Goal: Task Accomplishment & Management: Manage account settings

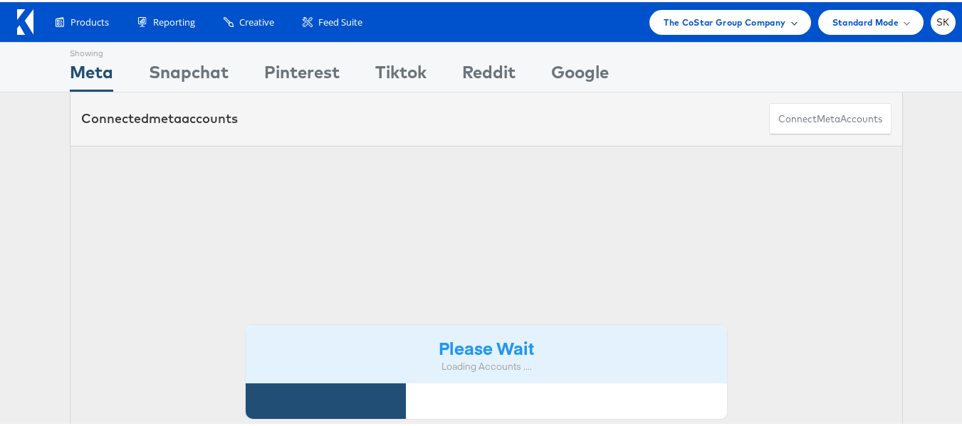
click at [698, 11] on div "The CoStar Group Company" at bounding box center [729, 20] width 161 height 25
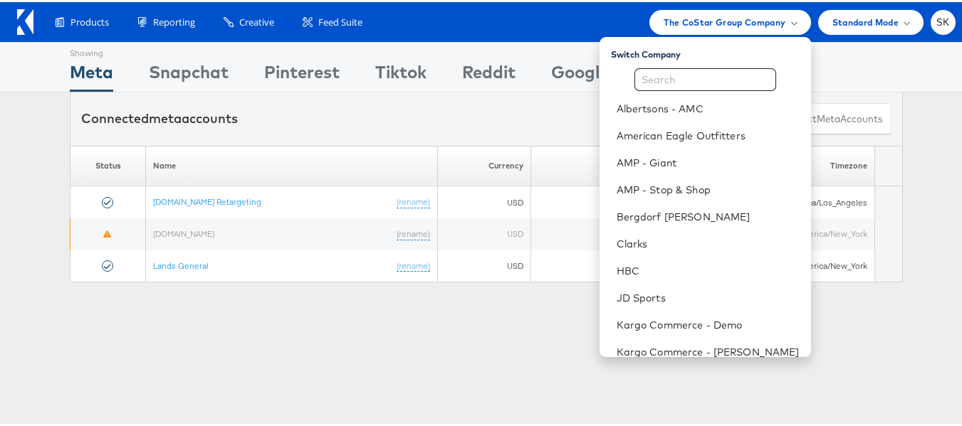
click at [14, 297] on div "Showing Meta Showing [GEOGRAPHIC_DATA] Showing Pinterest Showing Tiktok Showing…" at bounding box center [486, 396] width 972 height 712
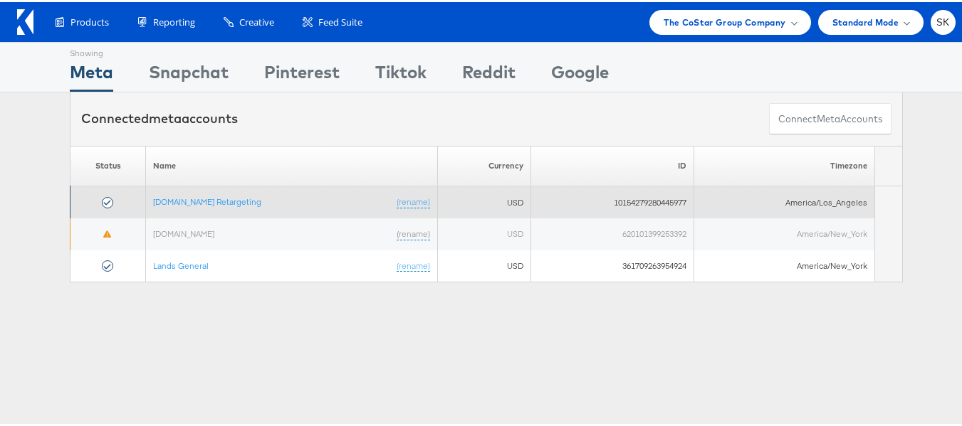
click at [162, 213] on td "Apartments.com Retargeting (rename)" at bounding box center [292, 200] width 292 height 32
click at [165, 200] on link "Apartments.com Retargeting" at bounding box center [207, 199] width 108 height 11
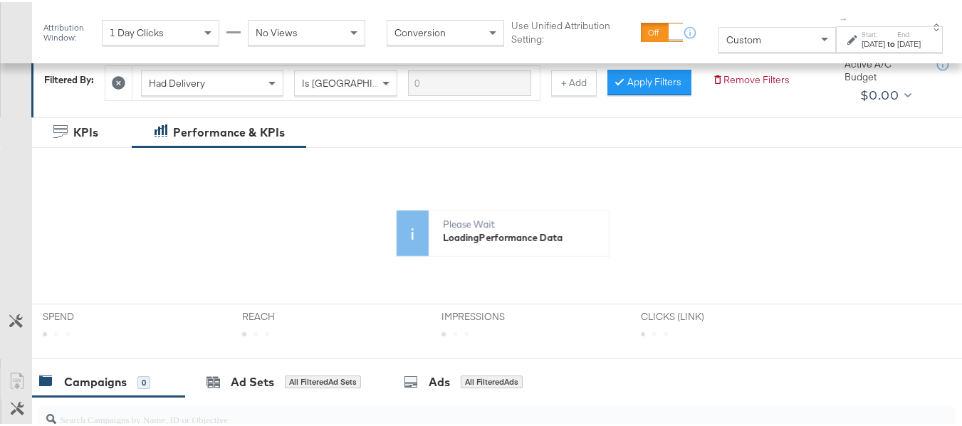
click at [739, 42] on div "Custom" at bounding box center [777, 38] width 116 height 24
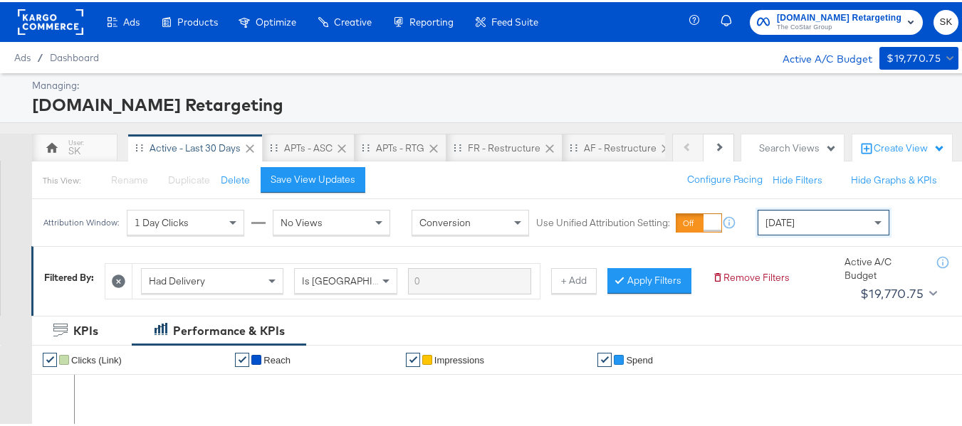
click at [809, 226] on div "[DATE]" at bounding box center [823, 221] width 130 height 24
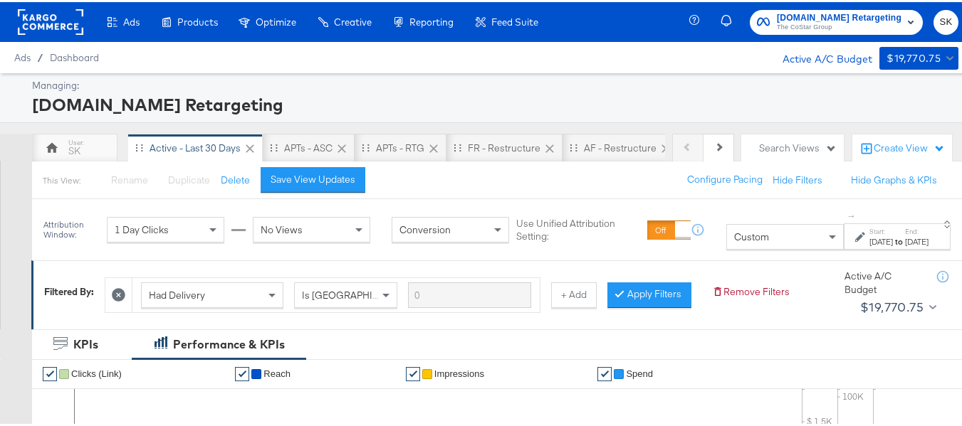
click at [869, 244] on div "[DATE]" at bounding box center [880, 239] width 23 height 11
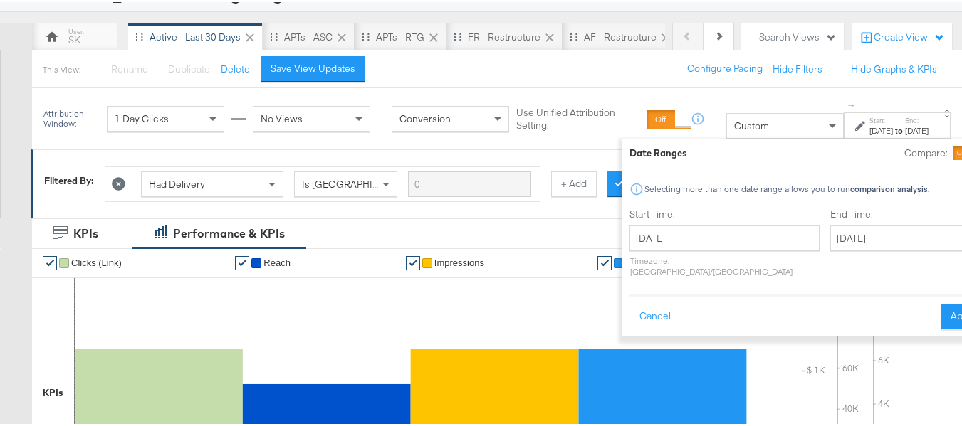
scroll to position [214, 0]
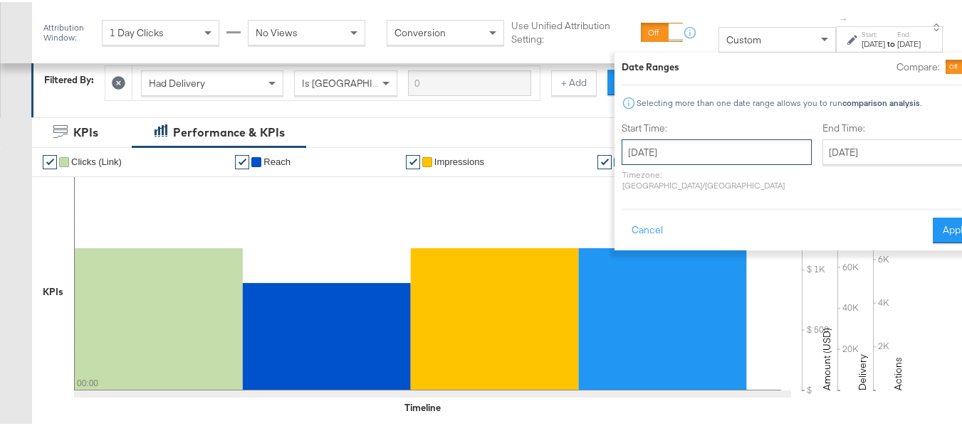
click at [671, 142] on input "[DATE]" at bounding box center [716, 150] width 190 height 26
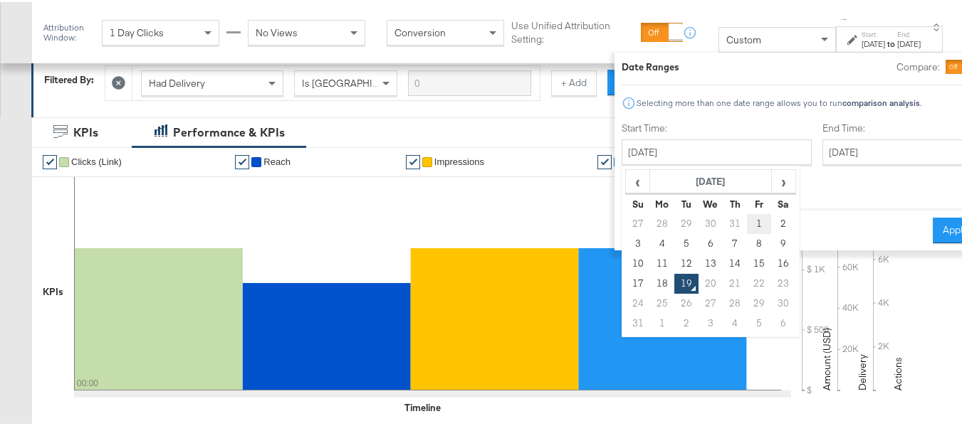
click at [747, 223] on td "1" at bounding box center [759, 222] width 24 height 20
type input "[DATE]"
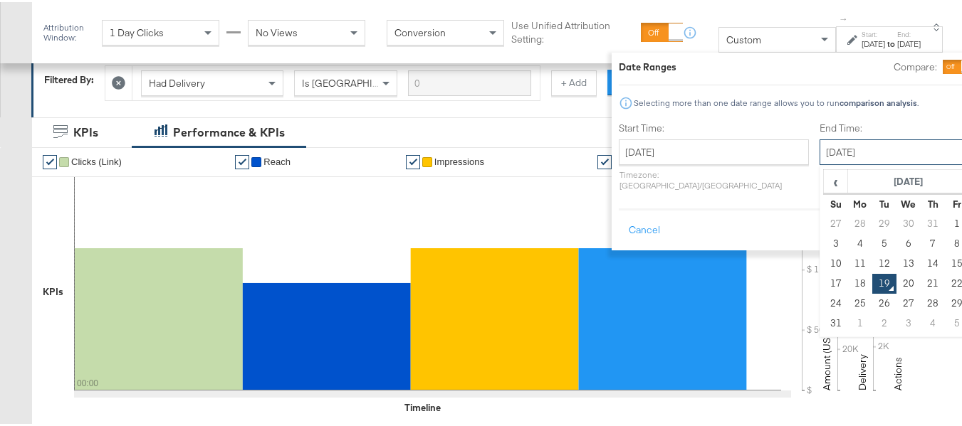
click at [819, 154] on input "[DATE]" at bounding box center [893, 150] width 149 height 26
click at [848, 275] on td "18" at bounding box center [860, 282] width 24 height 20
type input "[DATE]"
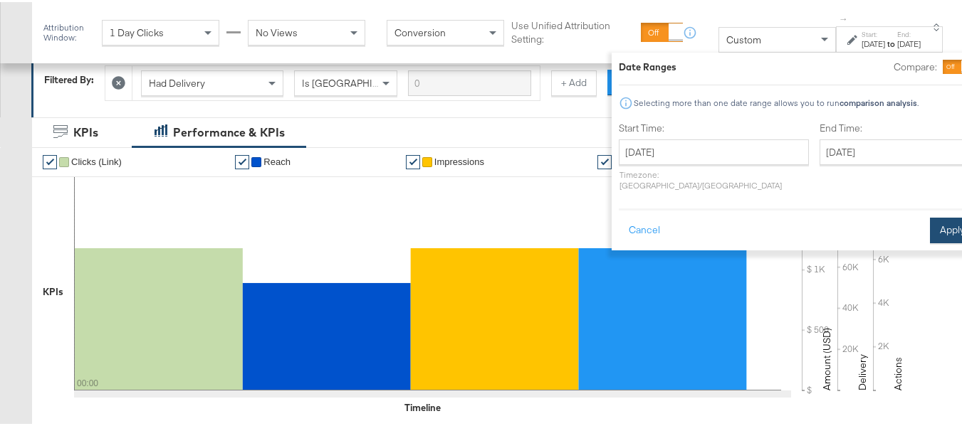
click at [930, 221] on button "Apply" at bounding box center [952, 229] width 45 height 26
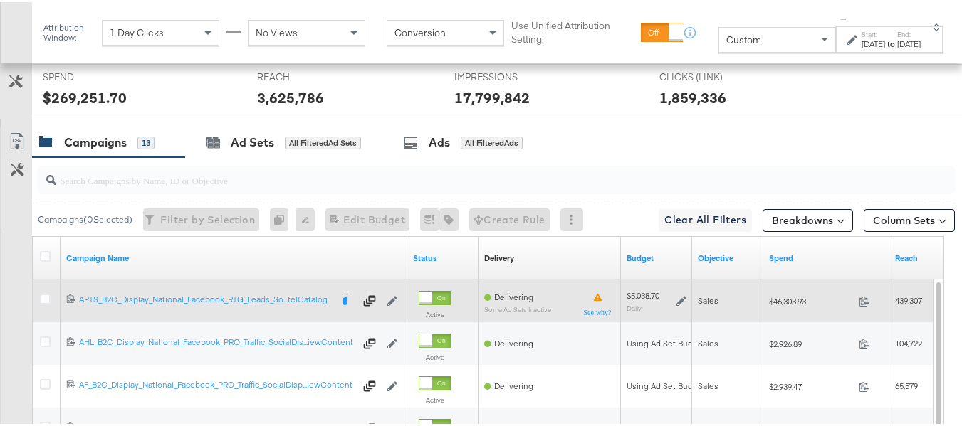
scroll to position [569, 0]
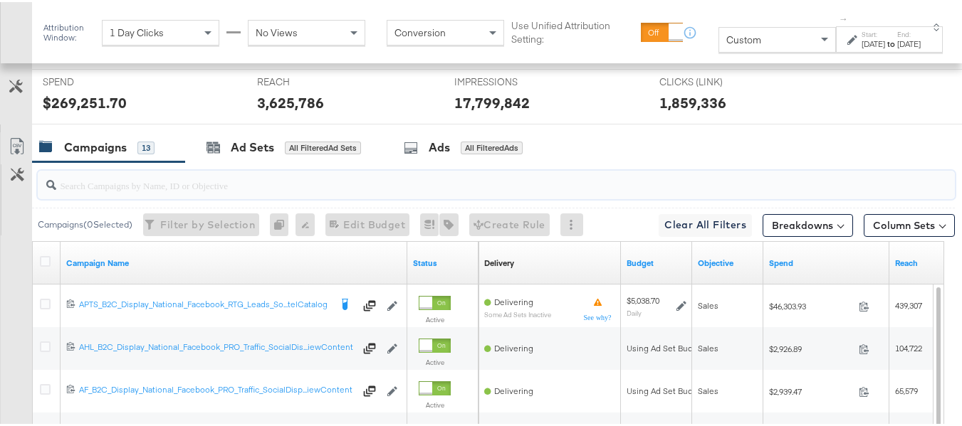
click at [147, 191] on input "search" at bounding box center [464, 178] width 817 height 28
paste input "APTS_B2C_Display_National_Facebook_RTG_Leads_SocialDisplay_Retargeting_Diamond_…"
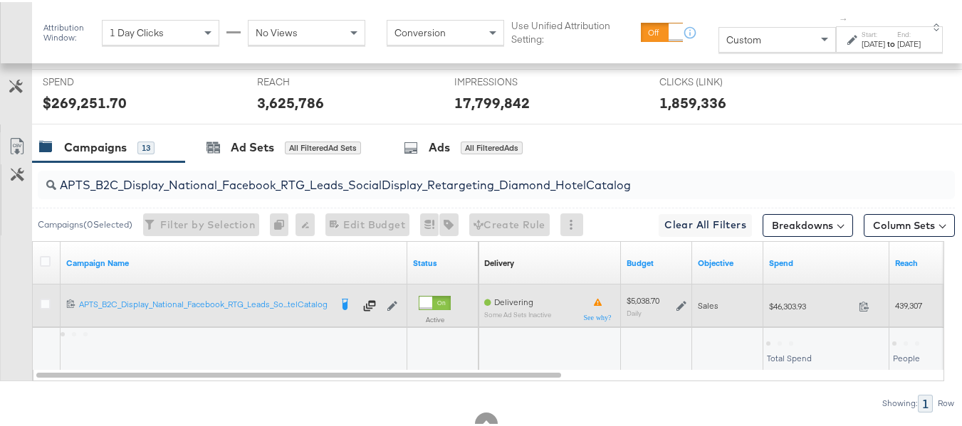
click at [786, 310] on span "$46,303.93" at bounding box center [811, 304] width 84 height 11
copy div "$46,303.93"
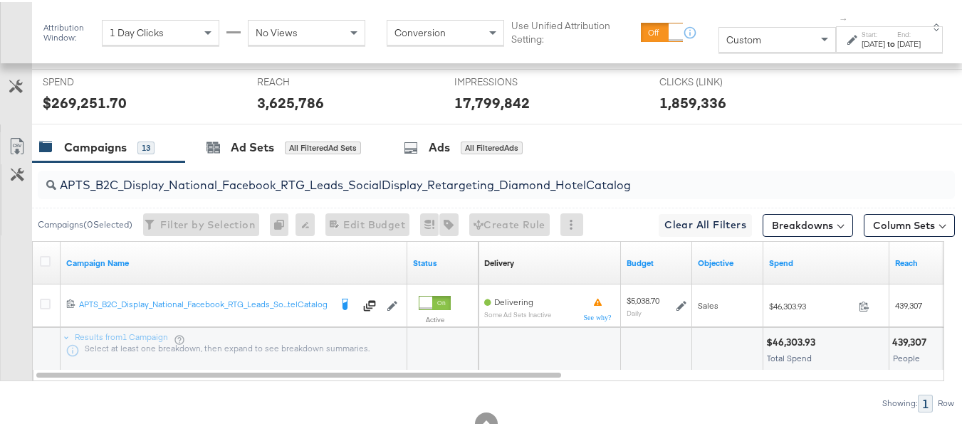
click at [226, 191] on input "APTS_B2C_Display_National_Facebook_RTG_Leads_SocialDisplay_Retargeting_Diamond_…" at bounding box center [464, 178] width 817 height 28
paste input "alwayson_Retargeting_DARE24_DiamondPlatinum"
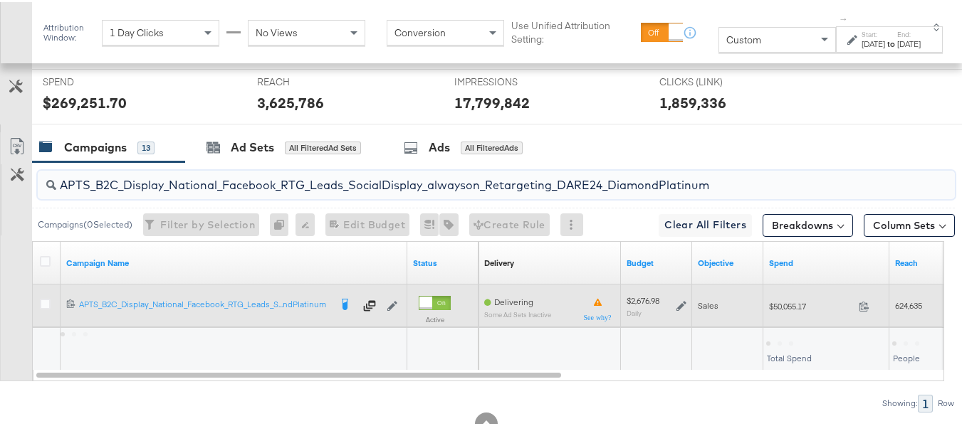
click at [784, 310] on span "$50,055.17" at bounding box center [811, 304] width 84 height 11
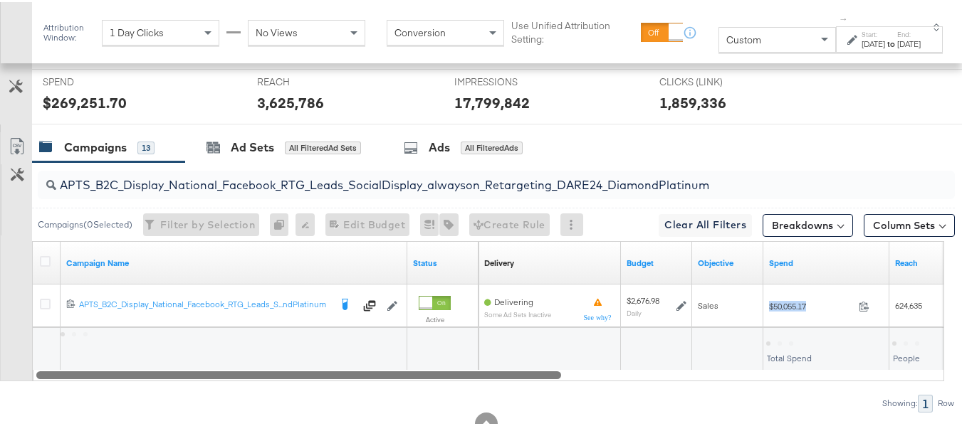
copy div "$50,055.17"
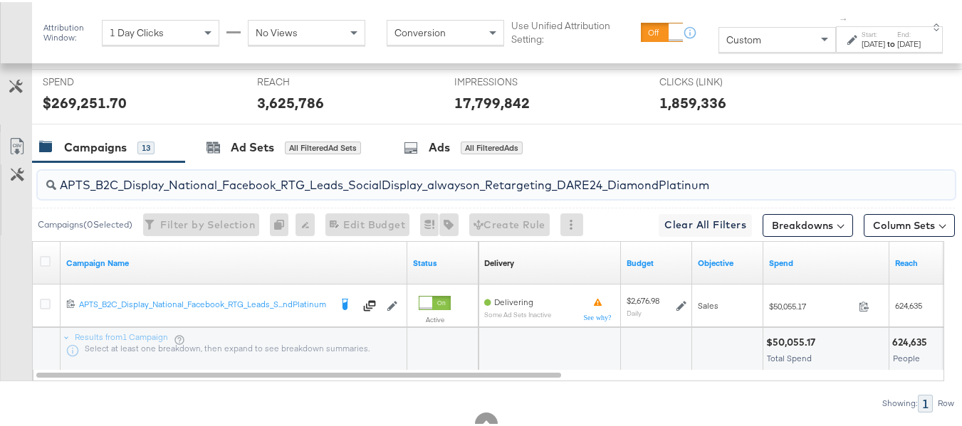
click at [381, 191] on input "APTS_B2C_Display_National_Facebook_RTG_Leads_SocialDisplay_alwayson_Retargeting…" at bounding box center [464, 178] width 817 height 28
paste input "FR_B2C_Display_National_Facebook_RTG_Leads_SocialDisplay_alwayson_Retargeting_FR"
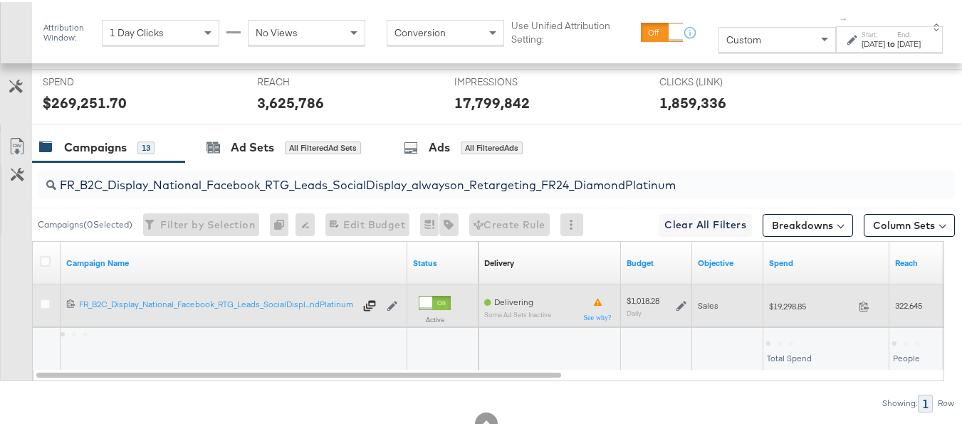
click at [796, 312] on div "$19,298.85 19298.85" at bounding box center [826, 304] width 126 height 43
copy div "$19,298.85"
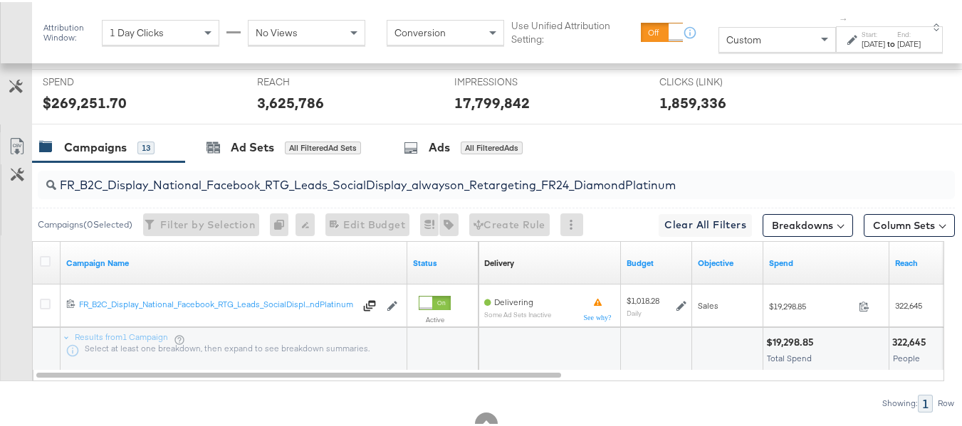
click at [179, 197] on div "FR_B2C_Display_National_Facebook_RTG_Leads_SocialDisplay_alwayson_Retargeting_F…" at bounding box center [496, 183] width 917 height 28
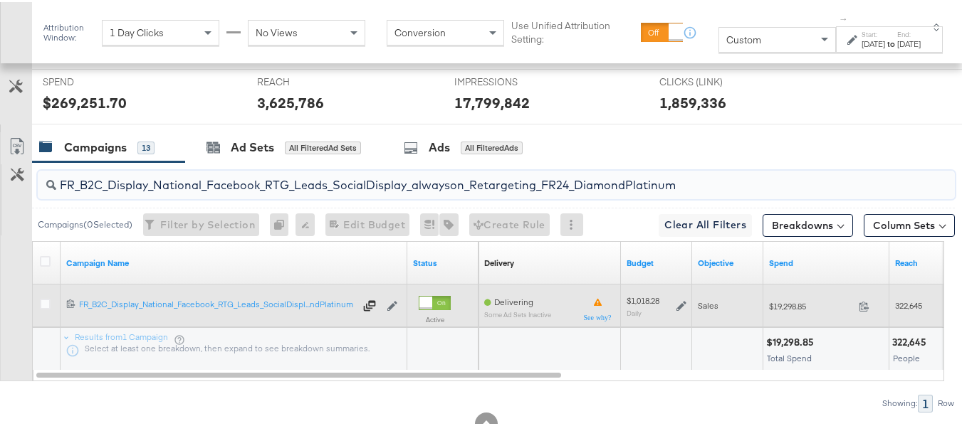
paste input "AF_B2C_Display_National_Facebook_RTG_Leads_SocialDisplay_alwayson_Retargeting_AF"
click at [783, 310] on span "$5,869.44" at bounding box center [811, 304] width 84 height 11
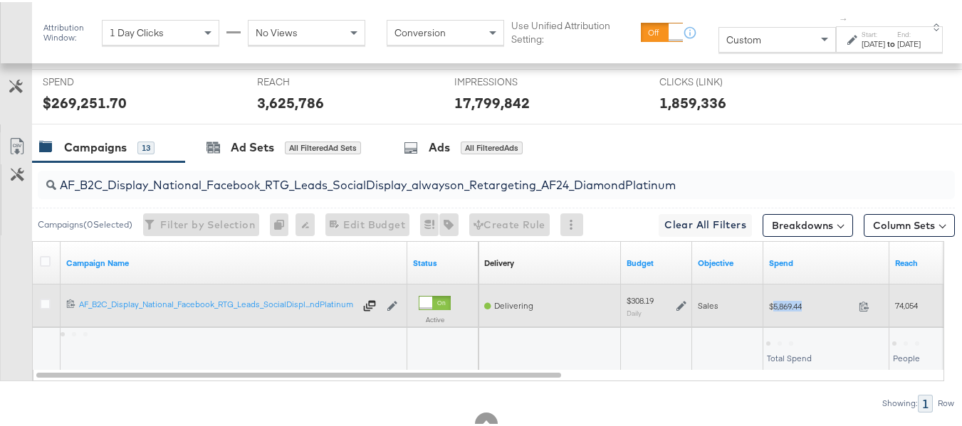
click at [783, 310] on span "$5,869.44" at bounding box center [811, 304] width 84 height 11
copy div "$5,869.44"
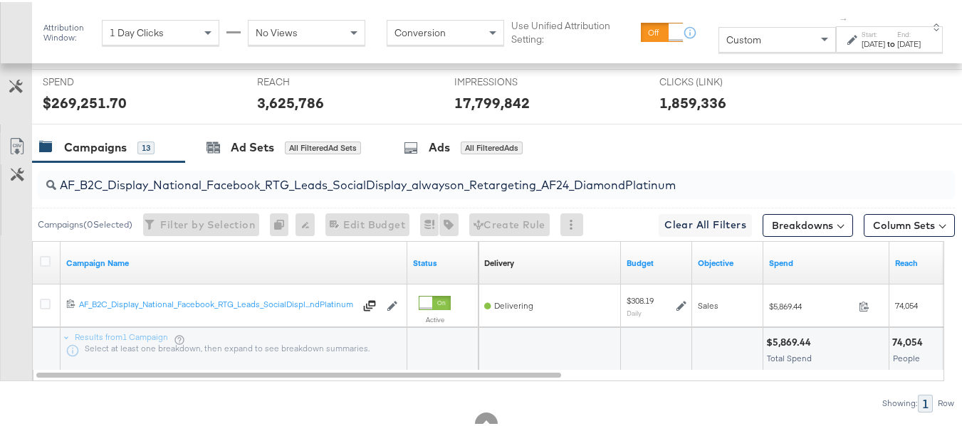
click at [199, 191] on input "AF_B2C_Display_National_Facebook_RTG_Leads_SocialDisplay_alwayson_Retargeting_A…" at bounding box center [464, 178] width 817 height 28
paste input "HL_B2C_Display_National_Facebook_RTG_Leads_SocialDisplay_alwayson_Retargeting_A…"
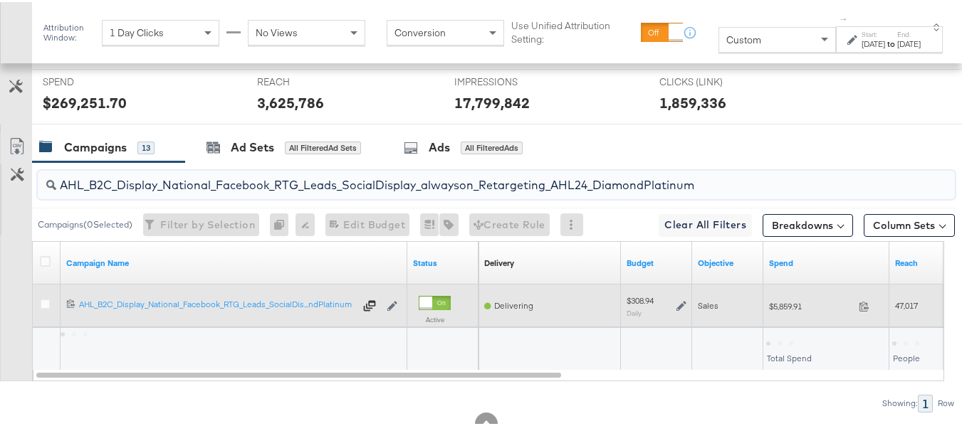
click at [778, 315] on div "$5,859.91 5859.91" at bounding box center [826, 304] width 126 height 22
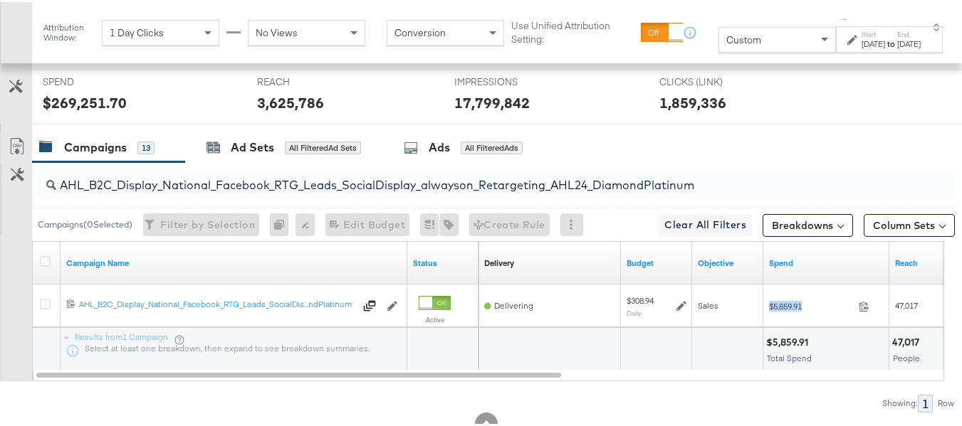
copy div "$5,859.91"
click at [246, 191] on input "AHL_B2C_Display_National_Facebook_RTG_Leads_SocialDisplay_alwayson_Retargeting_…" at bounding box center [464, 178] width 817 height 28
paste input "PTS_B2C_Display_National_Facebook_PRO_Traffic_SocialDisplay_alwayson_ASC_DARE24…"
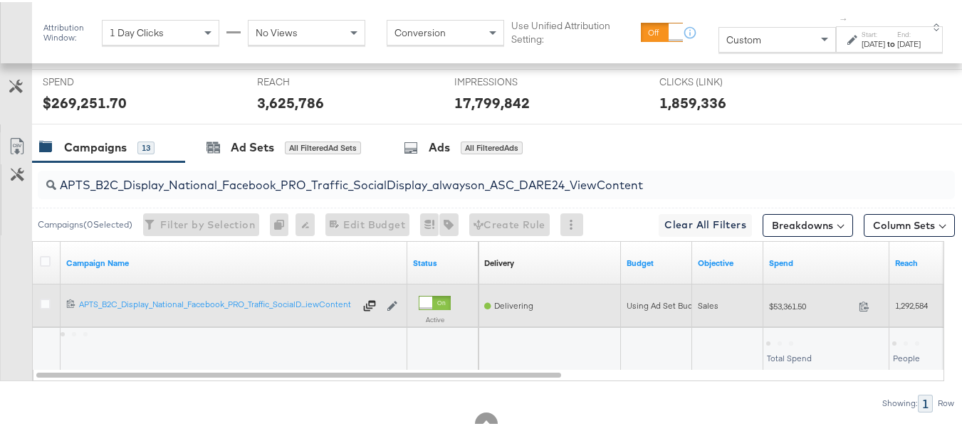
click at [777, 315] on div "$53,361.50 53361.5" at bounding box center [826, 304] width 126 height 22
copy div "$53,361.50"
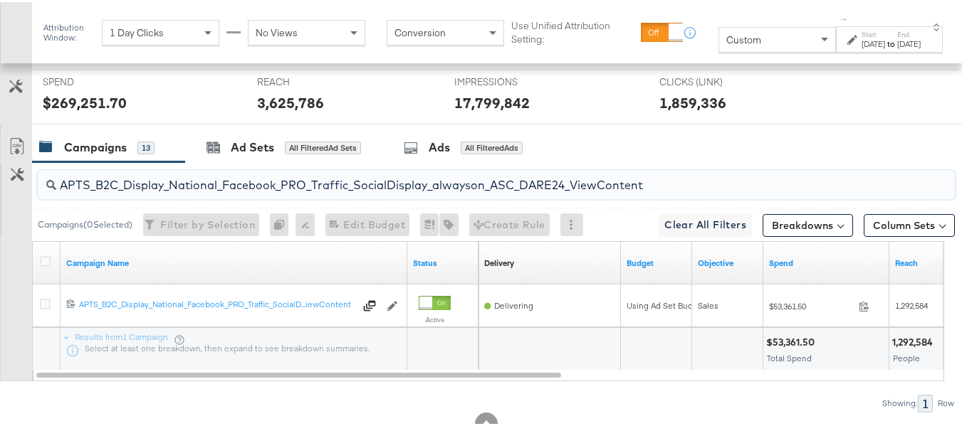
click at [220, 191] on input "APTS_B2C_Display_National_Facebook_PRO_Traffic_SocialDisplay_alwayson_ASC_DARE2…" at bounding box center [464, 178] width 817 height 28
paste input "Leads_SocialDisplay_alwayson_ASC_DARE24_Purchase"
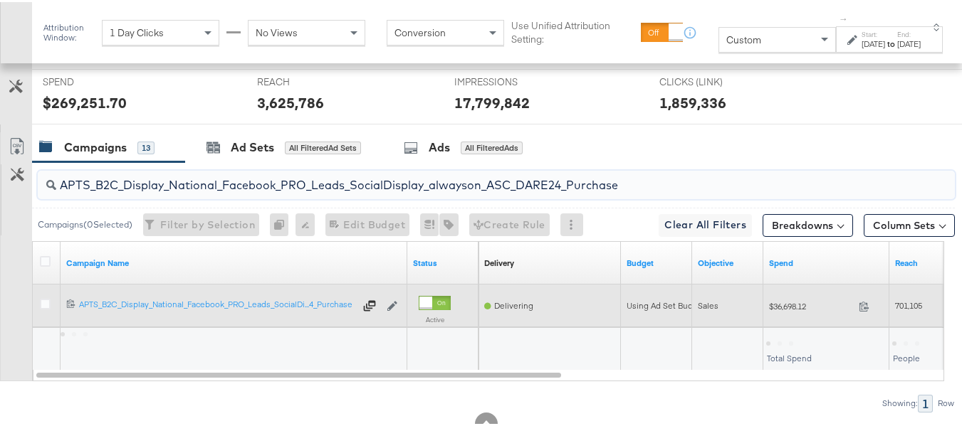
click at [789, 315] on div "$36,698.12 36698.12" at bounding box center [826, 304] width 126 height 22
copy div "$36,698.12"
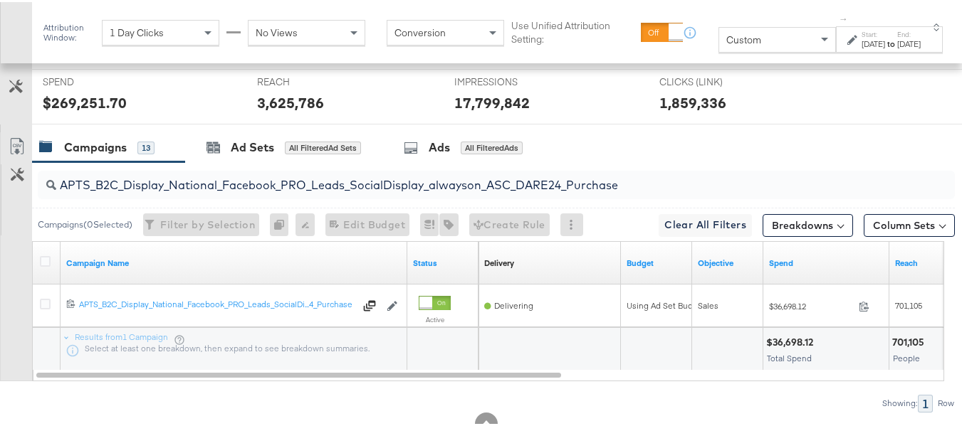
click at [221, 191] on input "APTS_B2C_Display_National_Facebook_PRO_Leads_SocialDisplay_alwayson_ASC_DARE24_…" at bounding box center [464, 178] width 817 height 28
paste input "F_B2C_Display_National_Facebook_PRO_Traffic_SocialDisplay_alwayson_ASC_AF24_Vie…"
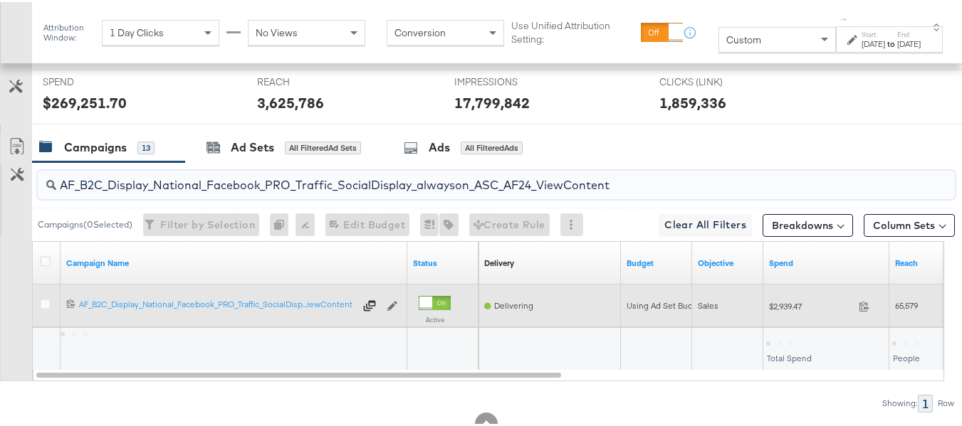
click at [787, 315] on div "$2,939.47 2939.47" at bounding box center [826, 304] width 126 height 22
copy div "$2,939.47"
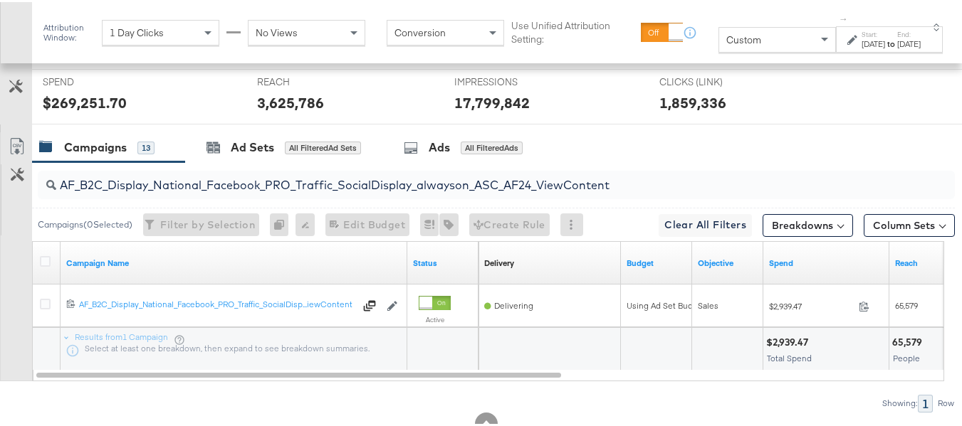
click at [278, 191] on input "AF_B2C_Display_National_Facebook_PRO_Traffic_SocialDisplay_alwayson_ASC_AF24_Vi…" at bounding box center [464, 178] width 817 height 28
paste input "FR_B2C_Display_National_Facebook_PRO_Traffic_SocialDisplay_alwayson_ASC_FR"
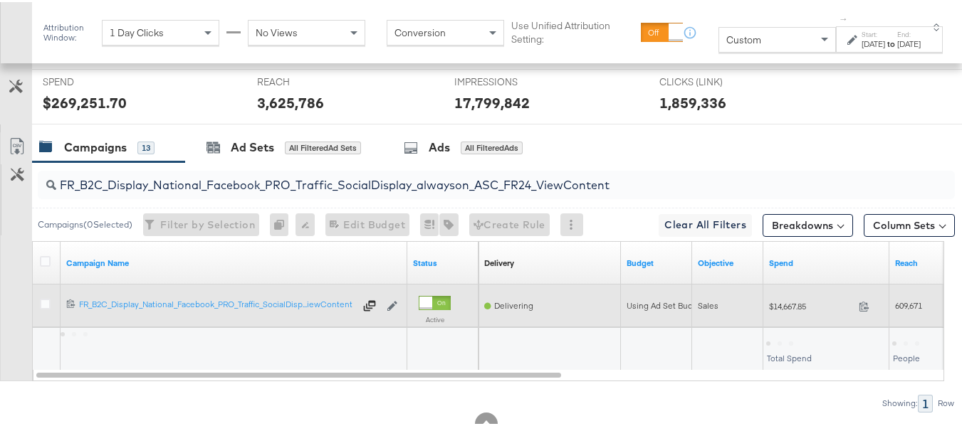
click at [774, 310] on span "$14,667.85" at bounding box center [811, 304] width 84 height 11
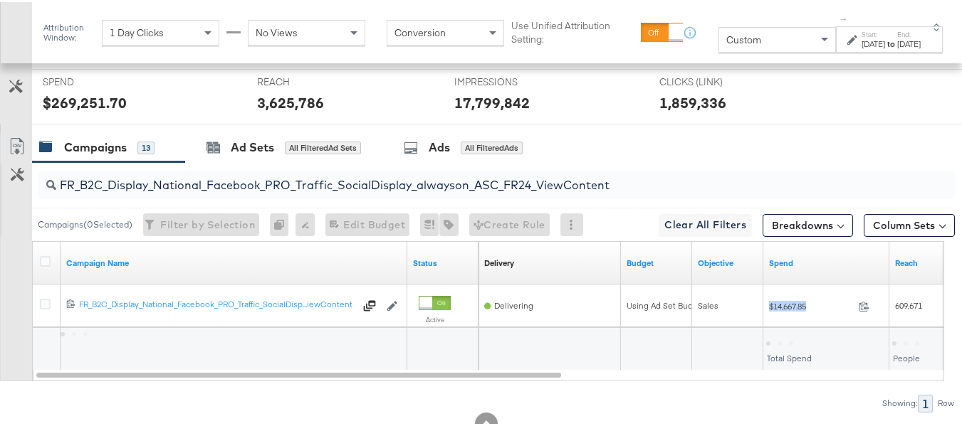
copy div "$14,667.85"
click at [231, 191] on input "FR_B2C_Display_National_Facebook_PRO_Traffic_SocialDisplay_alwayson_ASC_FR24_Vi…" at bounding box center [464, 178] width 817 height 28
paste input "AHL_B2C_Display_National_Facebook_PRO_Traffic_SocialDisplay_alwayson_ASC_AHL"
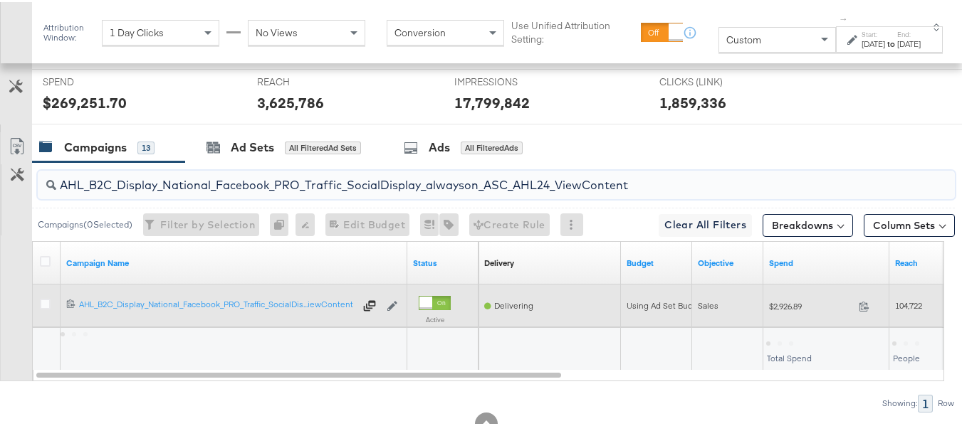
click at [791, 310] on span "$2,926.89" at bounding box center [811, 304] width 84 height 11
copy div "$2,926.89"
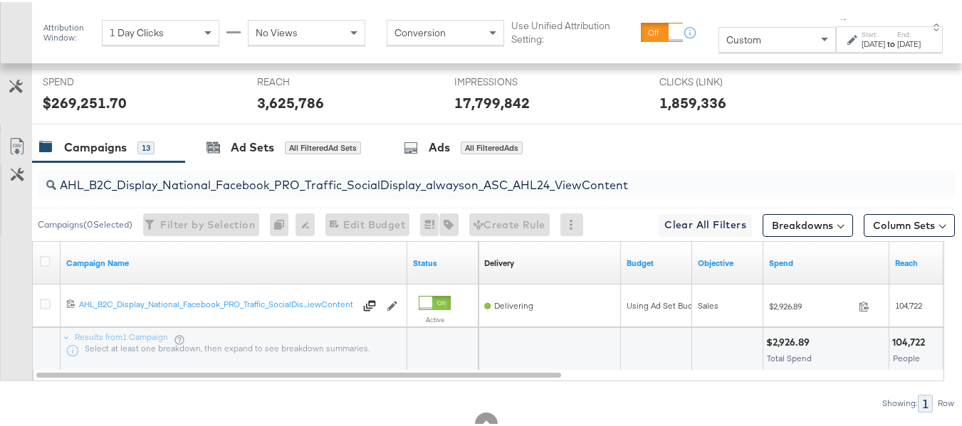
click at [177, 191] on input "AHL_B2C_Display_National_Facebook_PRO_Traffic_SocialDisplay_alwayson_ASC_AHL24_…" at bounding box center [464, 178] width 817 height 28
paste input "PTS_B2C_Display_National_Facebook_RTG_Leads_SocialDisplay_Retargeting_Diamond_H…"
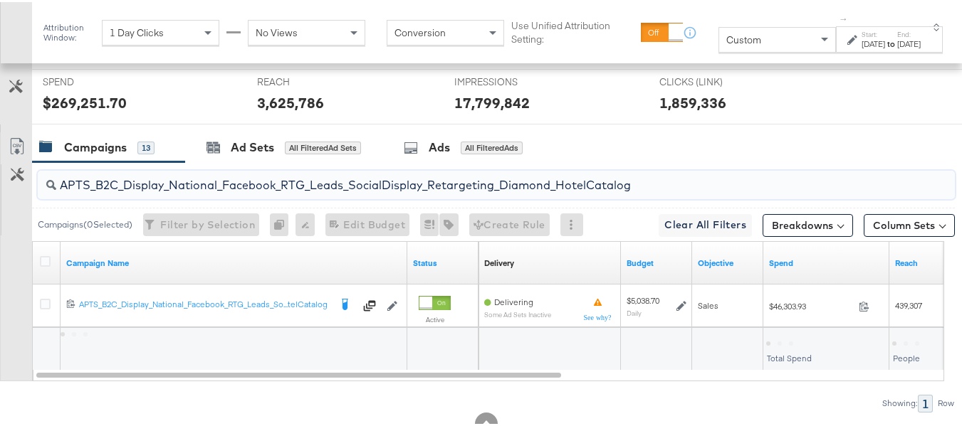
type input "APTS_B2C_Display_National_Facebook_RTG_Leads_SocialDisplay_Retargeting_Diamond_…"
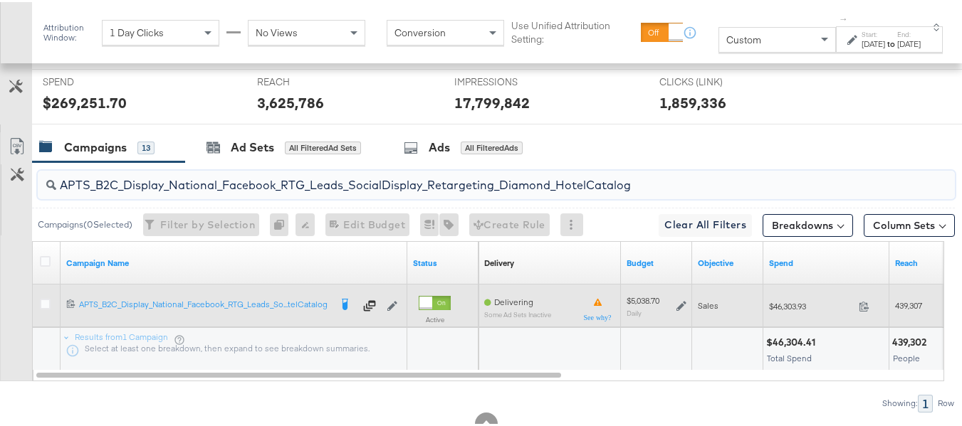
click at [683, 309] on icon at bounding box center [681, 304] width 10 height 10
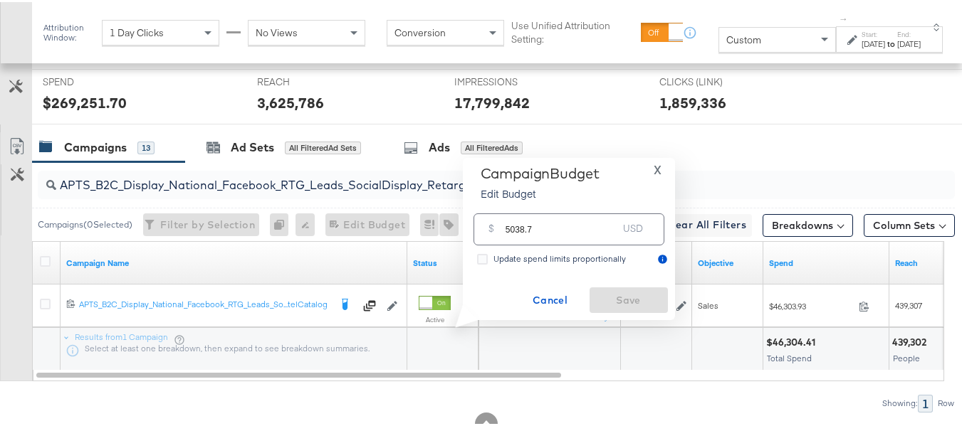
click at [573, 233] on input "5038.7" at bounding box center [561, 221] width 112 height 31
paste input "$5,290.64"
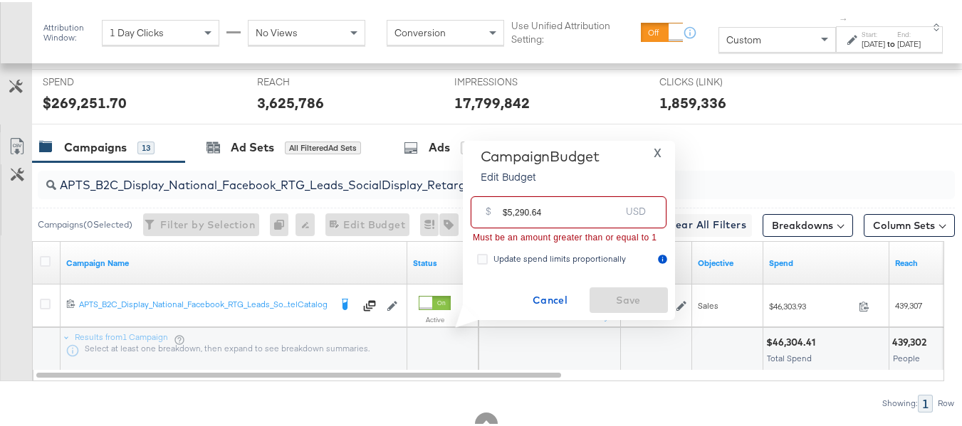
drag, startPoint x: 507, startPoint y: 211, endPoint x: 473, endPoint y: 204, distance: 34.2
click at [475, 204] on div "$ $5,290.64 USD" at bounding box center [568, 210] width 196 height 32
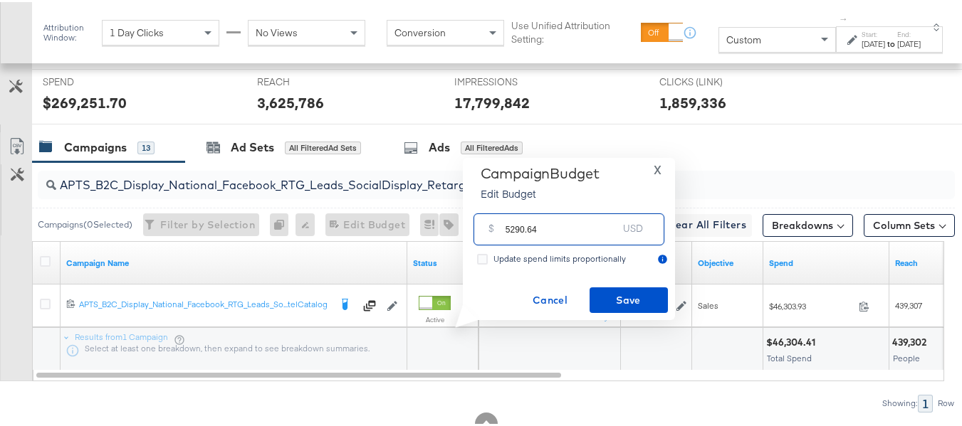
click at [586, 222] on input "5290.64" at bounding box center [561, 221] width 112 height 31
type input "5290.64"
click at [628, 310] on button "Save" at bounding box center [628, 298] width 78 height 26
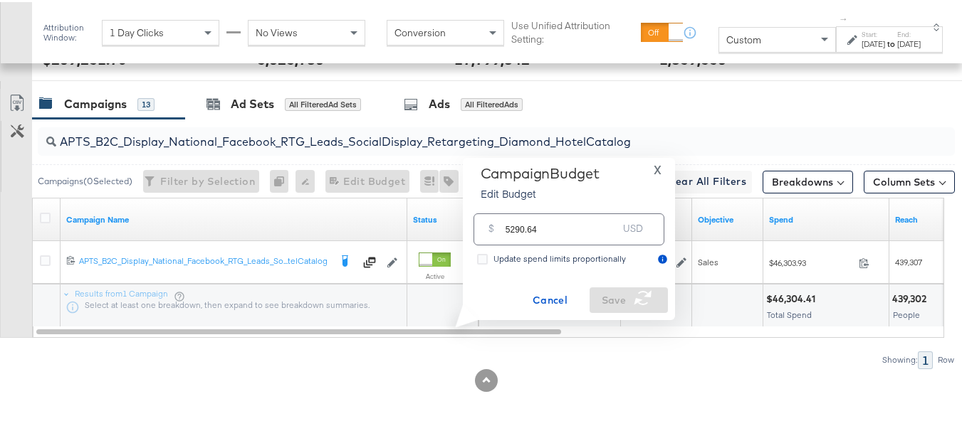
scroll to position [637, 0]
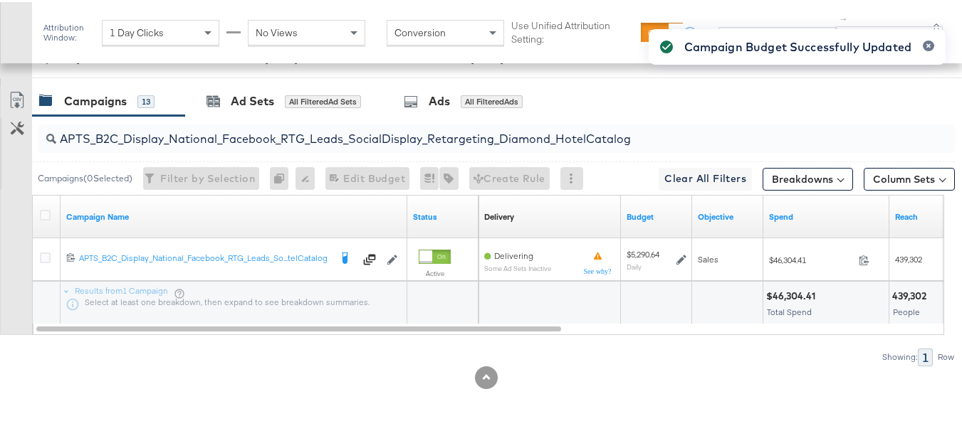
click at [270, 139] on input "APTS_B2C_Display_National_Facebook_RTG_Leads_SocialDisplay_Retargeting_Diamond_…" at bounding box center [464, 131] width 817 height 28
paste input "alwayson_Retargeting_DARE24_DiamondPlatinum"
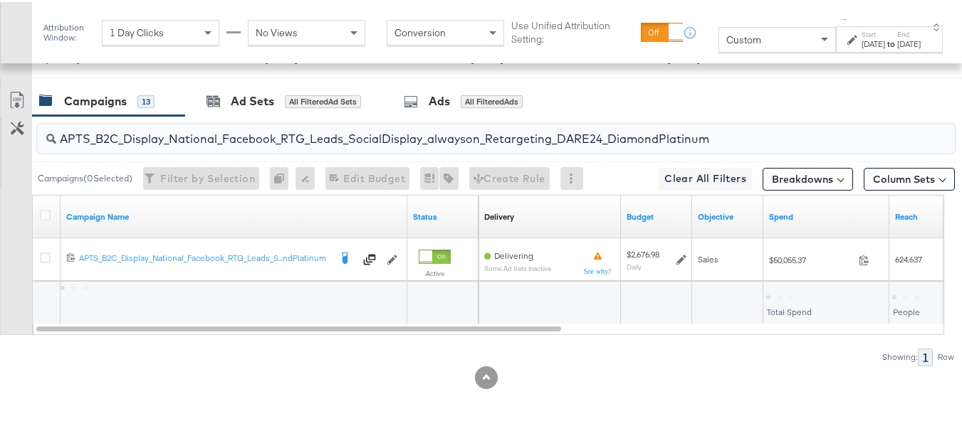
type input "APTS_B2C_Display_National_Facebook_RTG_Leads_SocialDisplay_alwayson_Retargeting…"
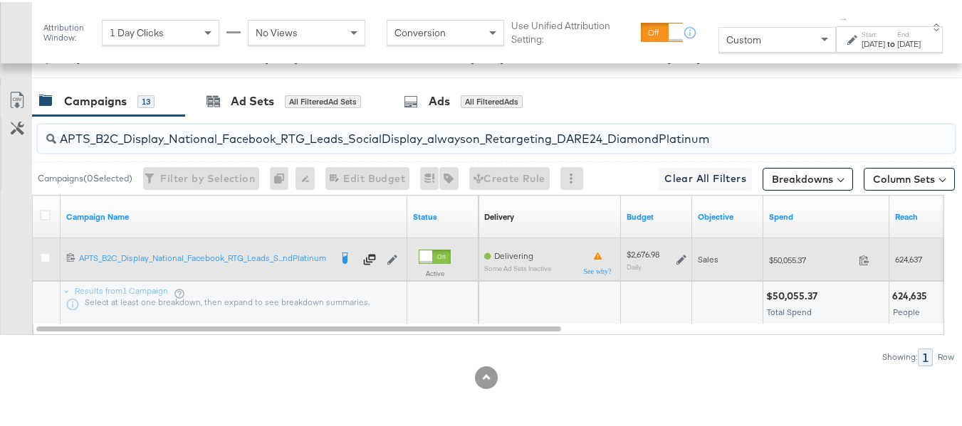
click at [683, 258] on icon at bounding box center [681, 258] width 10 height 10
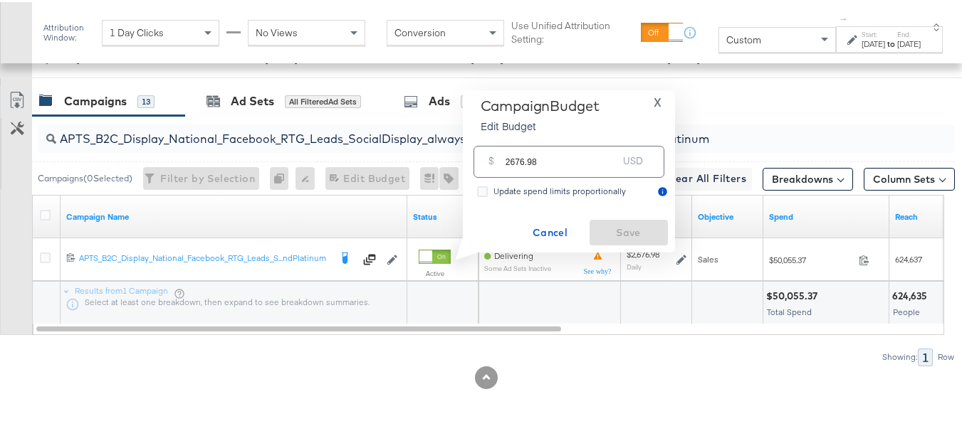
click at [579, 165] on input "2676.98" at bounding box center [561, 154] width 112 height 31
paste input "$2,327.43"
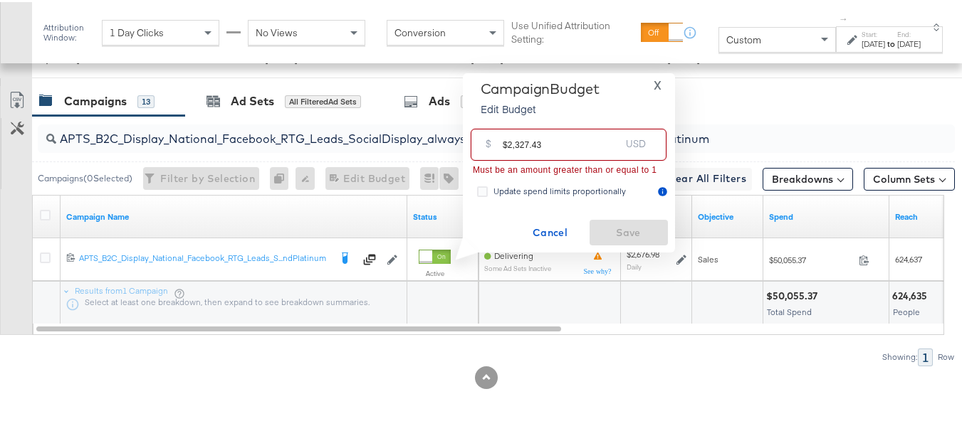
drag, startPoint x: 505, startPoint y: 142, endPoint x: 479, endPoint y: 141, distance: 25.7
click at [479, 141] on div "$ $2,327.43 USD" at bounding box center [568, 143] width 196 height 32
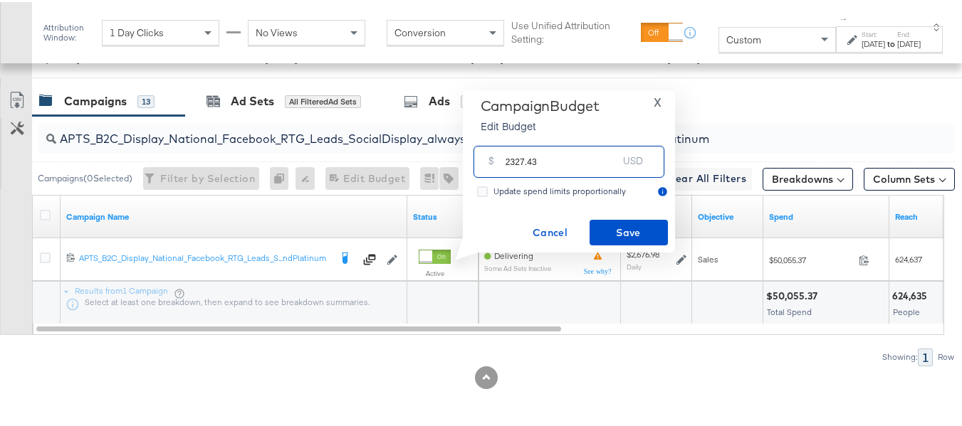
click at [569, 159] on input "2327.43" at bounding box center [561, 154] width 112 height 31
type input "2327.43"
click at [598, 226] on span "Save" at bounding box center [628, 231] width 67 height 18
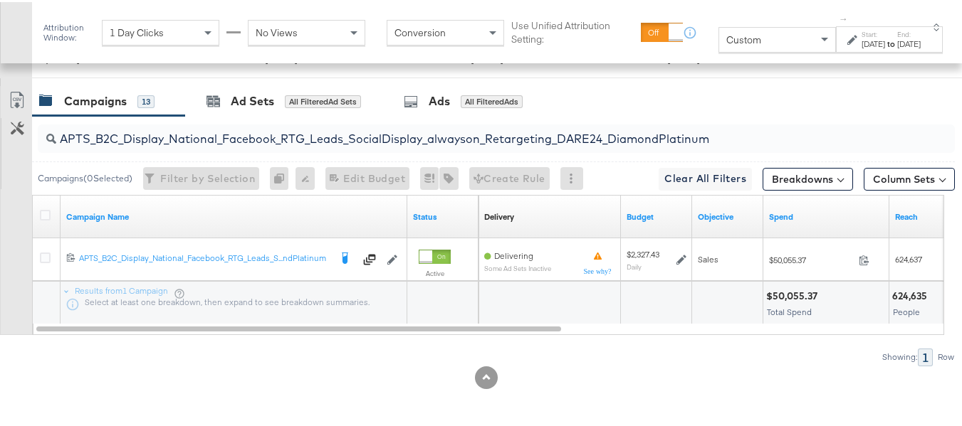
click at [260, 125] on input "APTS_B2C_Display_National_Facebook_RTG_Leads_SocialDisplay_alwayson_Retargeting…" at bounding box center [464, 131] width 817 height 28
paste input "FR_B2C_Display_National_Facebook_RTG_Leads_SocialDisplay_alwayson_Retargeting_FR"
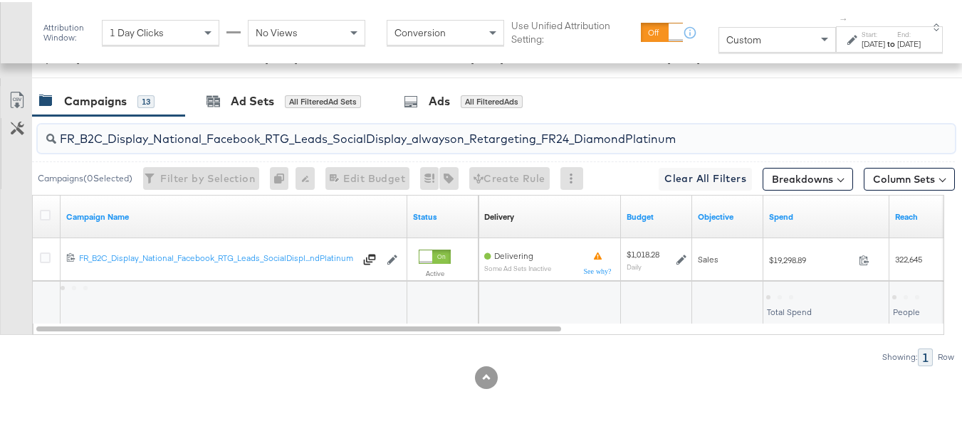
type input "FR_B2C_Display_National_Facebook_RTG_Leads_SocialDisplay_alwayson_Retargeting_F…"
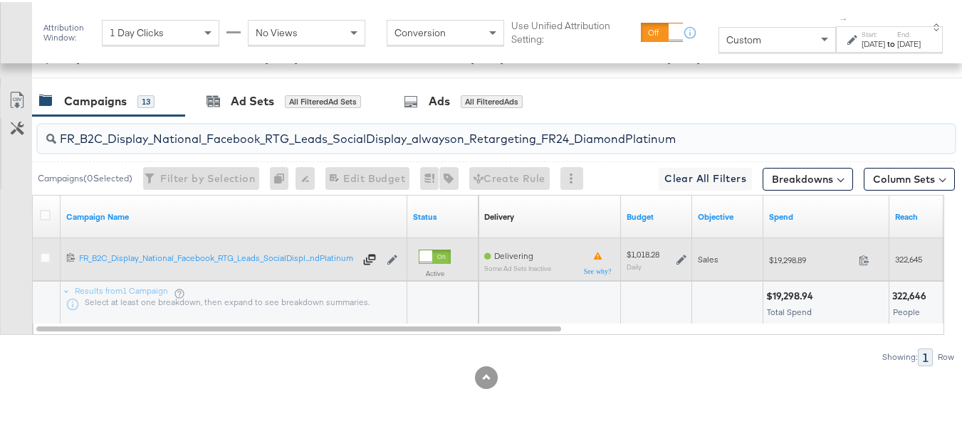
click at [682, 258] on icon at bounding box center [681, 258] width 10 height 10
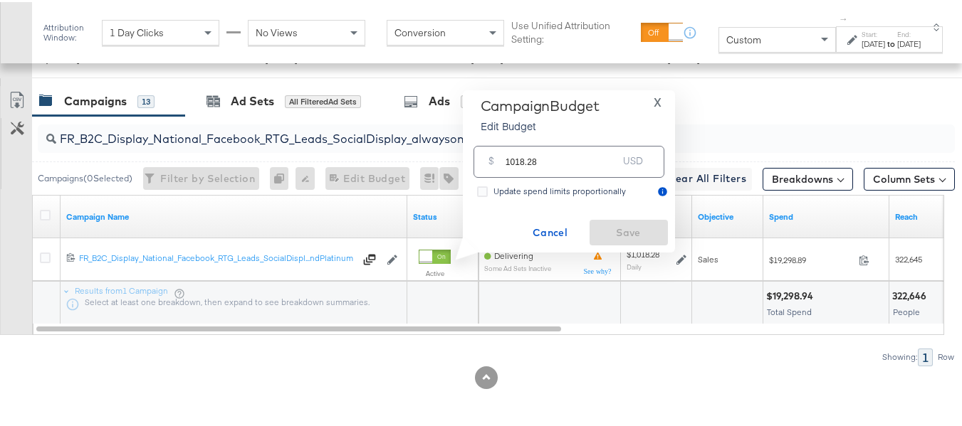
click at [587, 181] on div "$ 1018.28 USD" at bounding box center [569, 159] width 198 height 45
click at [582, 161] on input "1018.28" at bounding box center [561, 154] width 112 height 31
paste input "$814.62"
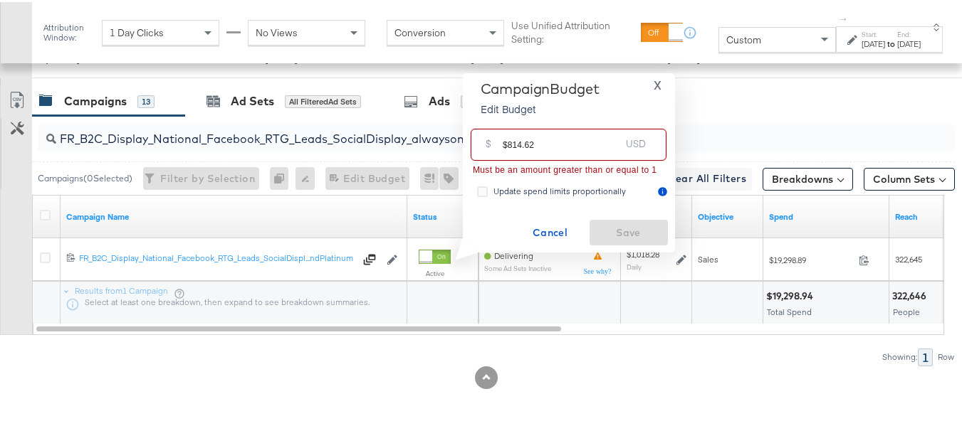
drag, startPoint x: 507, startPoint y: 140, endPoint x: 456, endPoint y: 130, distance: 52.2
click at [456, 130] on div "Campaign Budget Edit Budget X $ $814.62 USD Must be an amount greater than or e…" at bounding box center [563, 161] width 223 height 180
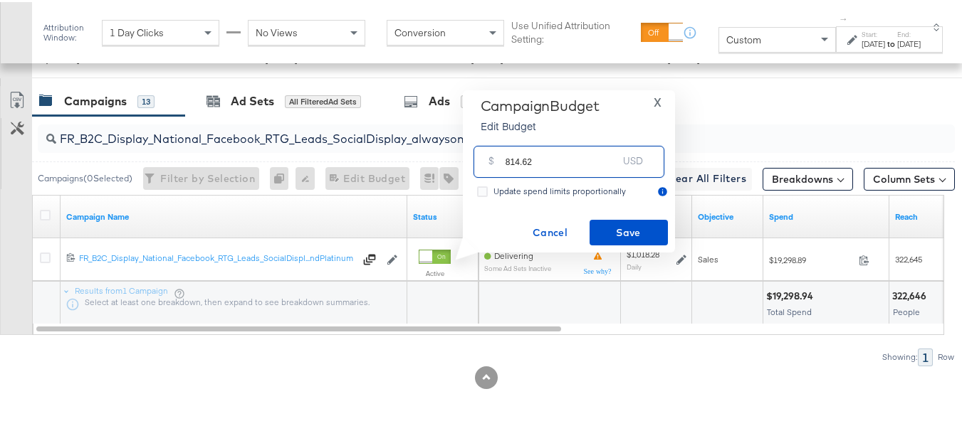
click at [572, 162] on input "814.62" at bounding box center [561, 154] width 112 height 31
type input "814.62"
click at [605, 232] on span "Save" at bounding box center [628, 231] width 67 height 18
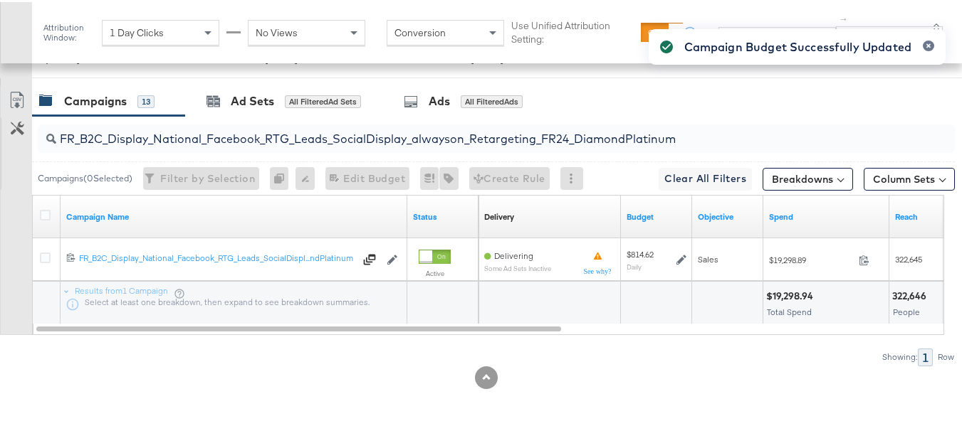
click at [259, 147] on div "FR_B2C_Display_National_Facebook_RTG_Leads_SocialDisplay_alwayson_Retargeting_F…" at bounding box center [496, 136] width 917 height 28
paste input "AF_B2C_Display_National_Facebook_RTG_Leads_SocialDisplay_alwayson_Retargeting_AF"
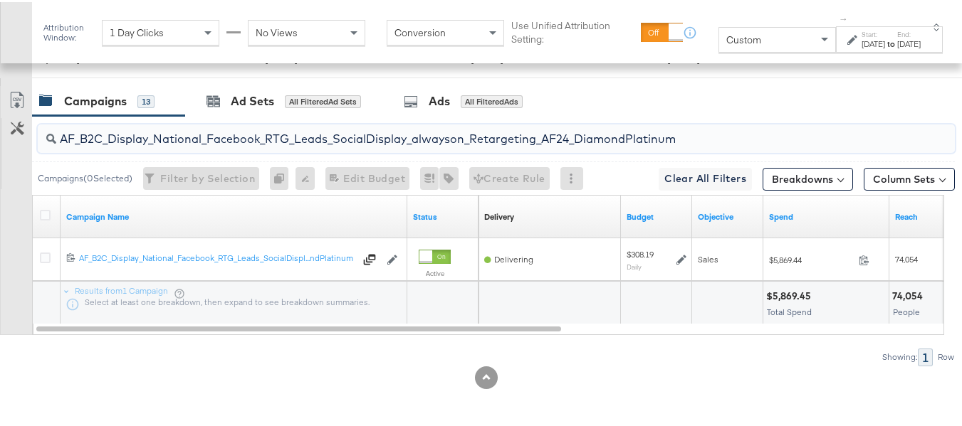
type input "AF_B2C_Display_National_Facebook_RTG_Leads_SocialDisplay_alwayson_Retargeting_A…"
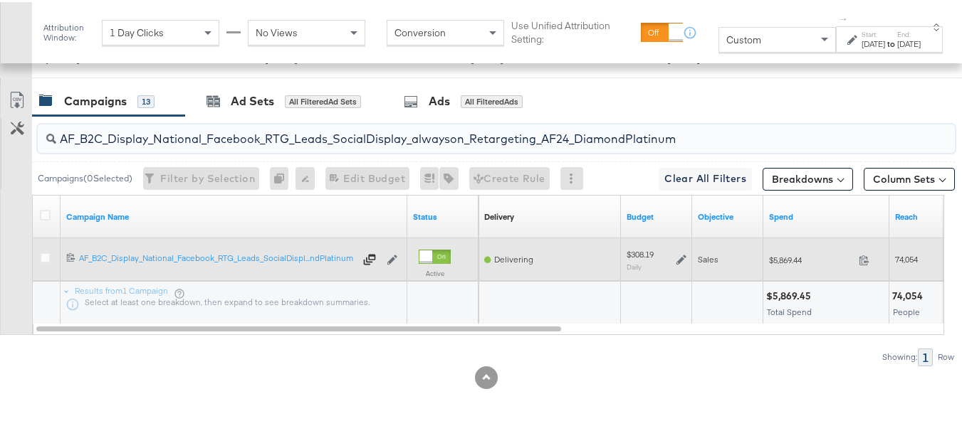
click at [680, 256] on icon at bounding box center [681, 258] width 10 height 10
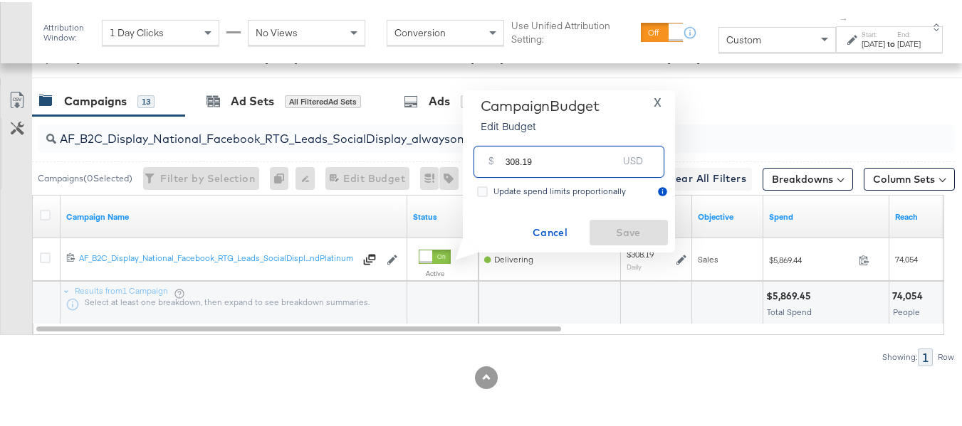
click at [559, 157] on input "308.19" at bounding box center [561, 154] width 112 height 31
paste input "$246.55"
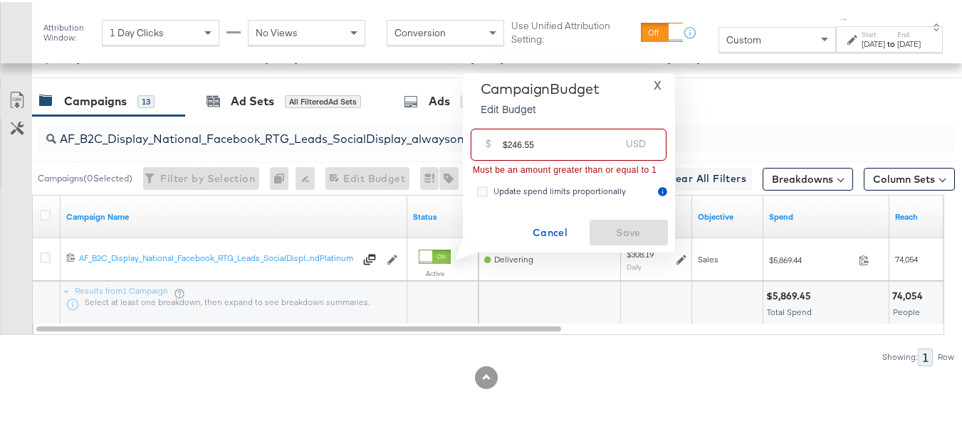
drag, startPoint x: 506, startPoint y: 142, endPoint x: 428, endPoint y: 127, distance: 78.9
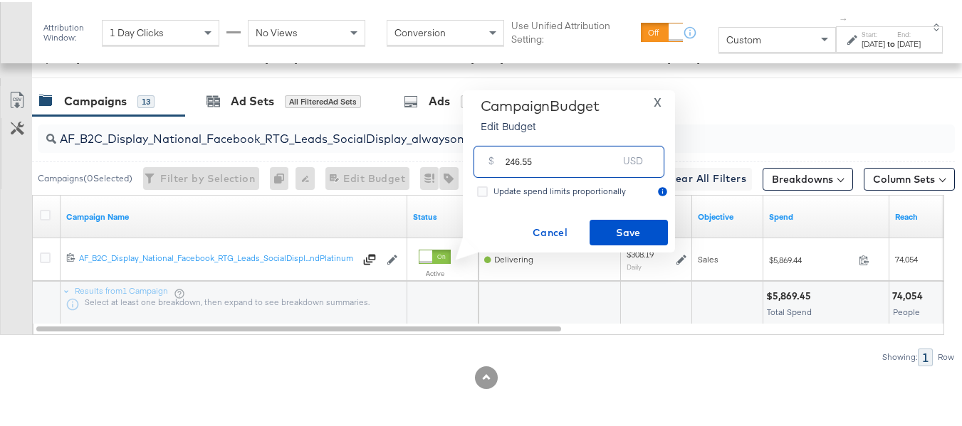
click at [583, 164] on input "246.55" at bounding box center [561, 154] width 112 height 31
type input "246.55"
click at [602, 217] on div "Campaign Budget Edit Budget X $ 246.55 USD Update spend limits proportionally C…" at bounding box center [569, 169] width 198 height 149
click at [618, 235] on span "Save" at bounding box center [628, 231] width 67 height 18
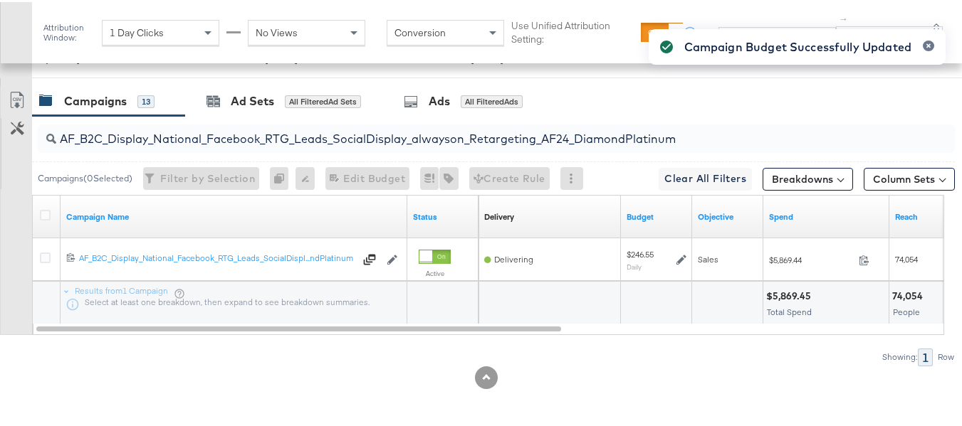
click at [231, 130] on input "AF_B2C_Display_National_Facebook_RTG_Leads_SocialDisplay_alwayson_Retargeting_A…" at bounding box center [464, 131] width 817 height 28
paste input "HL_B2C_Display_National_Facebook_RTG_Leads_SocialDisplay_alwayson_Retargeting_A…"
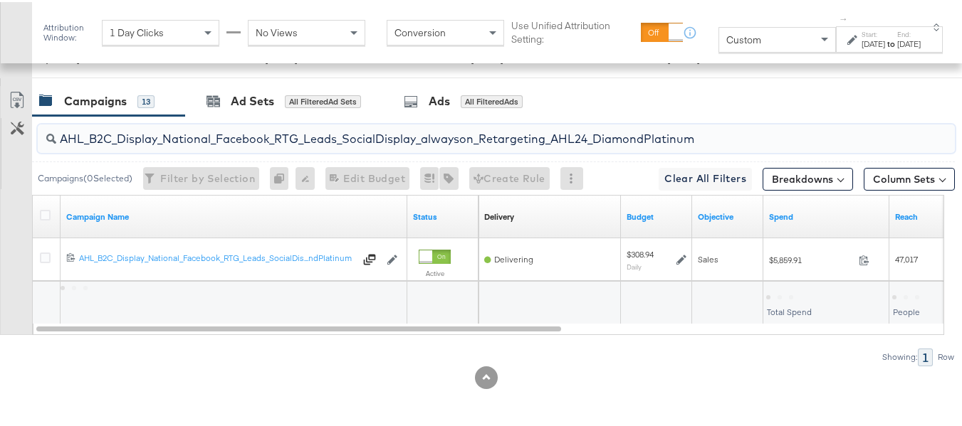
type input "AHL_B2C_Display_National_Facebook_RTG_Leads_SocialDisplay_alwayson_Retargeting_…"
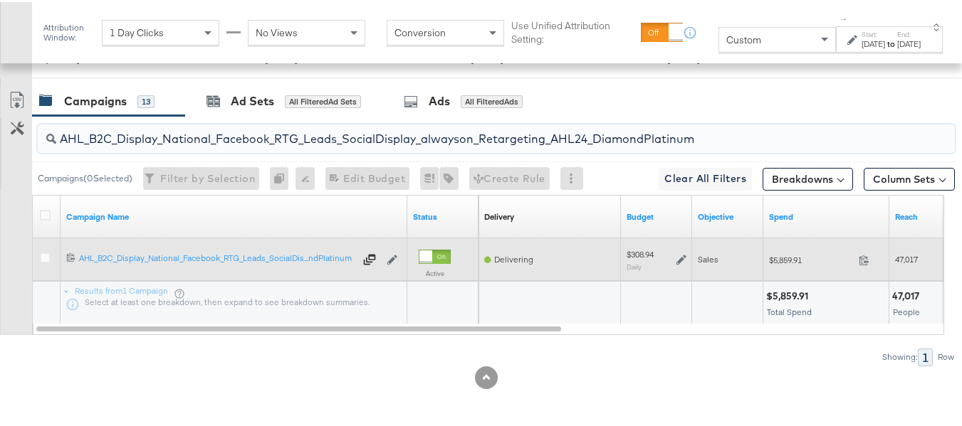
click at [675, 256] on div "$308.94 Daily" at bounding box center [656, 258] width 60 height 22
click at [677, 255] on icon at bounding box center [681, 258] width 10 height 10
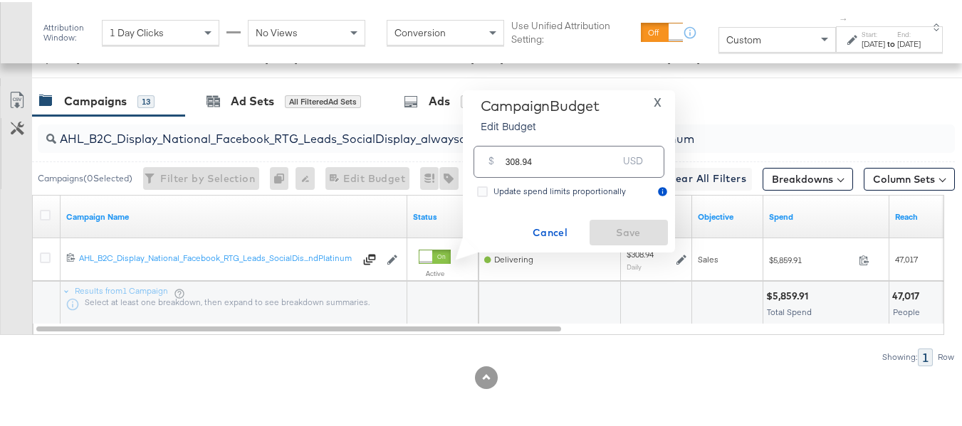
click at [582, 186] on span "Update spend limits proportionally" at bounding box center [559, 189] width 132 height 11
click at [0, 0] on input "Update spend limits proportionally" at bounding box center [0, 0] width 0 height 0
click at [571, 159] on input "308.94" at bounding box center [561, 154] width 112 height 31
click at [507, 187] on span "Update spend limits proportionally" at bounding box center [559, 189] width 132 height 11
click at [0, 0] on input "Update spend limits proportionally" at bounding box center [0, 0] width 0 height 0
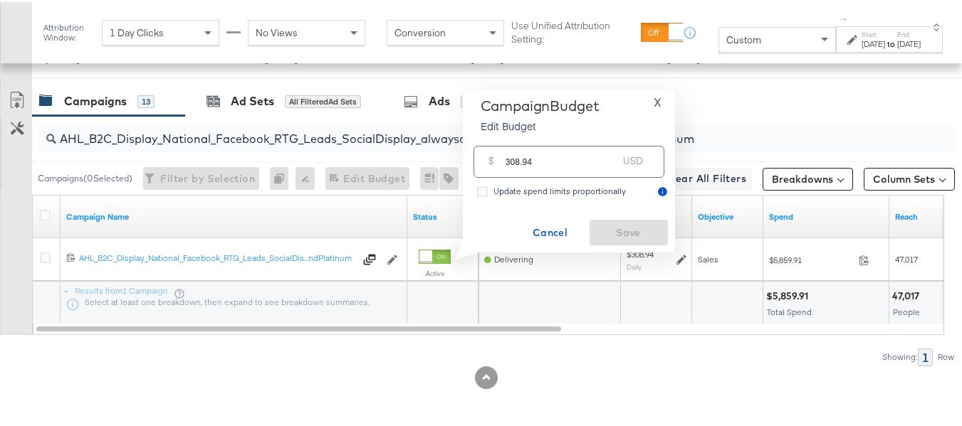
click at [564, 157] on input "308.94" at bounding box center [561, 154] width 112 height 31
paste input "$247.15"
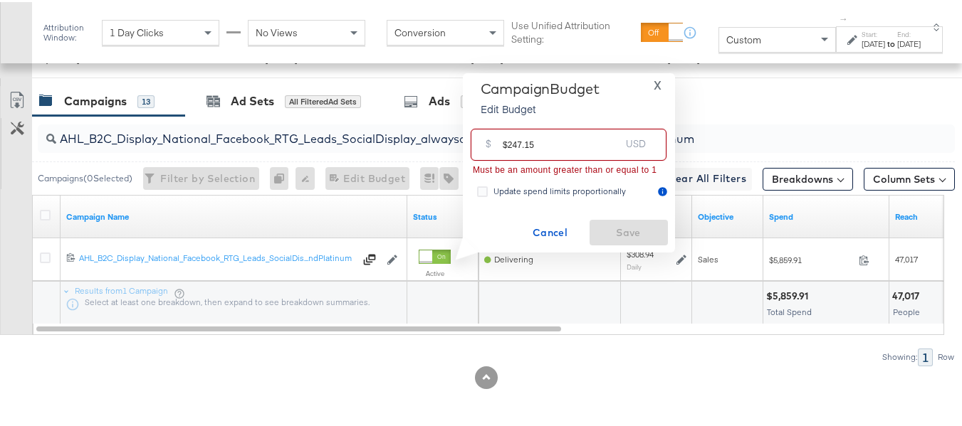
drag, startPoint x: 508, startPoint y: 139, endPoint x: 487, endPoint y: 135, distance: 21.6
click at [487, 135] on div "$ $247.15 USD" at bounding box center [568, 143] width 196 height 32
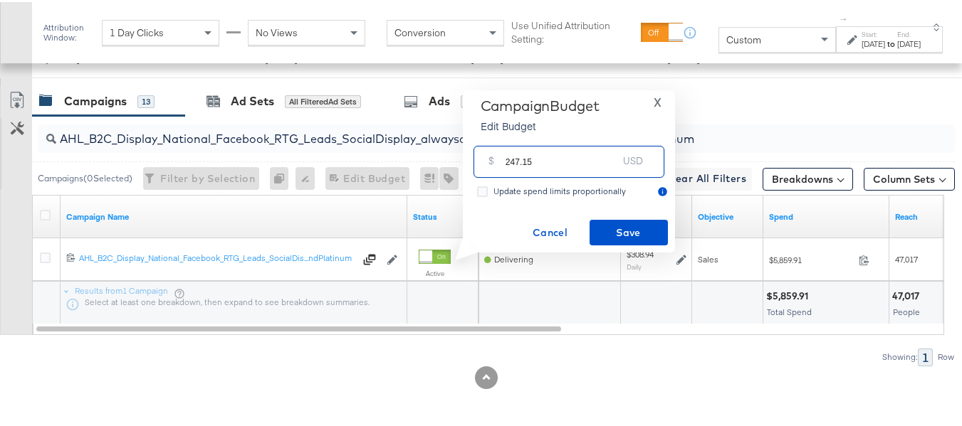
click at [574, 157] on input "247.15" at bounding box center [561, 154] width 112 height 31
type input "247.15"
click at [609, 223] on span "Save" at bounding box center [628, 231] width 67 height 18
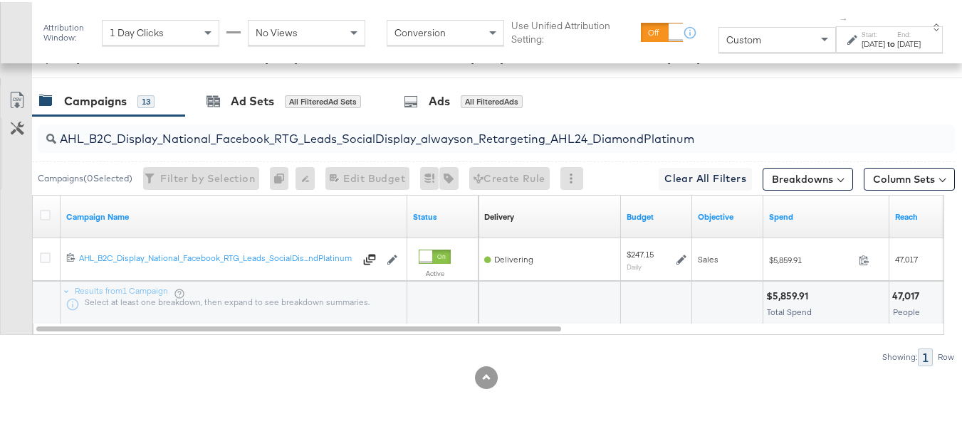
click at [257, 122] on input "AHL_B2C_Display_National_Facebook_RTG_Leads_SocialDisplay_alwayson_Retargeting_…" at bounding box center [464, 131] width 817 height 28
paste input "PTS_B2C_Display_National_Facebook_PRO_Traffic_SocialDisplay_alwayson_ASC_DARE24…"
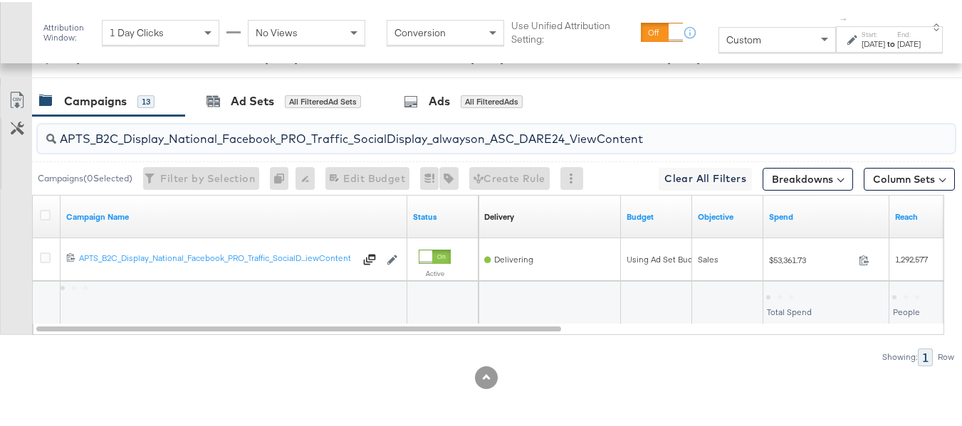
type input "APTS_B2C_Display_National_Facebook_PRO_Traffic_SocialDisplay_alwayson_ASC_DARE2…"
click at [43, 206] on div at bounding box center [47, 215] width 26 height 26
click at [45, 211] on icon at bounding box center [45, 213] width 11 height 11
click at [0, 0] on input "checkbox" at bounding box center [0, 0] width 0 height 0
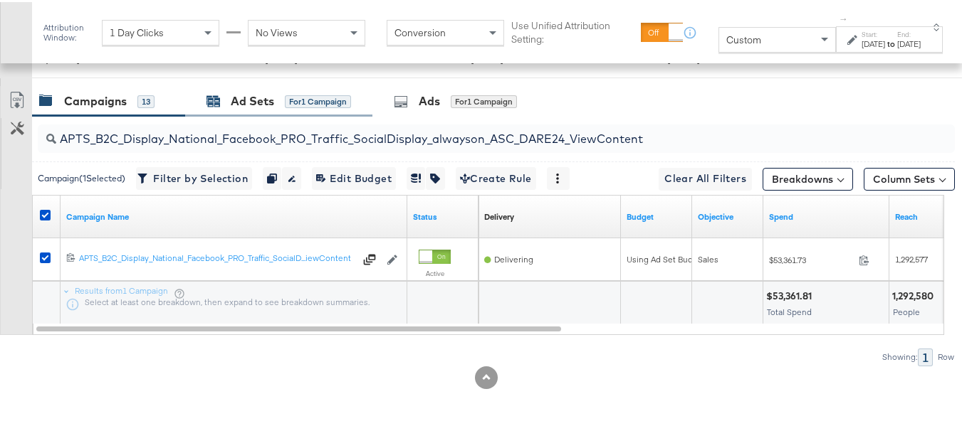
click at [245, 107] on div "Ad Sets" at bounding box center [252, 99] width 43 height 16
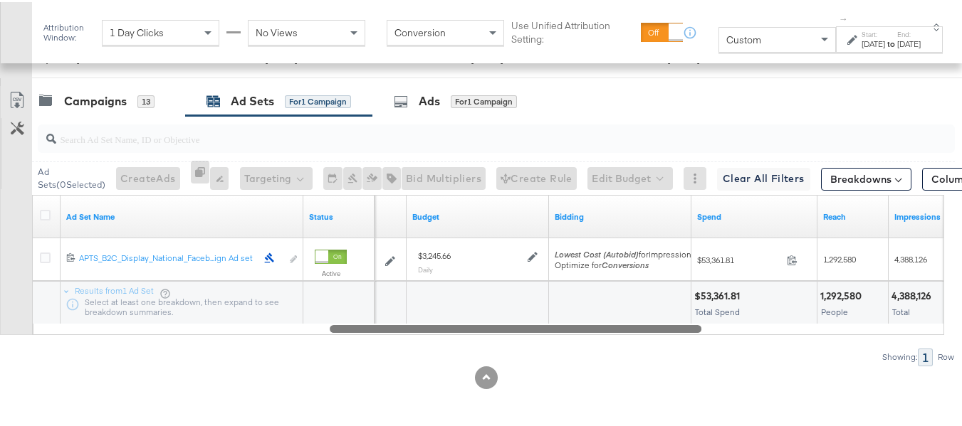
drag, startPoint x: 339, startPoint y: 327, endPoint x: 633, endPoint y: 352, distance: 295.1
click at [633, 352] on div "Ad Sets ( 0 Selected) Create Ads At least one ad set must be selected 0 Rename …" at bounding box center [477, 239] width 954 height 250
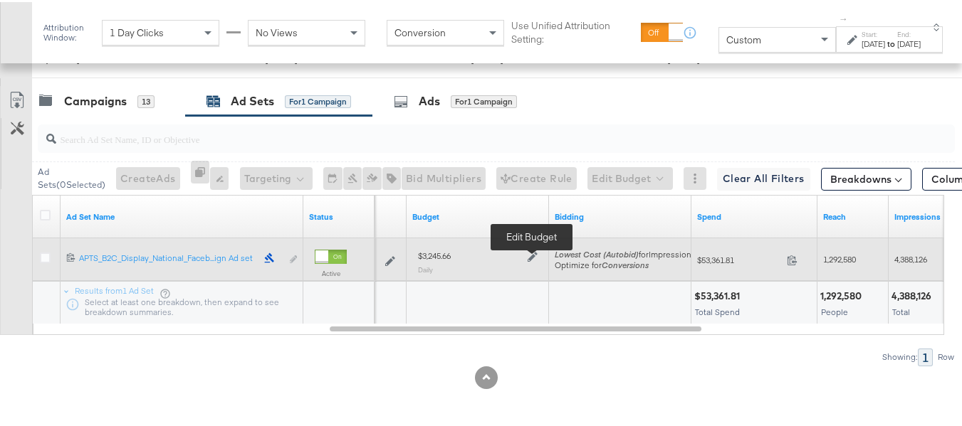
click at [531, 258] on icon at bounding box center [532, 256] width 10 height 10
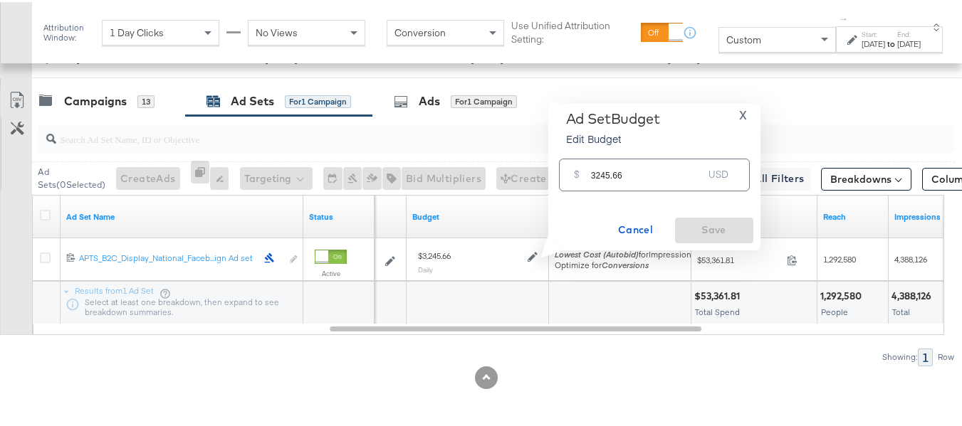
click at [676, 162] on input "3245.66" at bounding box center [647, 167] width 112 height 31
paste input "$3,150.58"
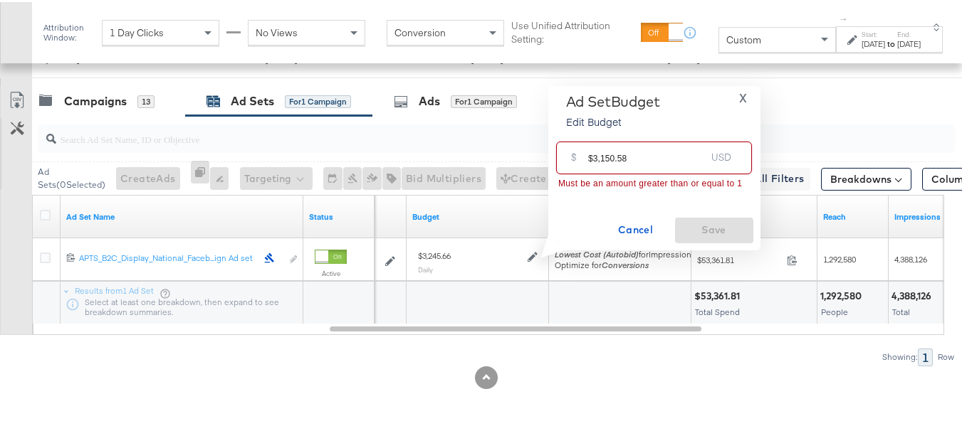
drag, startPoint x: 591, startPoint y: 154, endPoint x: 525, endPoint y: 149, distance: 67.1
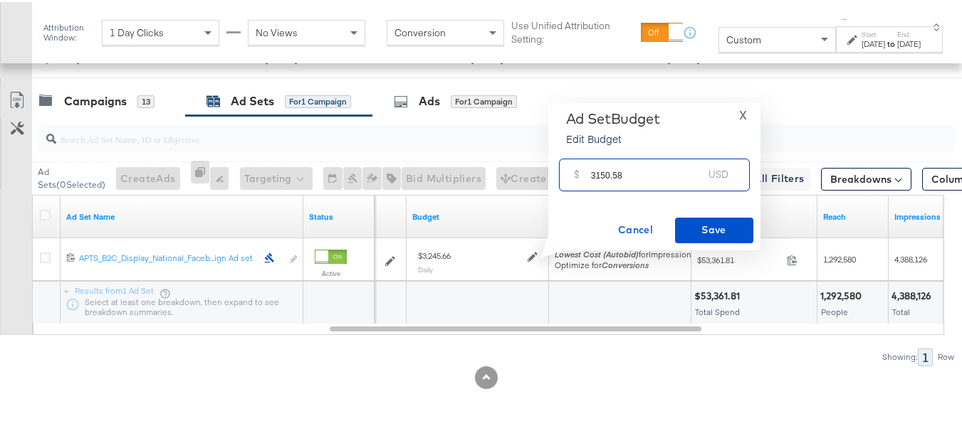
click at [676, 174] on input "3150.58" at bounding box center [647, 167] width 112 height 31
type input "3150.58"
click at [697, 219] on span "Save" at bounding box center [713, 228] width 67 height 18
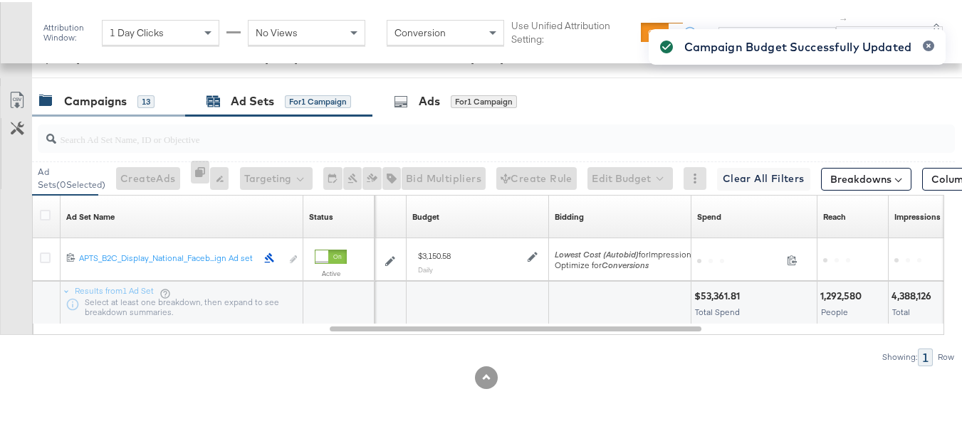
click at [98, 95] on div "Campaigns" at bounding box center [95, 99] width 63 height 16
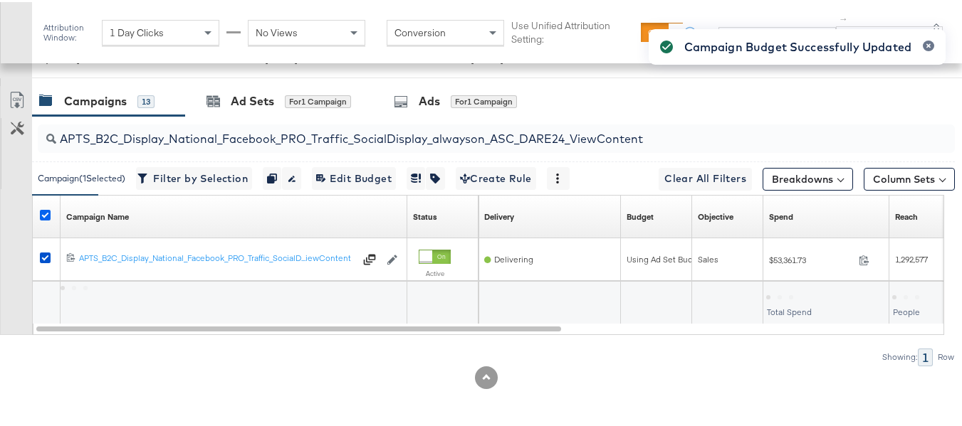
click at [43, 209] on icon at bounding box center [45, 213] width 11 height 11
click at [0, 0] on input "checkbox" at bounding box center [0, 0] width 0 height 0
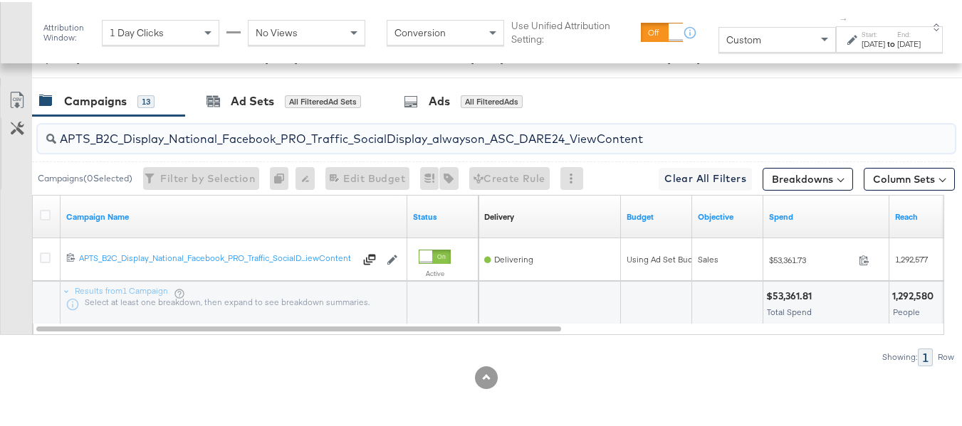
click at [190, 132] on input "APTS_B2C_Display_National_Facebook_PRO_Traffic_SocialDisplay_alwayson_ASC_DARE2…" at bounding box center [464, 131] width 817 height 28
paste input "Leads_SocialDisplay_alwayson_ASC_DARE24_Purchase"
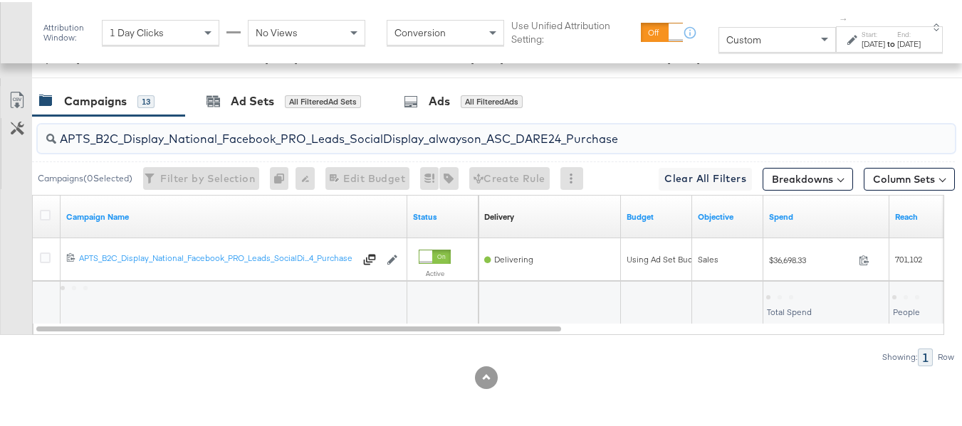
type input "APTS_B2C_Display_National_Facebook_PRO_Leads_SocialDisplay_alwayson_ASC_DARE24_…"
click at [48, 216] on icon at bounding box center [45, 213] width 11 height 11
click at [0, 0] on input "checkbox" at bounding box center [0, 0] width 0 height 0
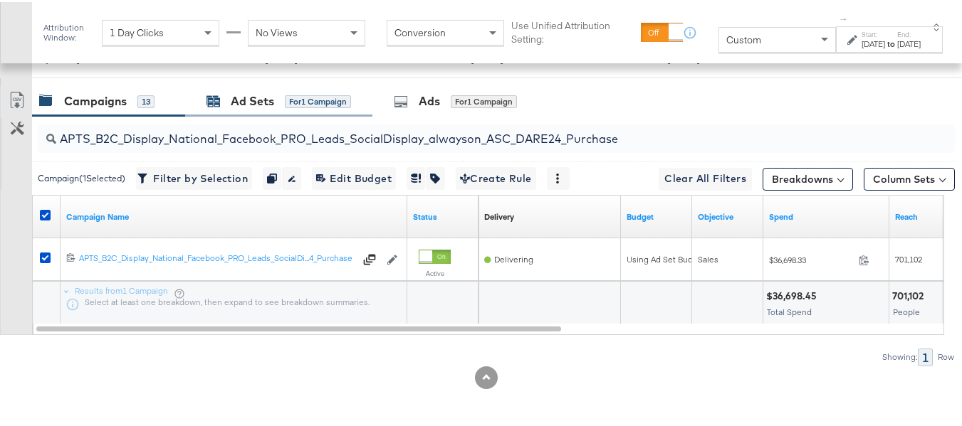
click at [256, 102] on div "Ad Sets" at bounding box center [252, 99] width 43 height 16
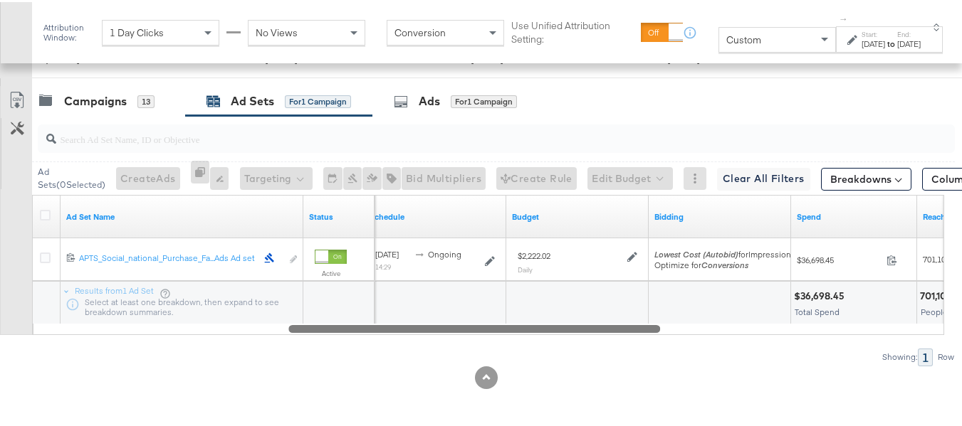
drag, startPoint x: 386, startPoint y: 325, endPoint x: 638, endPoint y: 325, distance: 252.7
click at [638, 325] on div at bounding box center [474, 326] width 372 height 12
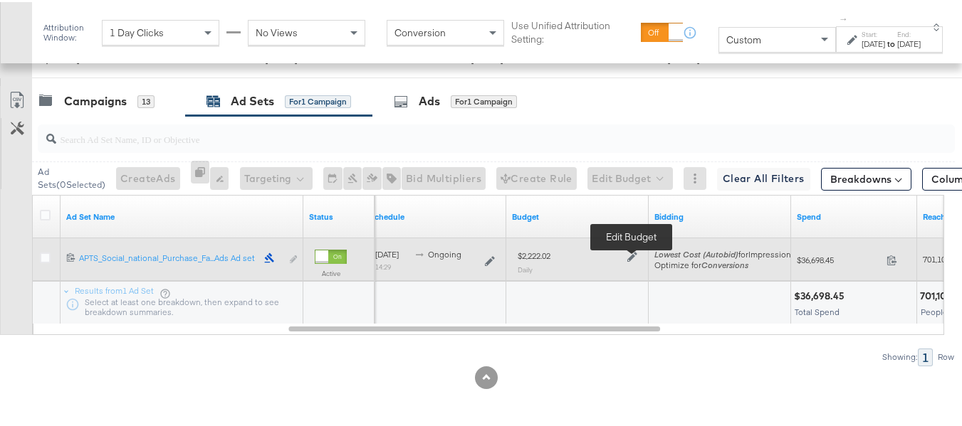
click at [628, 260] on icon at bounding box center [632, 255] width 10 height 10
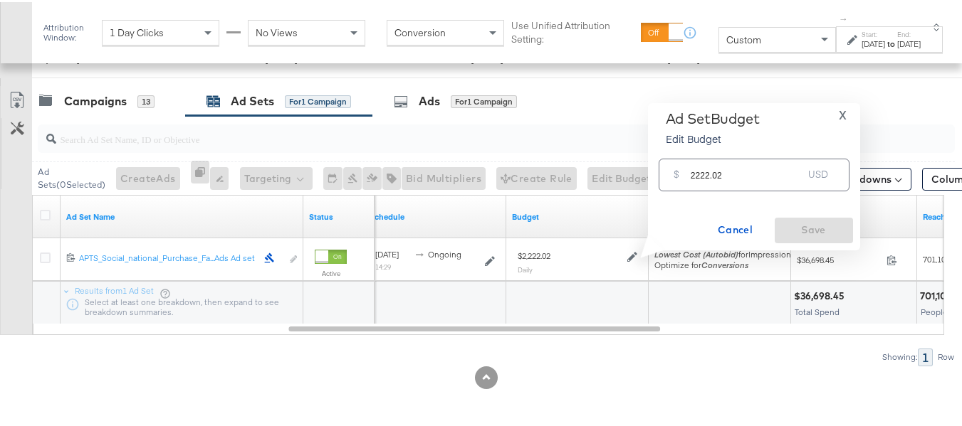
click at [712, 184] on div "$ 2222.02 USD" at bounding box center [753, 173] width 191 height 32
paste input "$2,084.68"
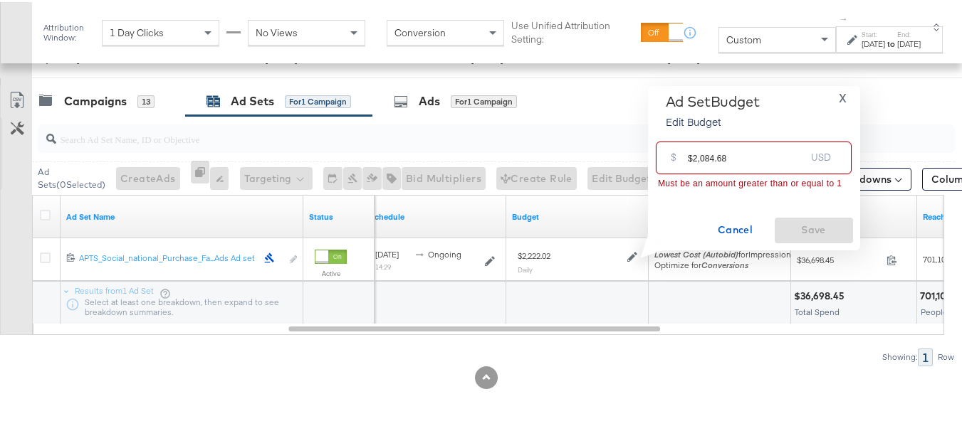
drag, startPoint x: 690, startPoint y: 153, endPoint x: 640, endPoint y: 151, distance: 49.9
click at [642, 151] on div "Ad Set Budget Edit Budget X $ $2,084.68 USD Must be an amount greater than or e…" at bounding box center [748, 166] width 223 height 164
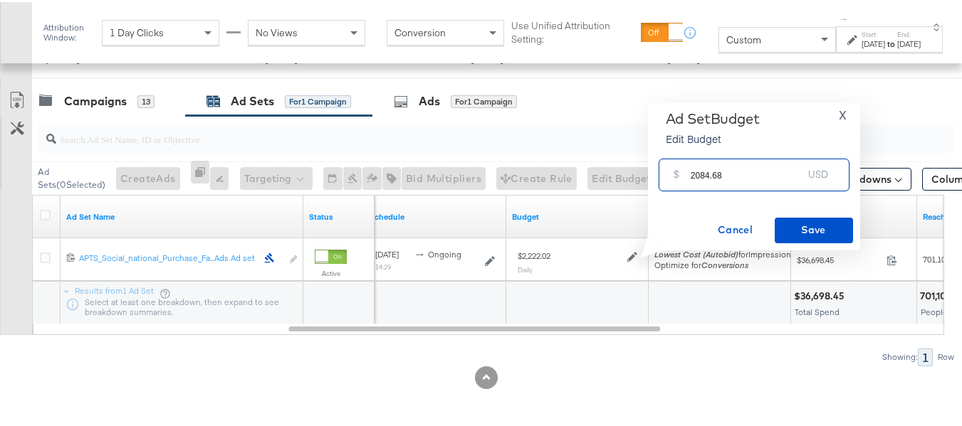
click at [756, 167] on input "2084.68" at bounding box center [746, 167] width 112 height 31
type input "2084.68"
click at [801, 238] on button "Save" at bounding box center [813, 229] width 78 height 26
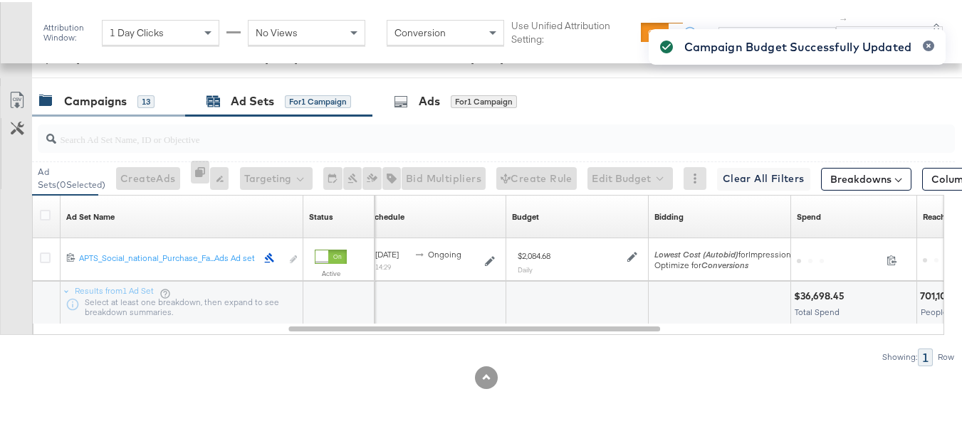
click at [98, 94] on div "Campaigns" at bounding box center [95, 99] width 63 height 16
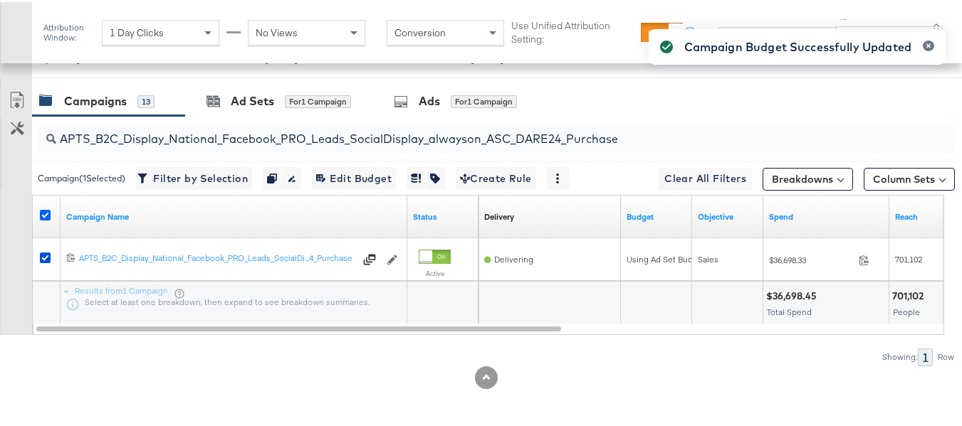
click at [45, 215] on icon at bounding box center [45, 213] width 11 height 11
click at [0, 0] on input "checkbox" at bounding box center [0, 0] width 0 height 0
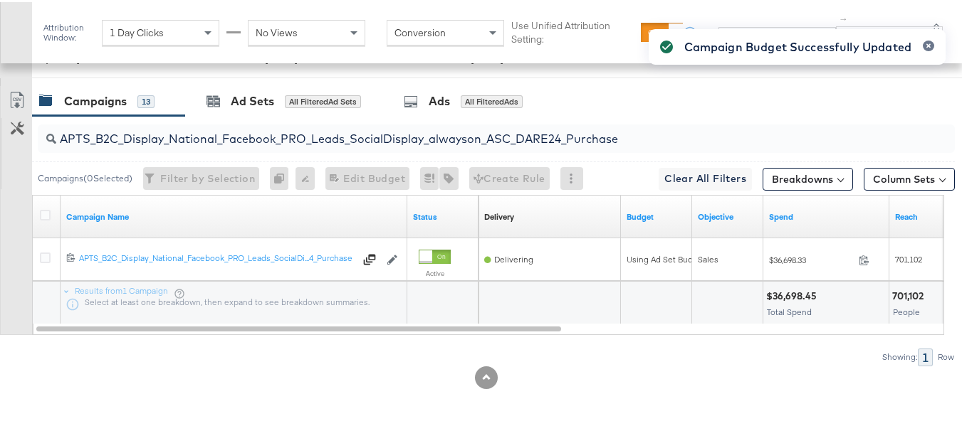
click at [181, 137] on input "APTS_B2C_Display_National_Facebook_PRO_Leads_SocialDisplay_alwayson_ASC_DARE24_…" at bounding box center [464, 131] width 817 height 28
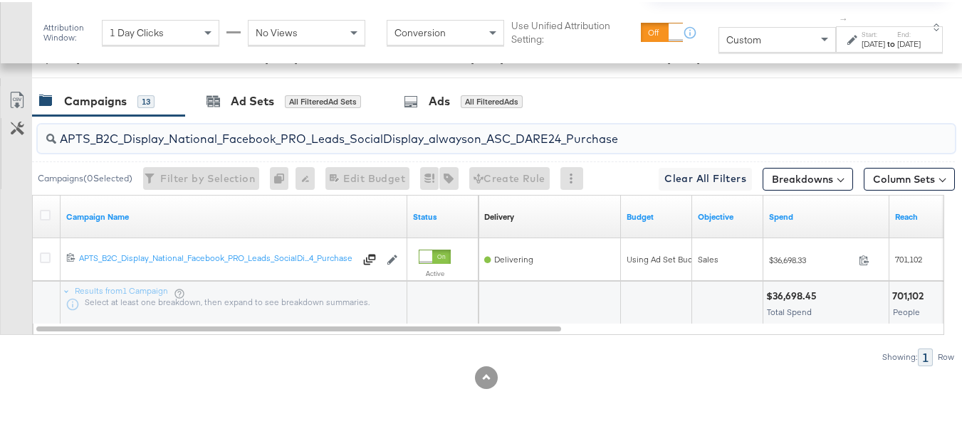
paste input "F_B2C_Display_National_Facebook_PRO_Traffic_SocialDisplay_alwayson_ASC_AF24_Vie…"
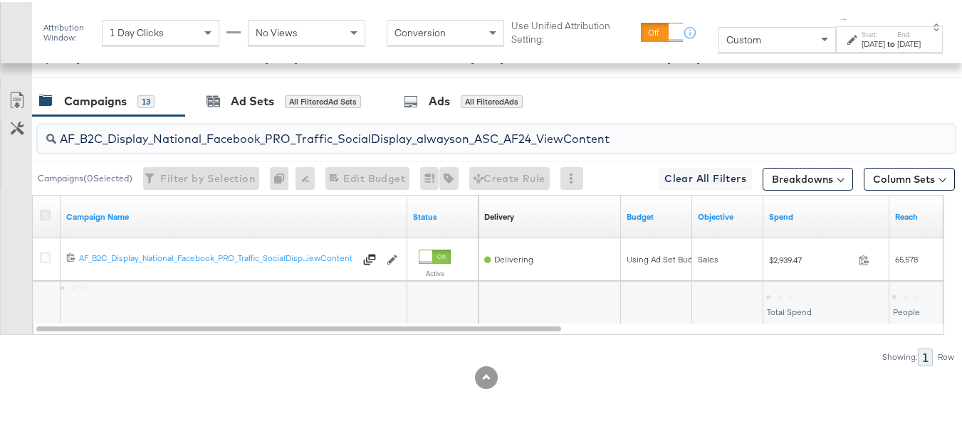
type input "AF_B2C_Display_National_Facebook_PRO_Traffic_SocialDisplay_alwayson_ASC_AF24_Vi…"
click at [43, 214] on icon at bounding box center [45, 213] width 11 height 11
click at [0, 0] on input "checkbox" at bounding box center [0, 0] width 0 height 0
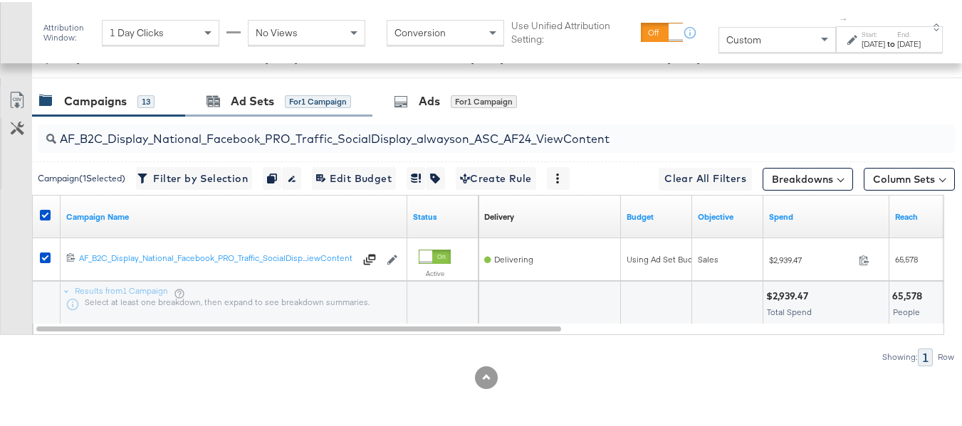
click at [273, 110] on div "Ad Sets for 1 Campaign" at bounding box center [278, 99] width 187 height 31
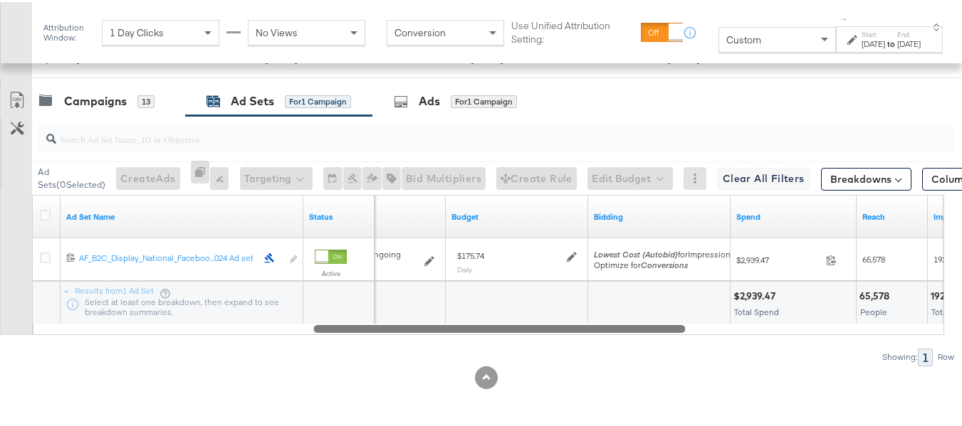
drag, startPoint x: 341, startPoint y: 325, endPoint x: 620, endPoint y: 367, distance: 282.0
click at [619, 367] on div "KPIs Performance & KPIs Customize KPIs ✔ Clicks (Link) ✔ Reach ✔ Impressions ✔ …" at bounding box center [486, 69] width 972 height 713
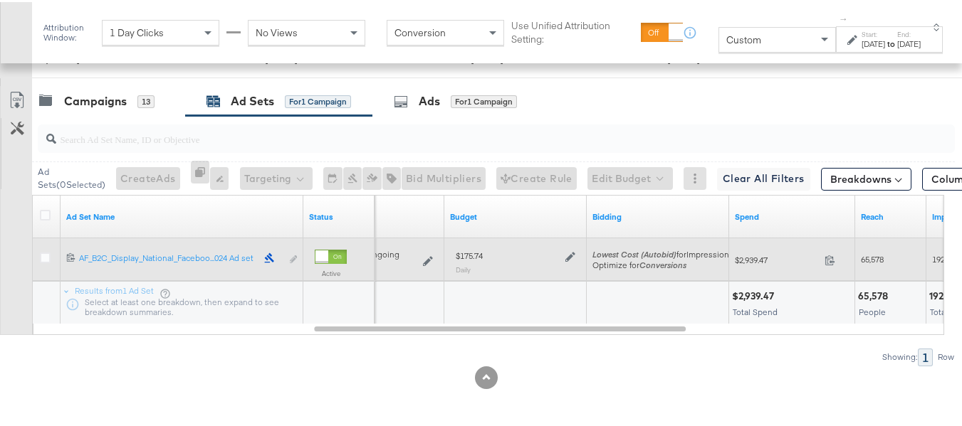
click at [572, 258] on icon at bounding box center [570, 255] width 10 height 10
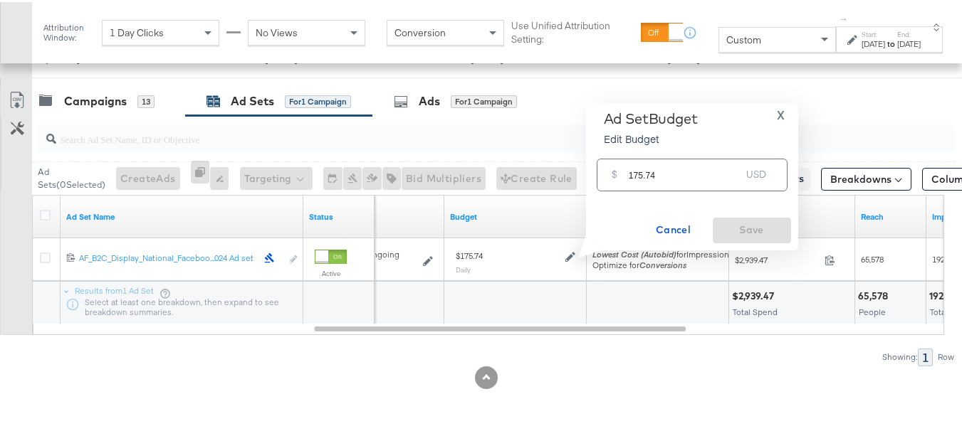
click at [724, 173] on input "175.74" at bounding box center [684, 167] width 112 height 31
paste input "$140.59"
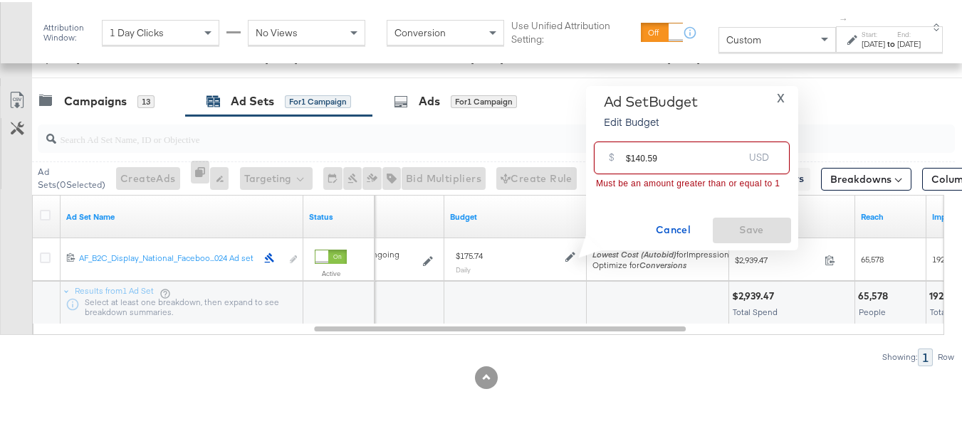
drag, startPoint x: 631, startPoint y: 152, endPoint x: 563, endPoint y: 147, distance: 68.5
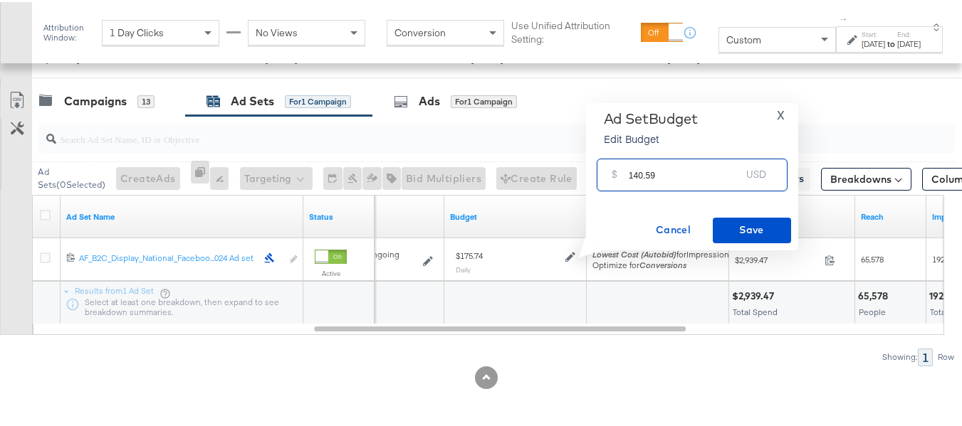
click at [695, 168] on input "140.59" at bounding box center [684, 167] width 112 height 31
type input "140.59"
click at [757, 239] on button "Save" at bounding box center [751, 229] width 78 height 26
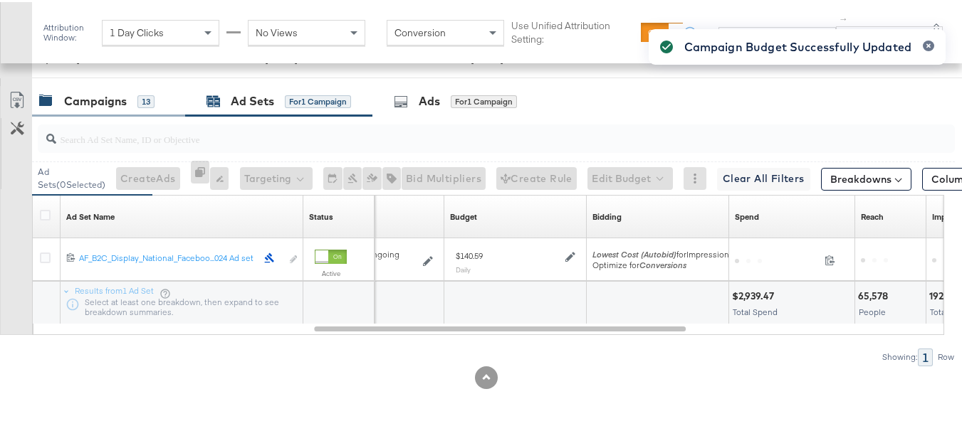
click at [95, 104] on div "Campaigns" at bounding box center [95, 99] width 63 height 16
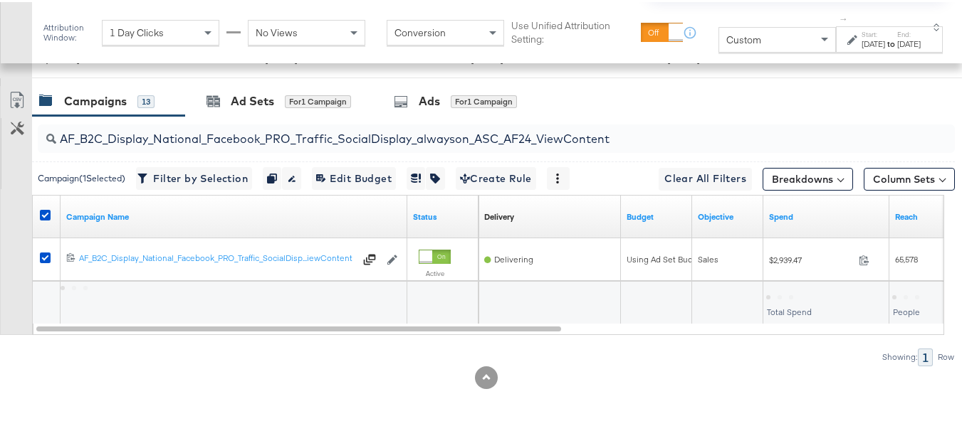
click at [45, 219] on div at bounding box center [47, 215] width 15 height 14
click at [43, 210] on icon at bounding box center [45, 213] width 11 height 11
click at [0, 0] on input "checkbox" at bounding box center [0, 0] width 0 height 0
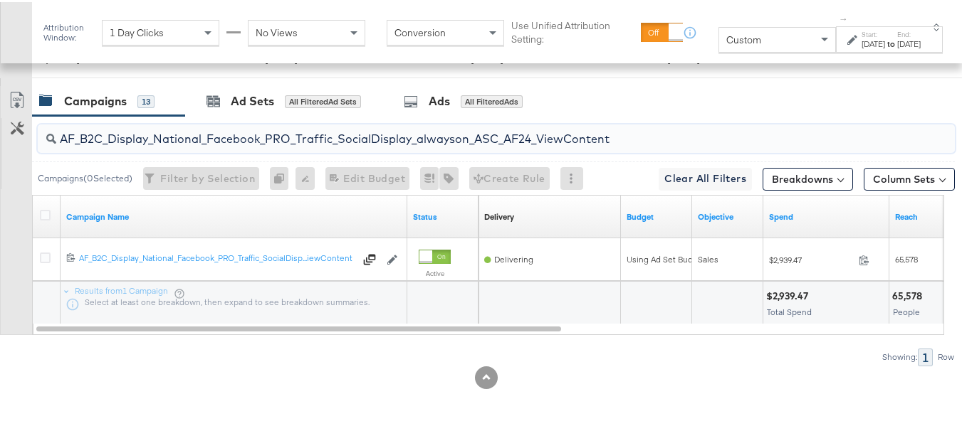
click at [158, 142] on input "AF_B2C_Display_National_Facebook_PRO_Traffic_SocialDisplay_alwayson_ASC_AF24_Vi…" at bounding box center [464, 131] width 817 height 28
paste input "FR_B2C_Display_National_Facebook_PRO_Traffic_SocialDisplay_alwayson_ASC_FR"
type input "FR_B2C_Display_National_Facebook_PRO_Traffic_SocialDisplay_alwayson_ASC_FR24_Vi…"
click at [46, 214] on icon at bounding box center [45, 213] width 11 height 11
click at [0, 0] on input "checkbox" at bounding box center [0, 0] width 0 height 0
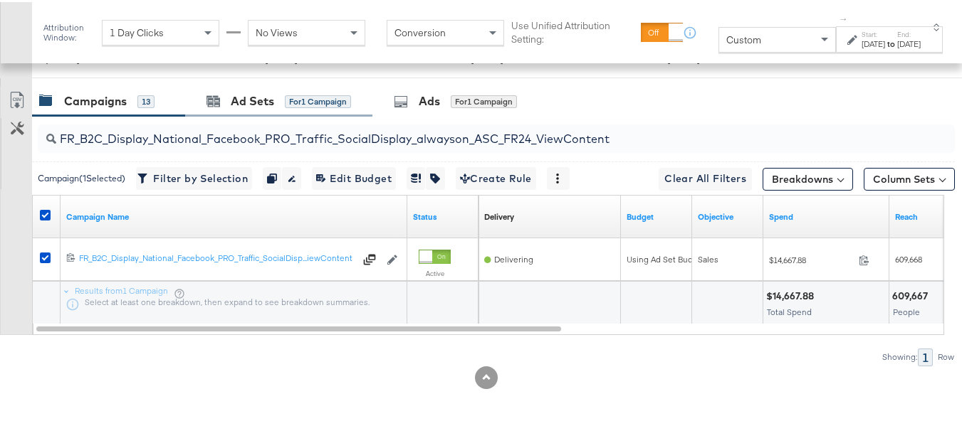
click at [258, 85] on div "Ad Sets for 1 Campaign" at bounding box center [278, 99] width 187 height 31
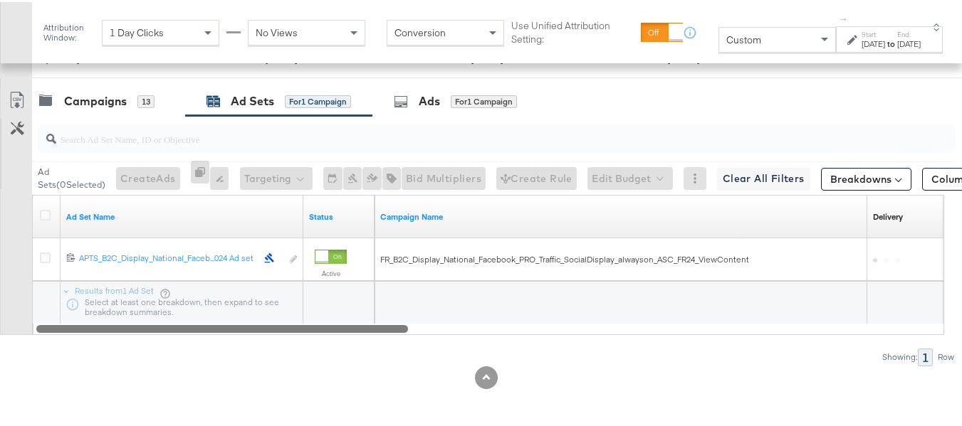
click at [326, 330] on div "Ad Sets ( 0 Selected) Create Ads At least one ad set must be selected 0 Rename …" at bounding box center [477, 239] width 954 height 250
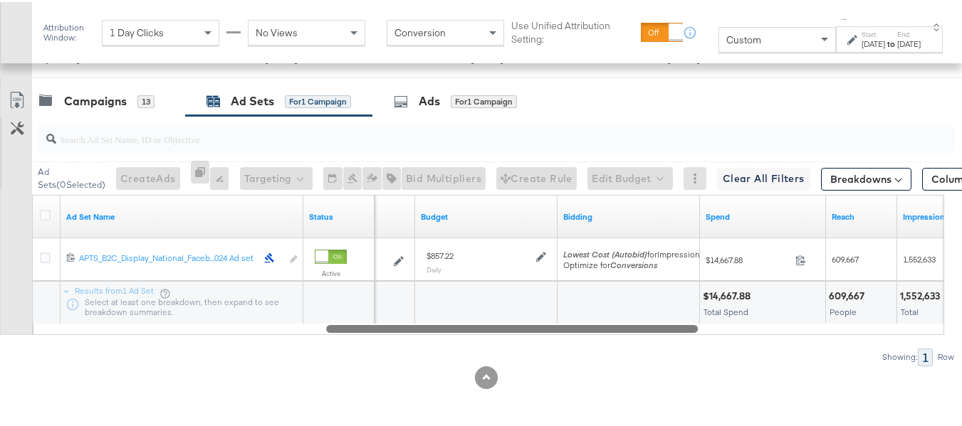
drag, startPoint x: 326, startPoint y: 329, endPoint x: 618, endPoint y: 333, distance: 292.6
click at [618, 333] on div "Ad Sets ( 0 Selected) Create Ads At least one ad set must be selected 0 Rename …" at bounding box center [477, 239] width 954 height 250
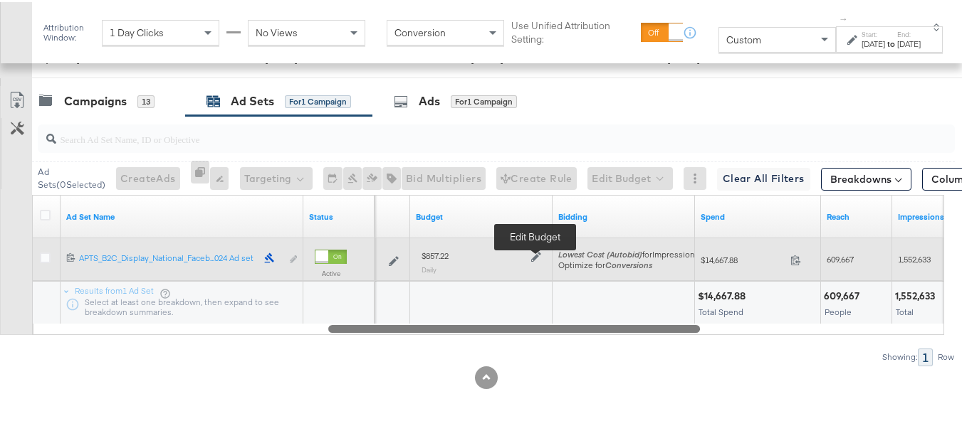
click at [536, 257] on icon at bounding box center [536, 255] width 10 height 10
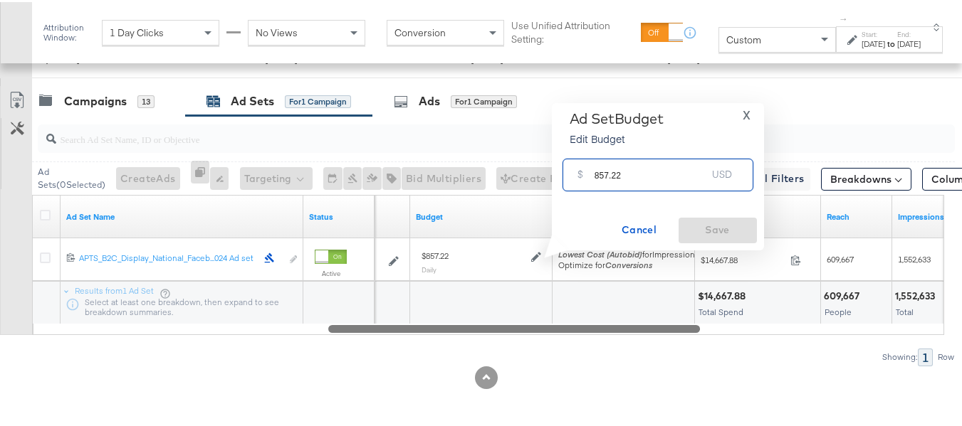
click at [659, 169] on input "857.22" at bounding box center [650, 167] width 112 height 31
paste input "$722.15"
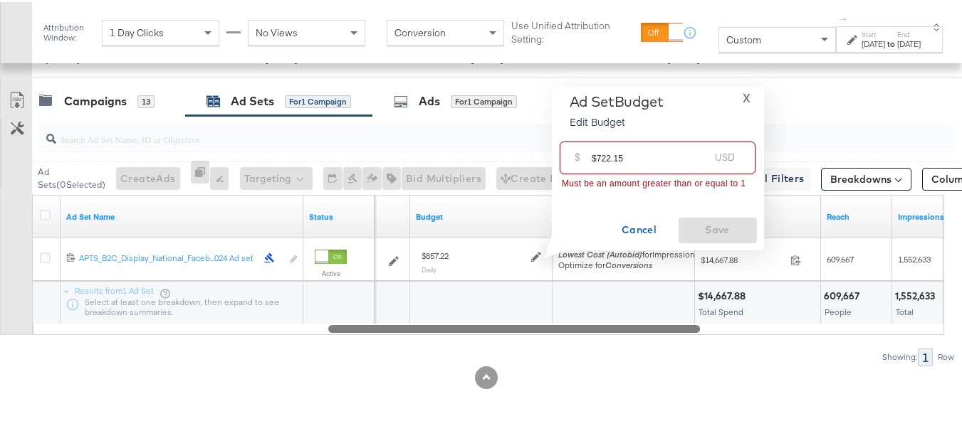
drag, startPoint x: 595, startPoint y: 157, endPoint x: 530, endPoint y: 149, distance: 65.9
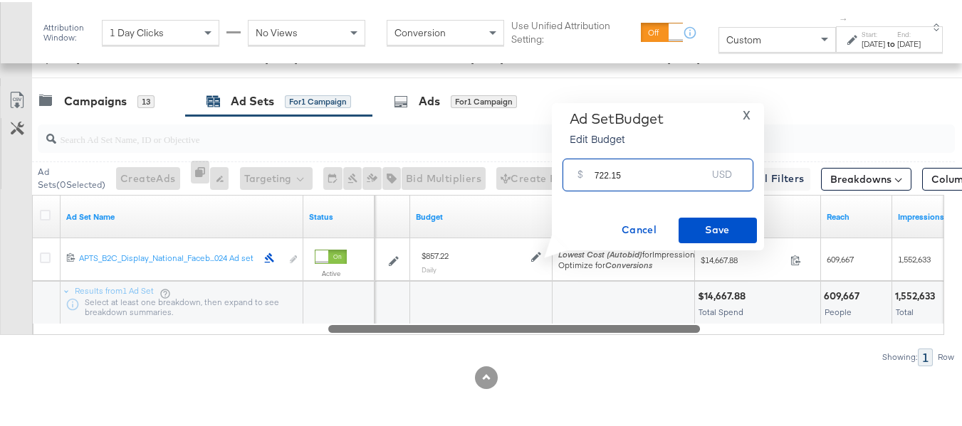
click at [667, 164] on input "722.15" at bounding box center [650, 167] width 112 height 31
type input "722.15"
click at [702, 226] on span "Save" at bounding box center [717, 228] width 67 height 18
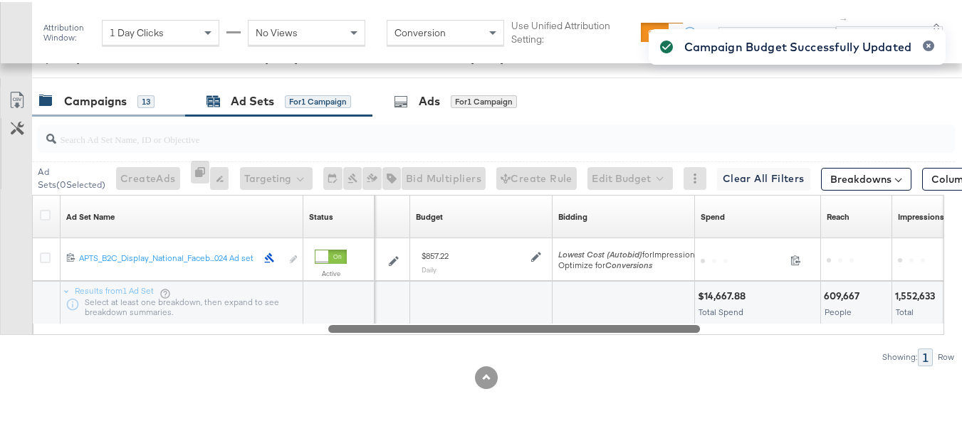
click at [110, 93] on div "Campaigns" at bounding box center [95, 99] width 63 height 16
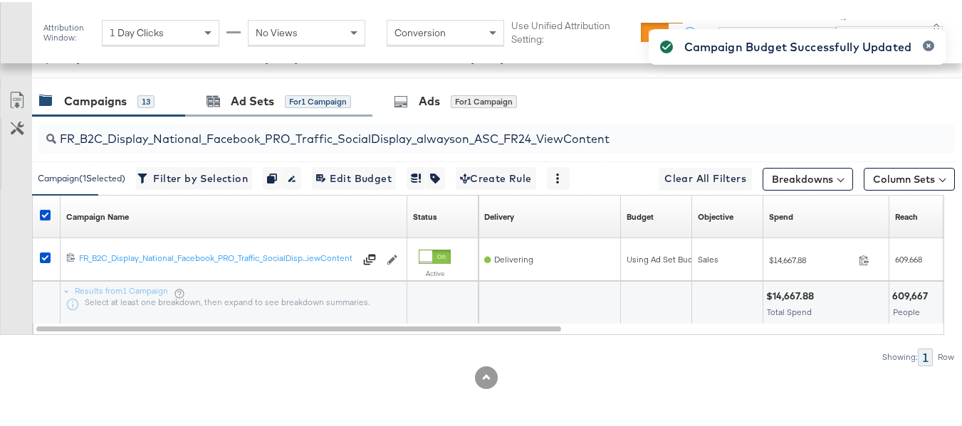
click at [311, 90] on div "Ad Sets for 1 Campaign" at bounding box center [278, 99] width 187 height 31
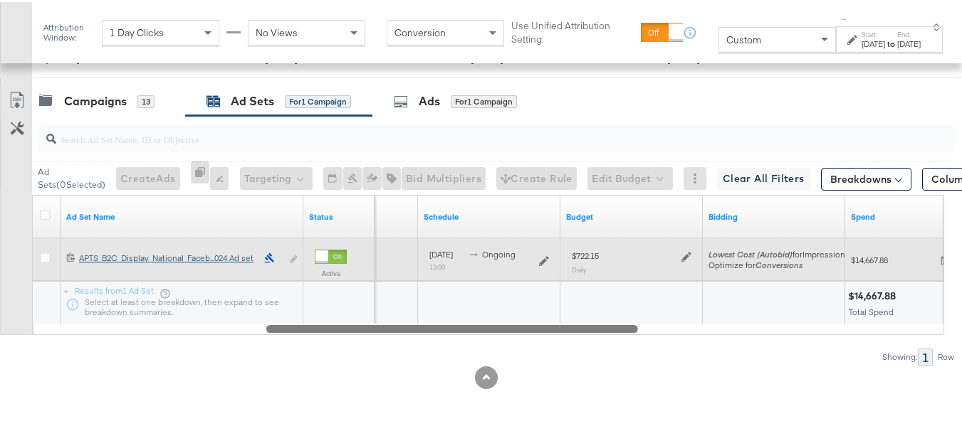
drag, startPoint x: 377, startPoint y: 327, endPoint x: 135, endPoint y: 263, distance: 251.0
click at [152, 283] on div "Ad Set Name Status Delivery Sorting Unavailable Schedule Budget Bidding Spend 1…" at bounding box center [488, 263] width 912 height 140
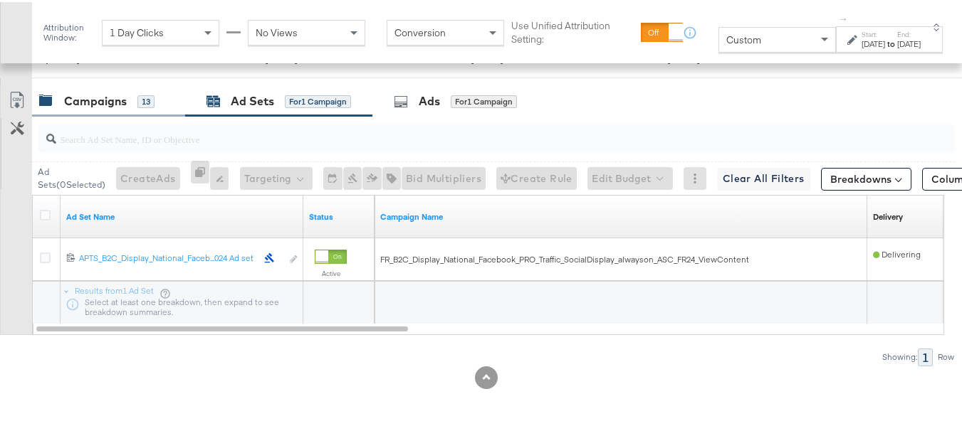
click at [115, 100] on div "Campaigns" at bounding box center [95, 99] width 63 height 16
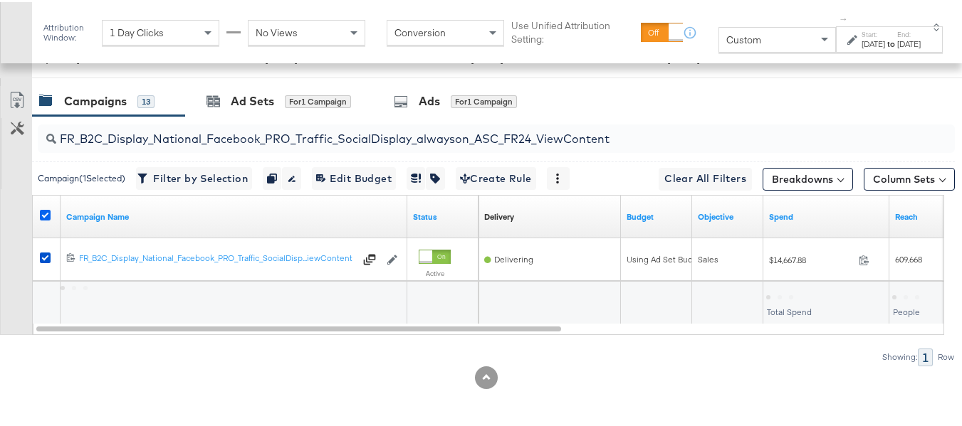
click at [41, 215] on icon at bounding box center [45, 213] width 11 height 11
click at [0, 0] on input "checkbox" at bounding box center [0, 0] width 0 height 0
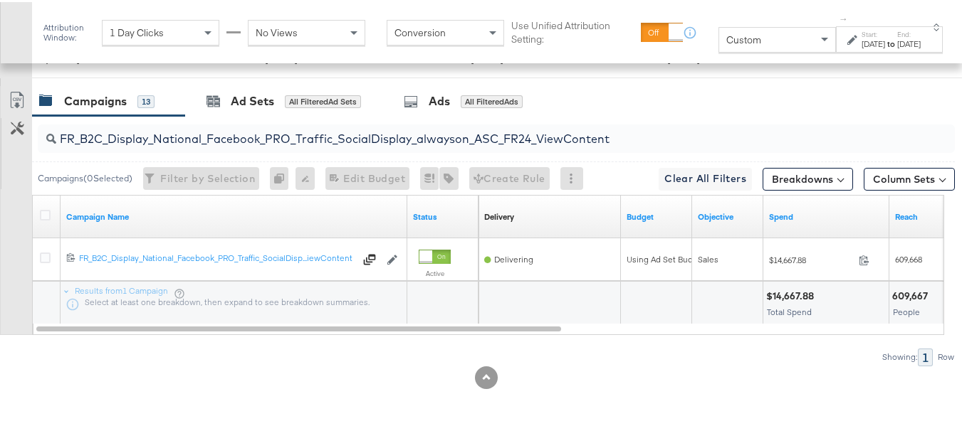
click at [175, 135] on input "FR_B2C_Display_National_Facebook_PRO_Traffic_SocialDisplay_alwayson_ASC_FR24_Vi…" at bounding box center [464, 131] width 817 height 28
paste input "AHL_B2C_Display_National_Facebook_PRO_Traffic_SocialDisplay_alwayson_ASC_AHL"
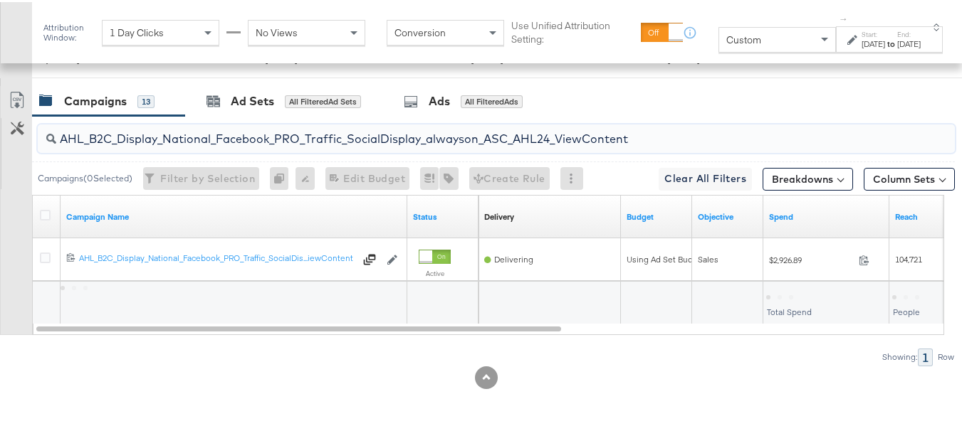
type input "AHL_B2C_Display_National_Facebook_PRO_Traffic_SocialDisplay_alwayson_ASC_AHL24_…"
click at [55, 206] on div at bounding box center [47, 215] width 26 height 26
click at [50, 208] on label at bounding box center [45, 213] width 11 height 11
click at [0, 0] on input "checkbox" at bounding box center [0, 0] width 0 height 0
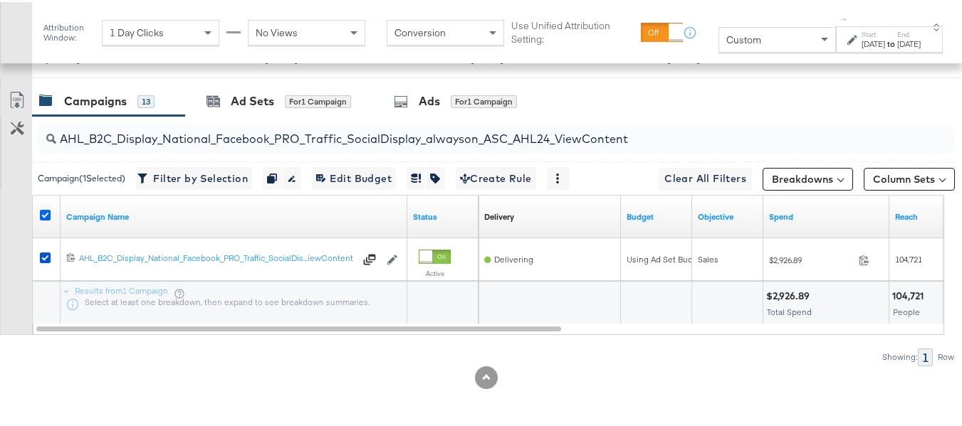
click at [48, 209] on icon at bounding box center [45, 213] width 11 height 11
click at [0, 0] on input "checkbox" at bounding box center [0, 0] width 0 height 0
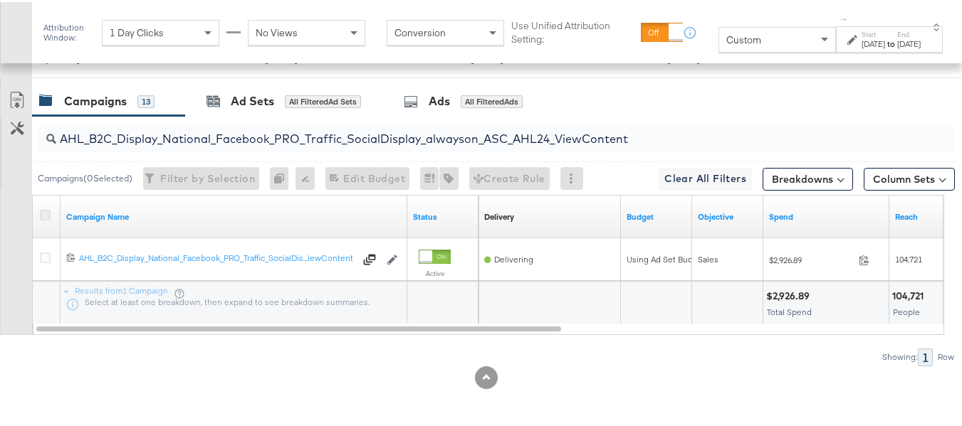
click at [48, 209] on icon at bounding box center [45, 213] width 11 height 11
click at [0, 0] on input "checkbox" at bounding box center [0, 0] width 0 height 0
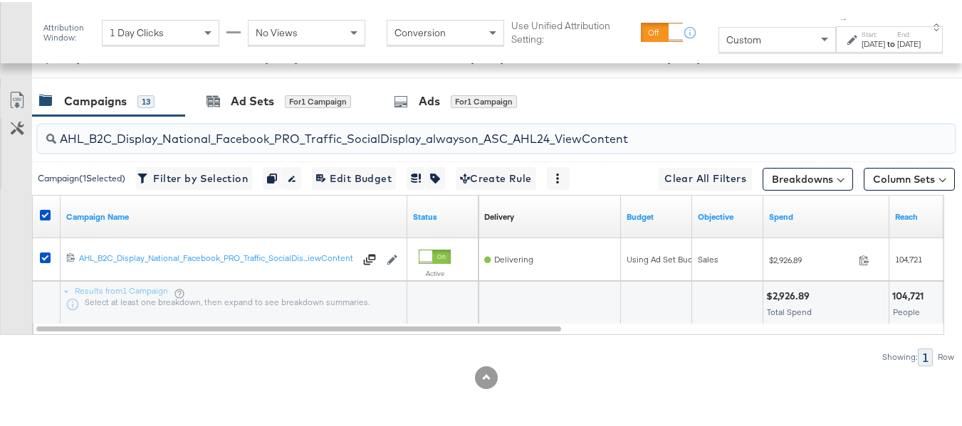
click at [209, 123] on input "AHL_B2C_Display_National_Facebook_PRO_Traffic_SocialDisplay_alwayson_ASC_AHL24_…" at bounding box center [464, 131] width 817 height 28
click at [214, 87] on div "Ad Sets for 1 Campaign" at bounding box center [278, 99] width 187 height 31
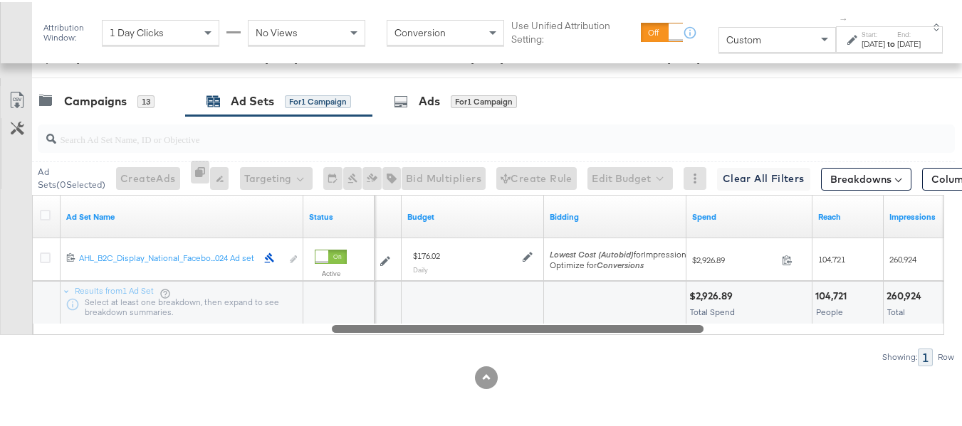
drag, startPoint x: 325, startPoint y: 325, endPoint x: 619, endPoint y: 347, distance: 295.5
click at [619, 347] on div "Ad Sets ( 0 Selected) Create Ads At least one ad set must be selected 0 Rename …" at bounding box center [477, 239] width 954 height 250
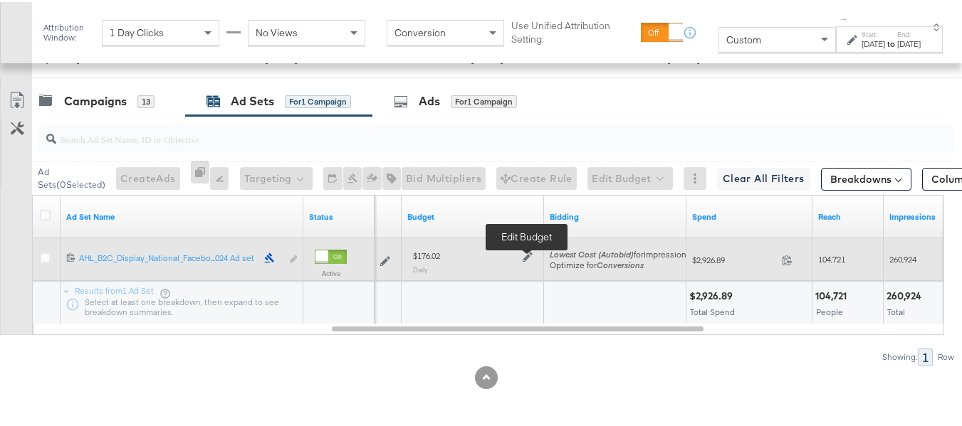
click at [531, 256] on icon at bounding box center [527, 255] width 10 height 10
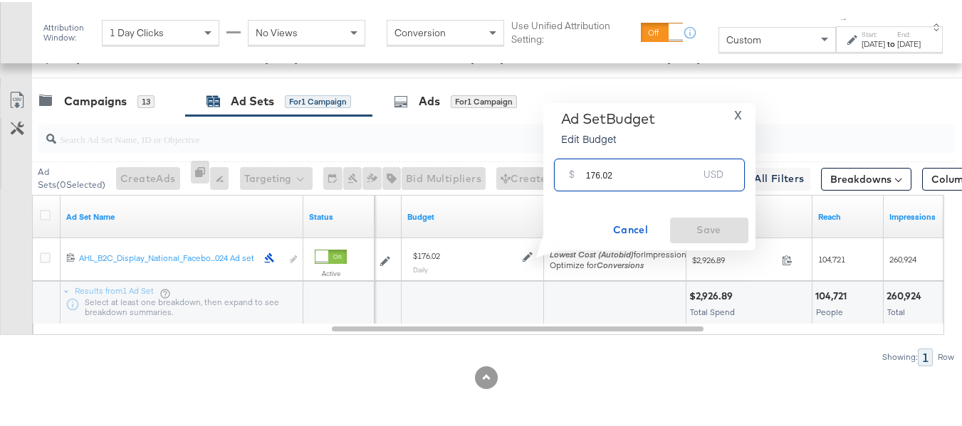
click at [631, 181] on input "176.02" at bounding box center [642, 167] width 112 height 31
paste input "$151.11"
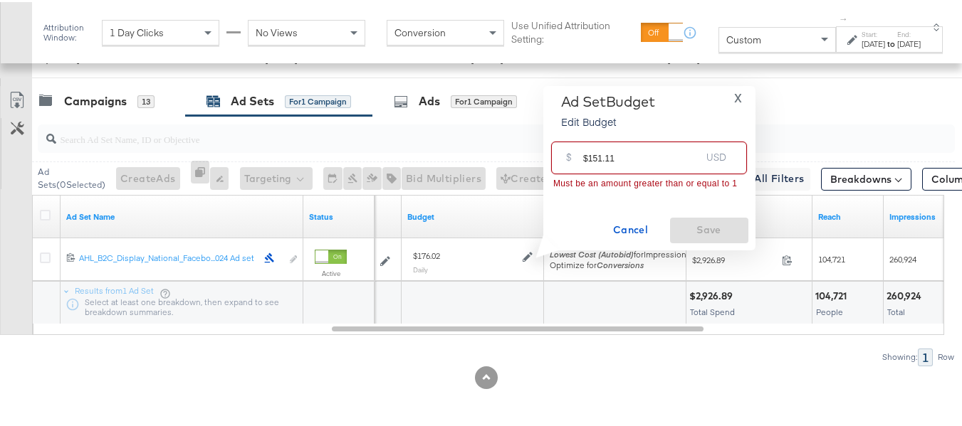
drag, startPoint x: 589, startPoint y: 157, endPoint x: 530, endPoint y: 152, distance: 59.3
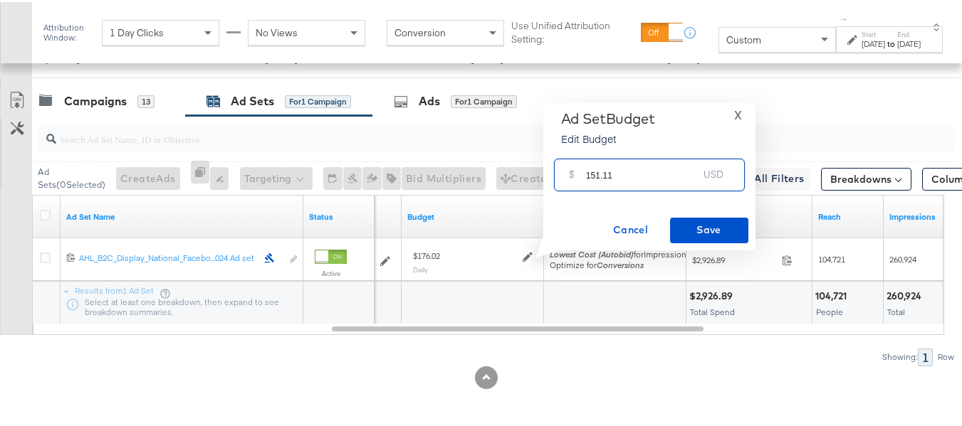
click at [648, 167] on input "151.11" at bounding box center [642, 167] width 112 height 31
type input "151.11"
click at [681, 224] on span "Save" at bounding box center [708, 228] width 67 height 18
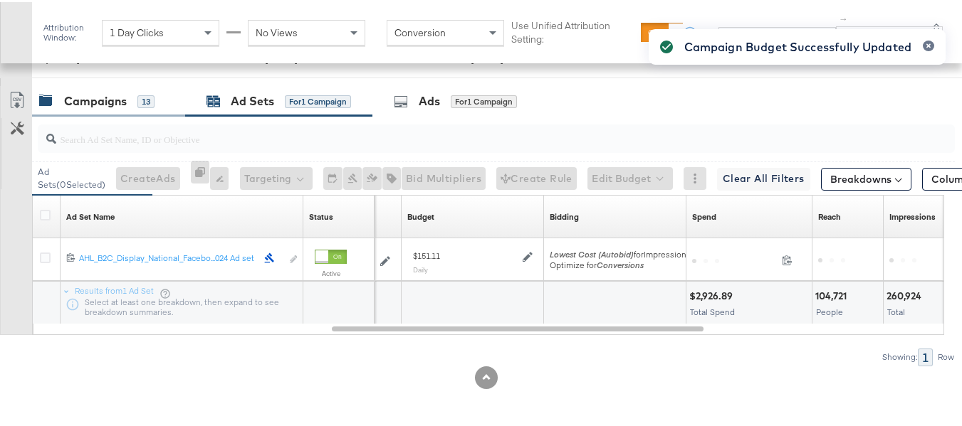
click at [115, 102] on div "Campaigns" at bounding box center [95, 99] width 63 height 16
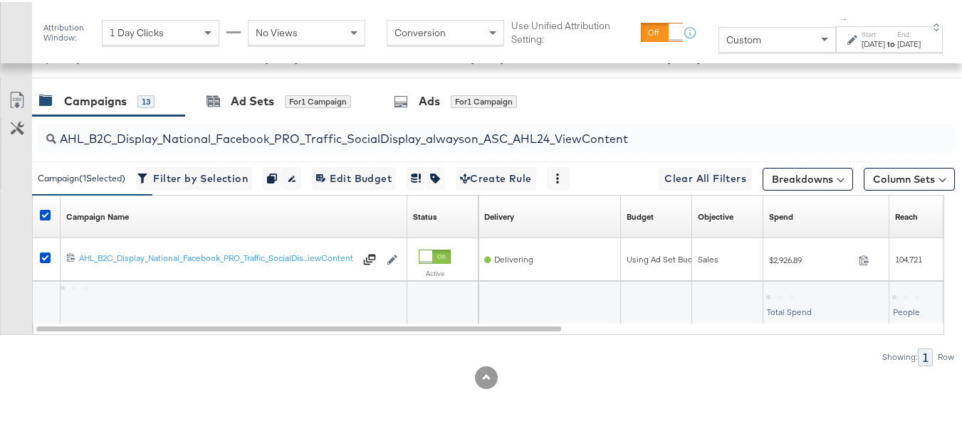
click at [53, 211] on div at bounding box center [47, 215] width 15 height 14
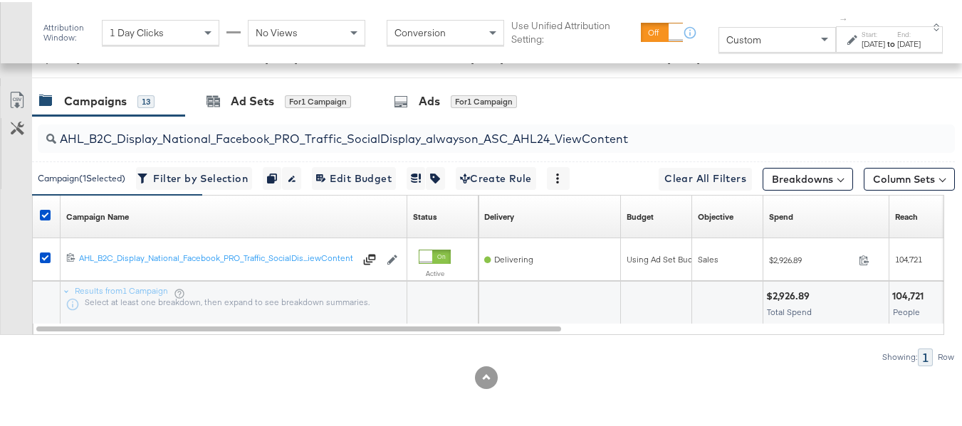
click at [51, 211] on div at bounding box center [47, 215] width 15 height 14
click at [48, 211] on icon at bounding box center [45, 213] width 11 height 11
click at [0, 0] on input "checkbox" at bounding box center [0, 0] width 0 height 0
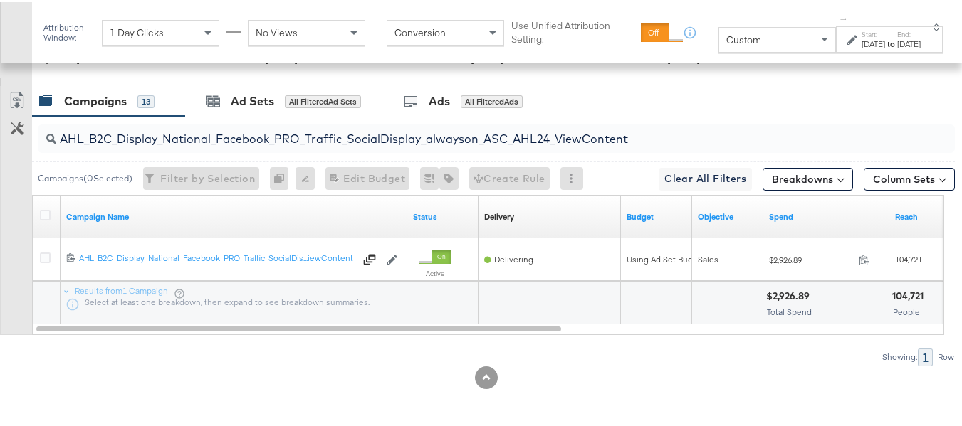
scroll to position [0, 0]
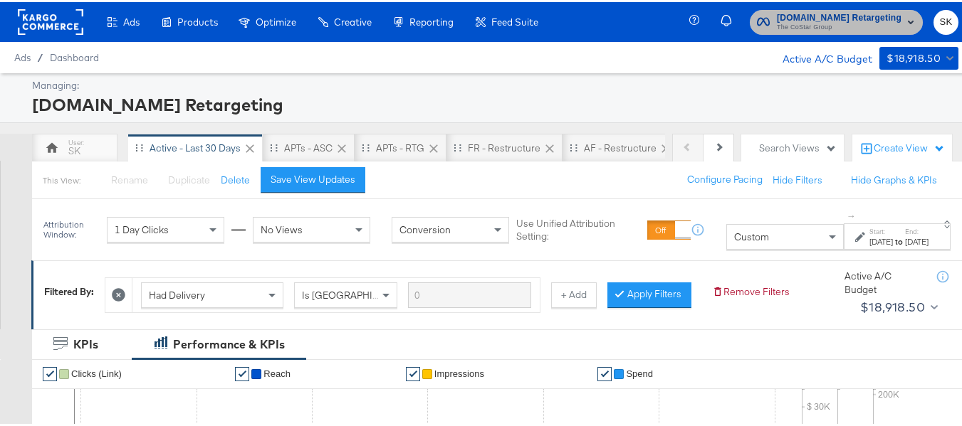
click at [832, 18] on span "[DOMAIN_NAME] Retargeting" at bounding box center [839, 16] width 125 height 15
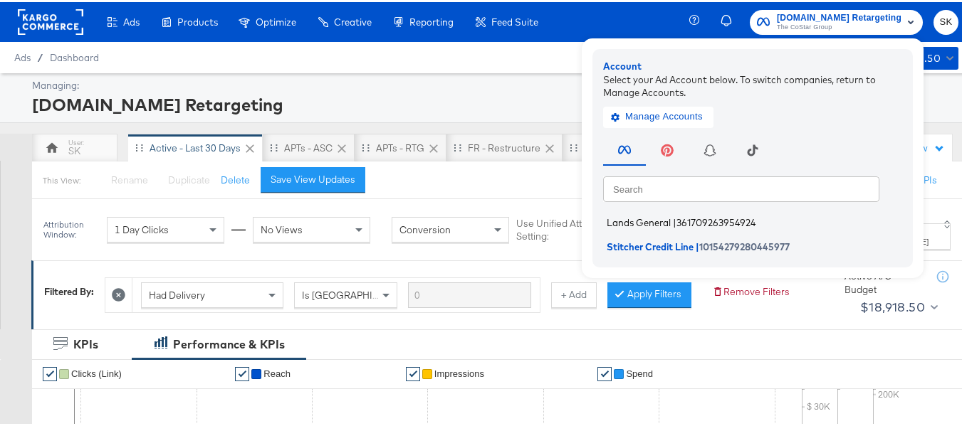
click at [657, 222] on span "Lands General" at bounding box center [638, 220] width 64 height 11
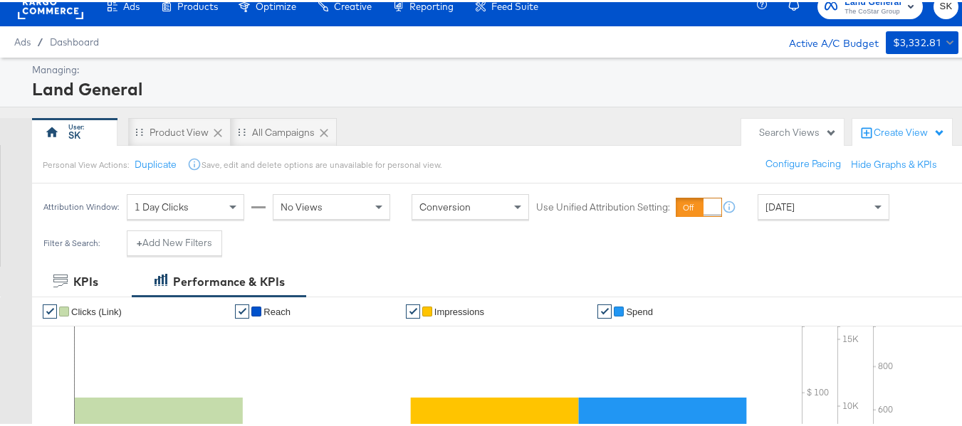
scroll to position [356, 0]
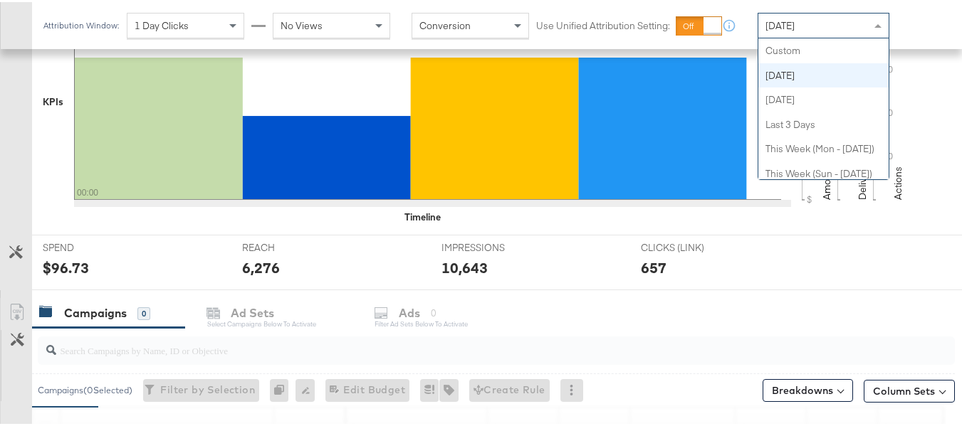
click at [793, 25] on div "[DATE]" at bounding box center [823, 23] width 130 height 24
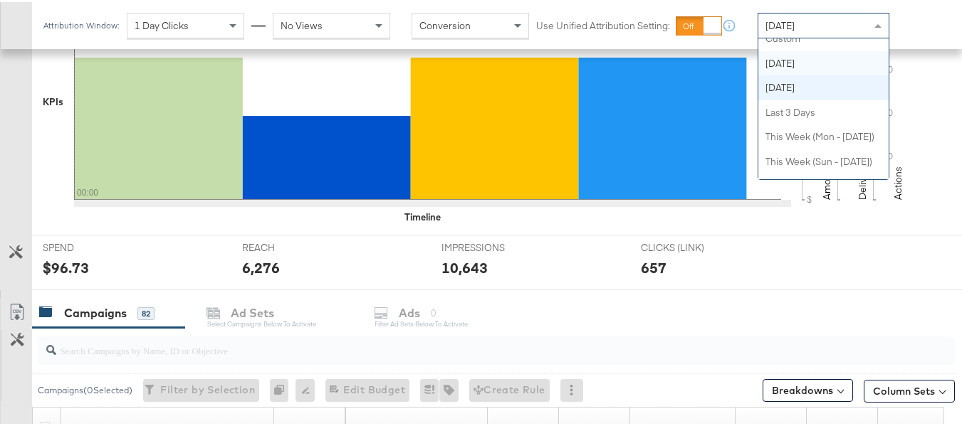
scroll to position [0, 0]
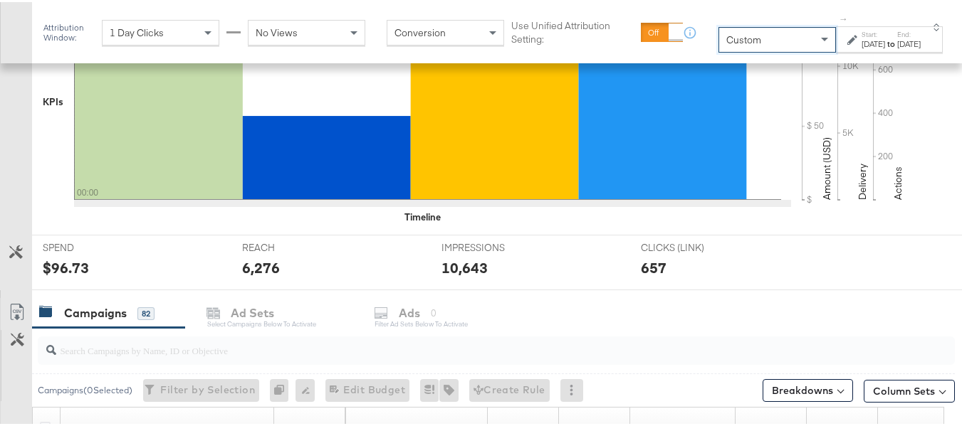
click at [885, 37] on strong "to" at bounding box center [891, 41] width 12 height 11
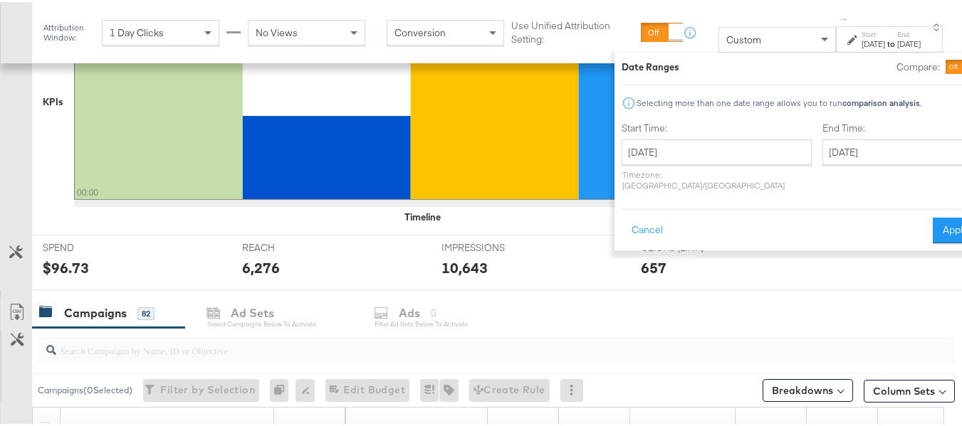
click at [683, 128] on label "Start Time:" at bounding box center [716, 127] width 190 height 14
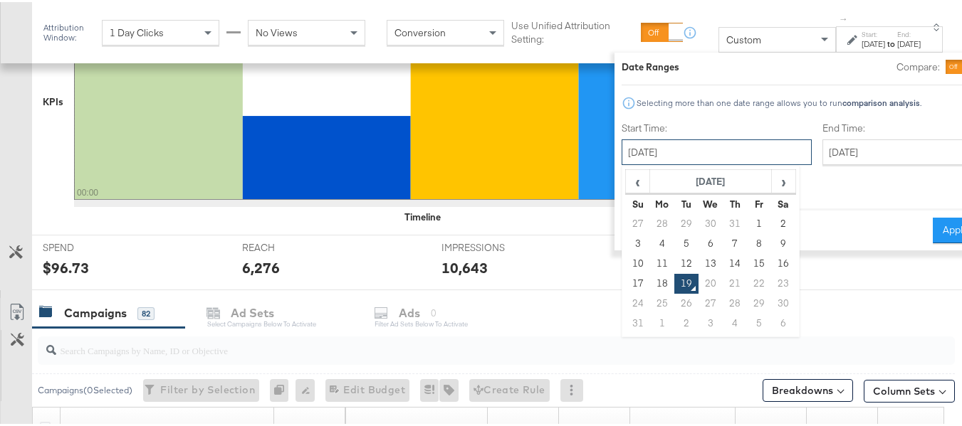
click at [680, 149] on input "[DATE]" at bounding box center [716, 150] width 190 height 26
click at [747, 219] on td "1" at bounding box center [759, 222] width 24 height 20
type input "[DATE]"
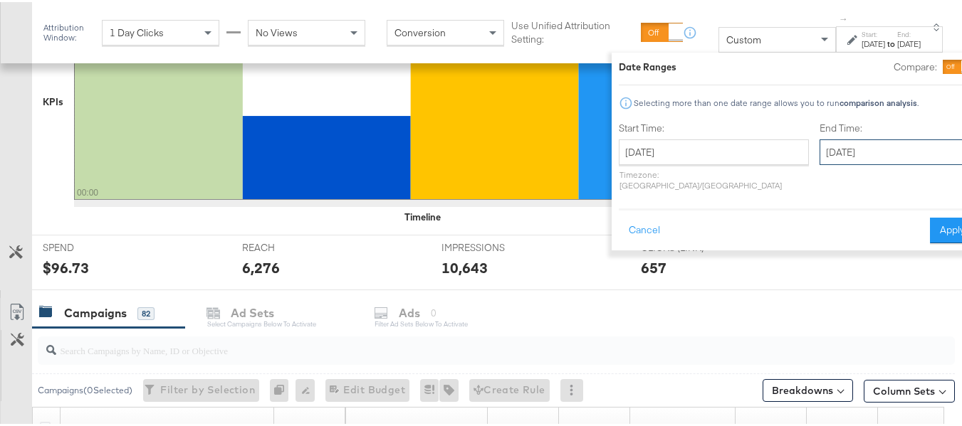
click at [819, 150] on input "[DATE]" at bounding box center [893, 150] width 149 height 26
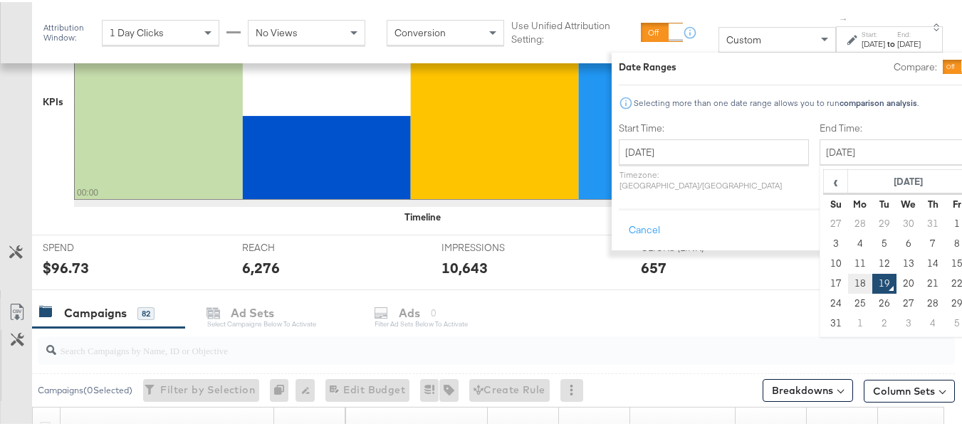
click at [848, 274] on td "18" at bounding box center [860, 282] width 24 height 20
type input "[DATE]"
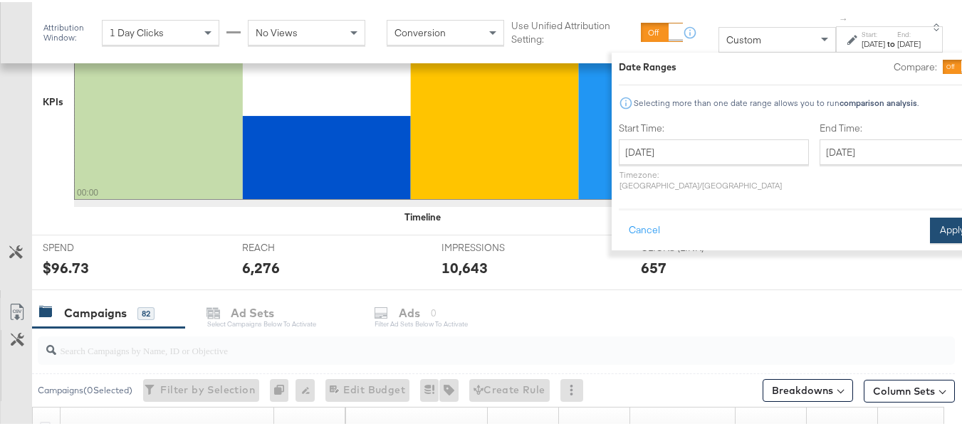
click at [930, 230] on button "Apply" at bounding box center [952, 229] width 45 height 26
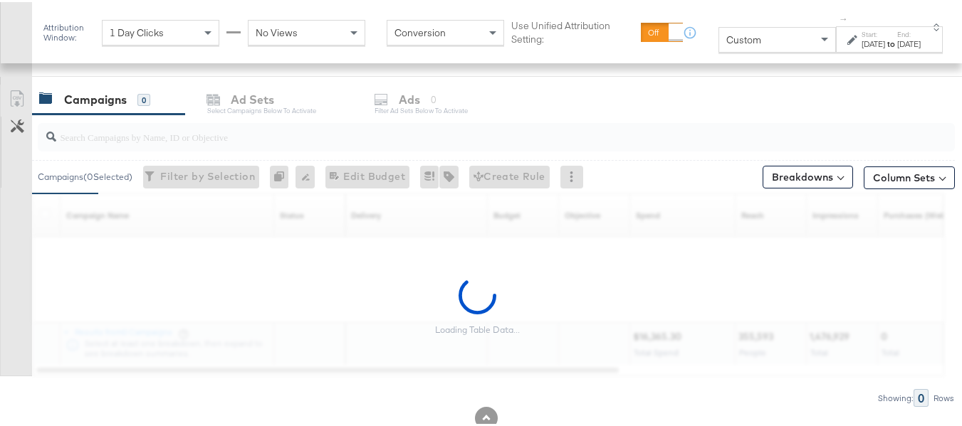
scroll to position [584, 0]
click at [159, 129] on input "search" at bounding box center [464, 130] width 817 height 28
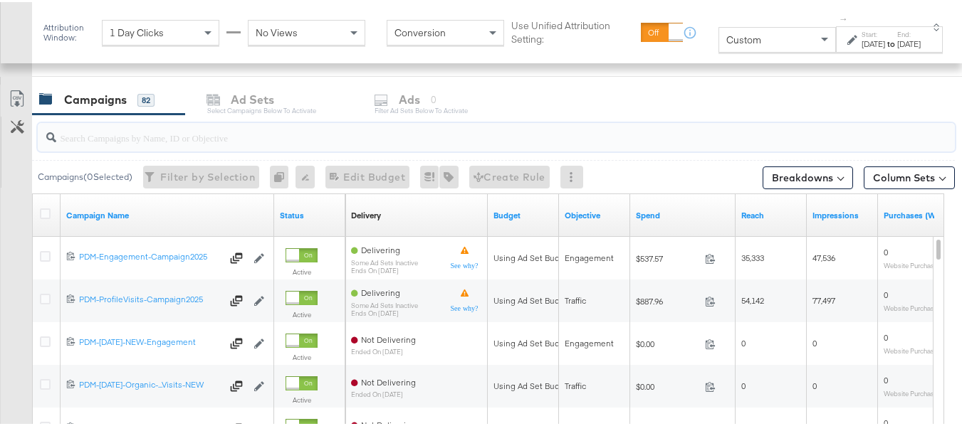
paste input "B2C_LAND_KC_RT_Sig_24"
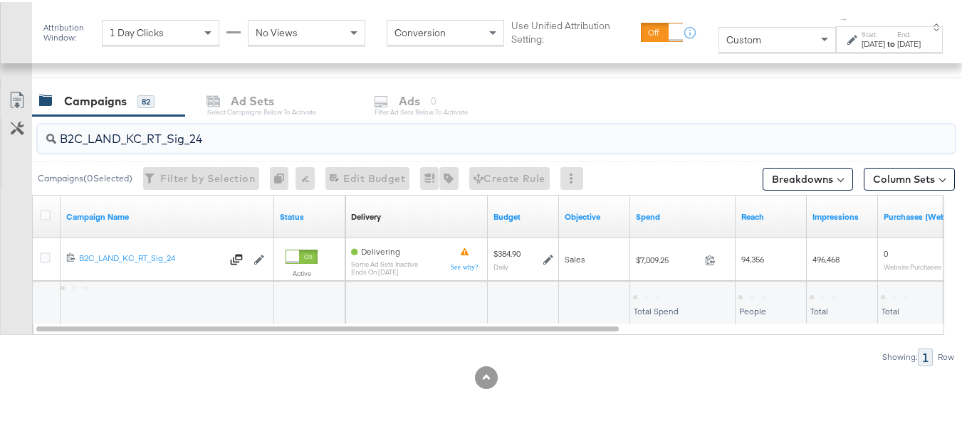
scroll to position [583, 0]
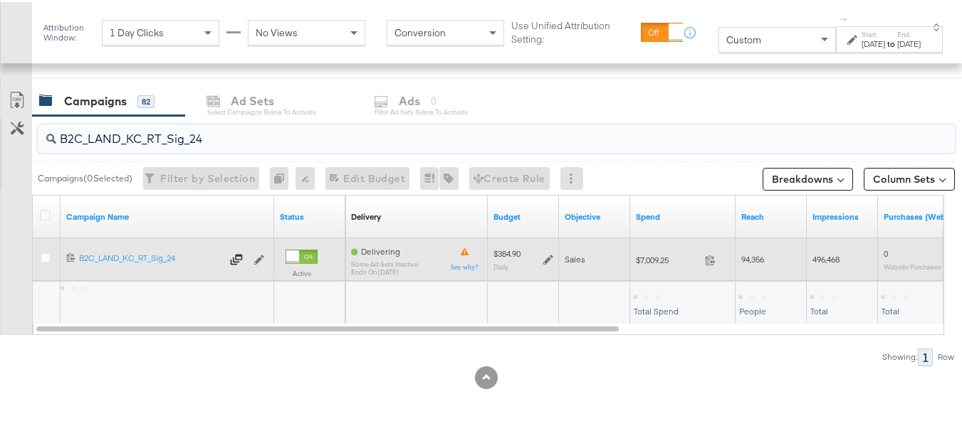
click at [651, 263] on span "$7,009.25" at bounding box center [667, 258] width 63 height 11
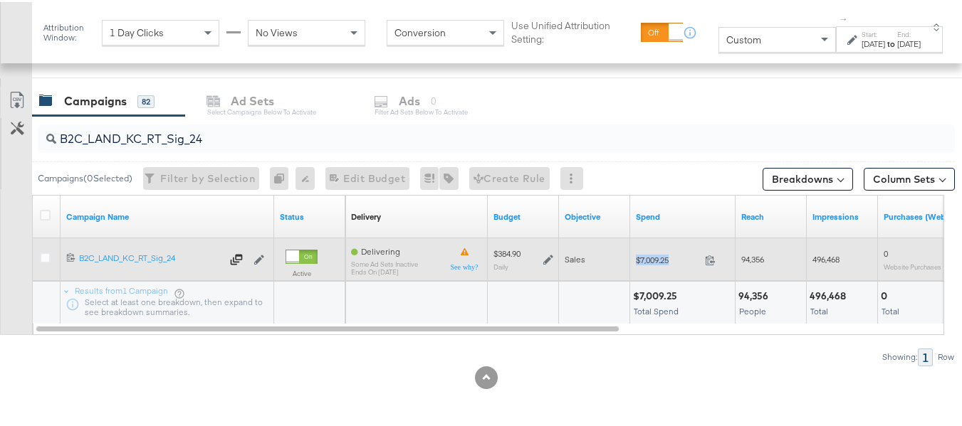
click at [651, 263] on span "$7,009.25" at bounding box center [667, 258] width 63 height 11
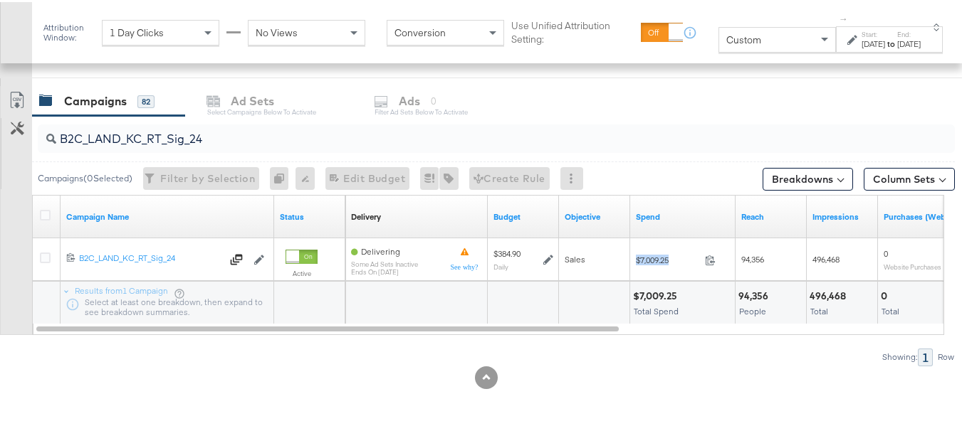
copy div "$7,009.25"
click at [192, 129] on input "B2C_LAND_KC_RT_Sig_24" at bounding box center [464, 131] width 817 height 28
paste input "B_Ecommerce_KC_Retargeting_LW&LOA_Traffic"
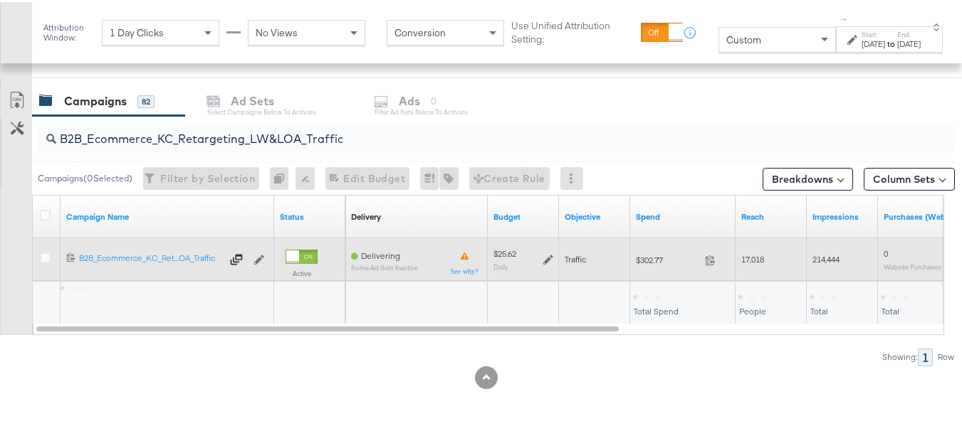
click at [653, 267] on div "$302.77 302.77" at bounding box center [682, 258] width 105 height 22
copy div "$302.77"
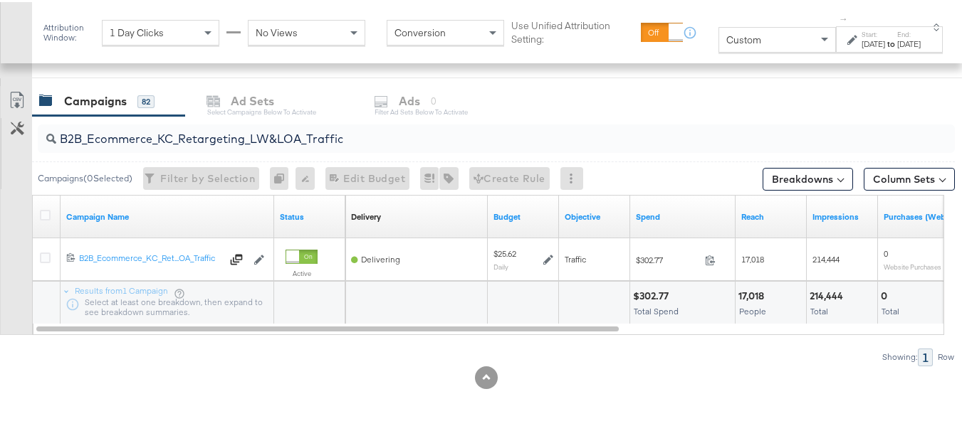
click at [234, 132] on input "B2B_Ecommerce_KC_Retargeting_LW&LOA_Traffic" at bounding box center [464, 131] width 817 height 28
paste input "KC_Retargeting_Prospects & Clients_Conversions"
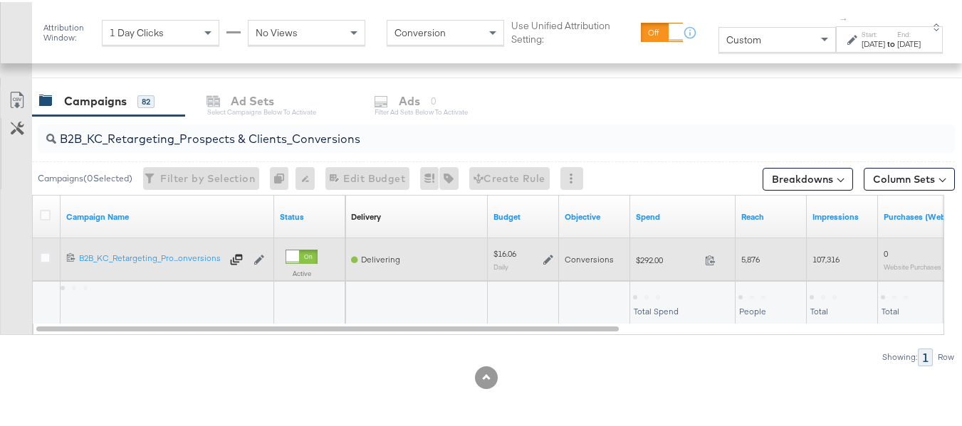
click at [656, 266] on div "$292.00 292" at bounding box center [682, 258] width 105 height 22
copy div "$292.00"
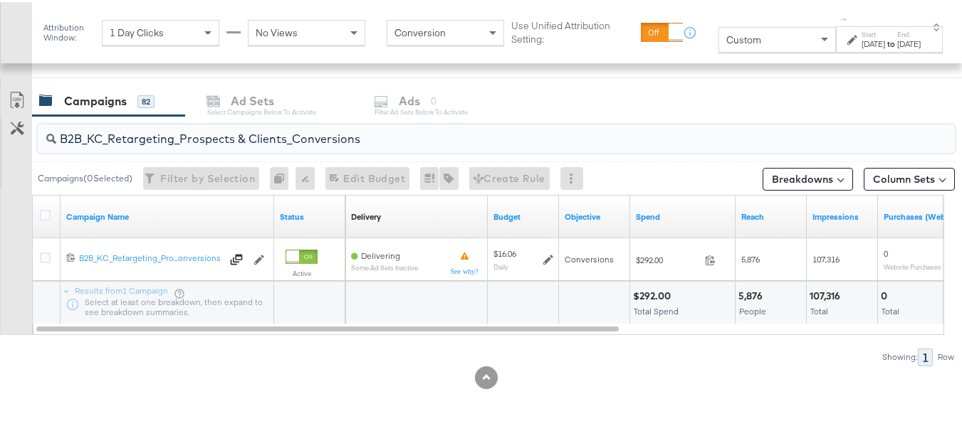
click at [216, 131] on input "B2B_KC_Retargeting_Prospects & Clients_Conversions" at bounding box center [464, 131] width 817 height 28
paste input "C_LAND_KC_Pros_Sig"
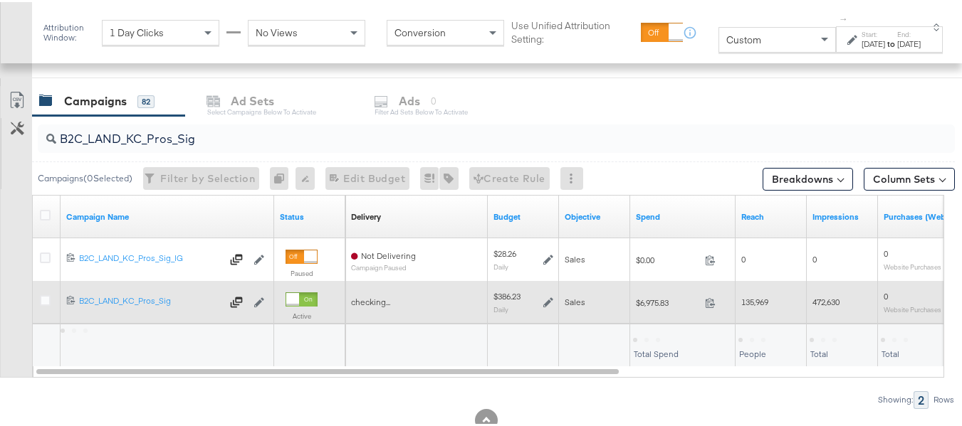
click at [652, 316] on div "$6,975.83 6975.83" at bounding box center [682, 300] width 105 height 43
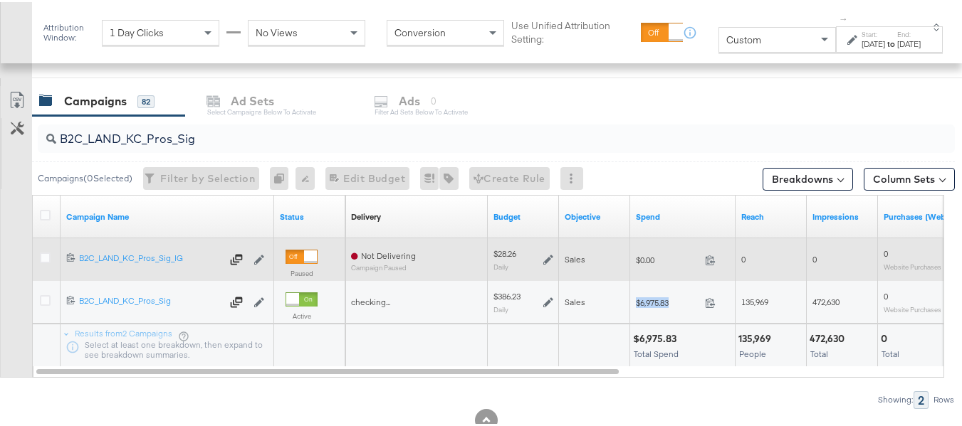
copy div "$6,975.83"
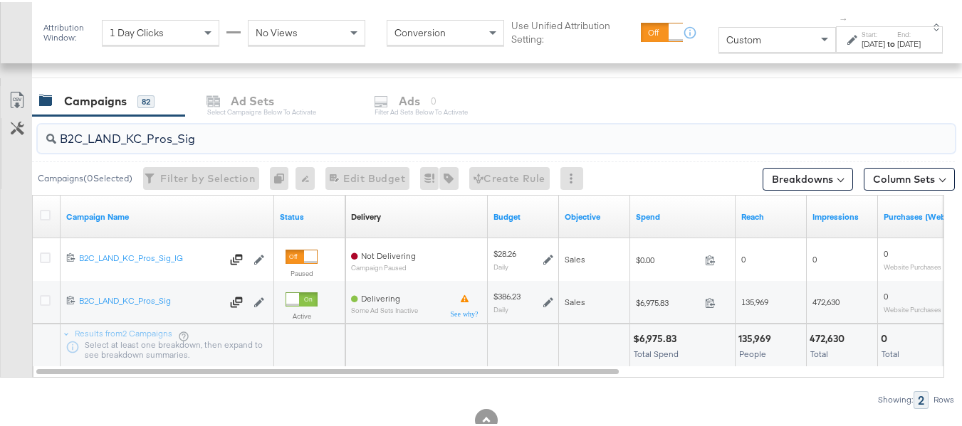
click at [163, 132] on input "B2C_LAND_KC_Pros_Sig" at bounding box center [464, 131] width 817 height 28
paste input "RT_Sig_24"
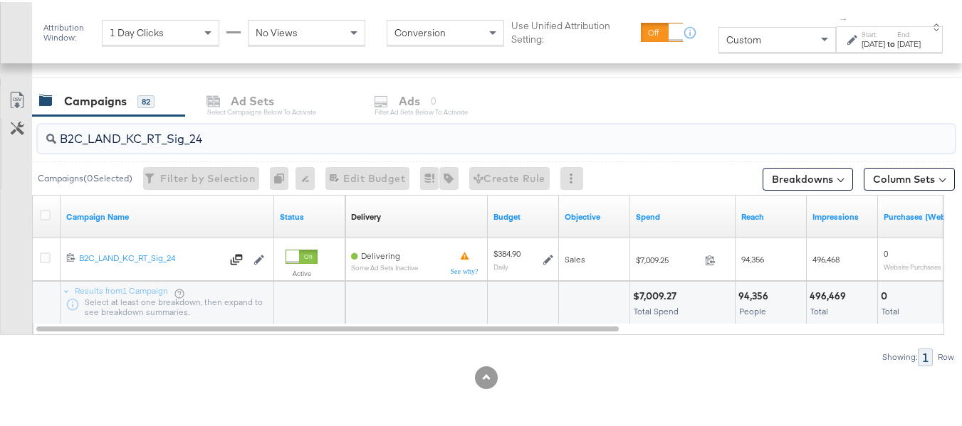
type input "B2C_LAND_KC_RT_Sig_24"
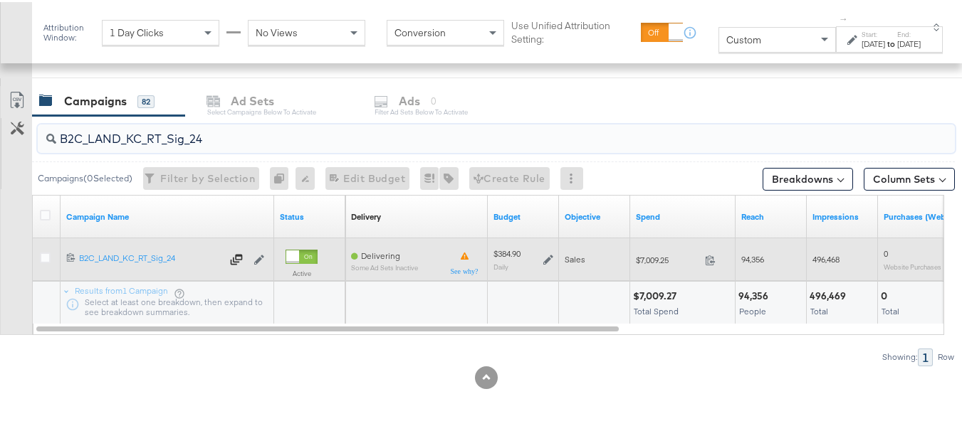
click at [549, 258] on icon at bounding box center [548, 258] width 10 height 10
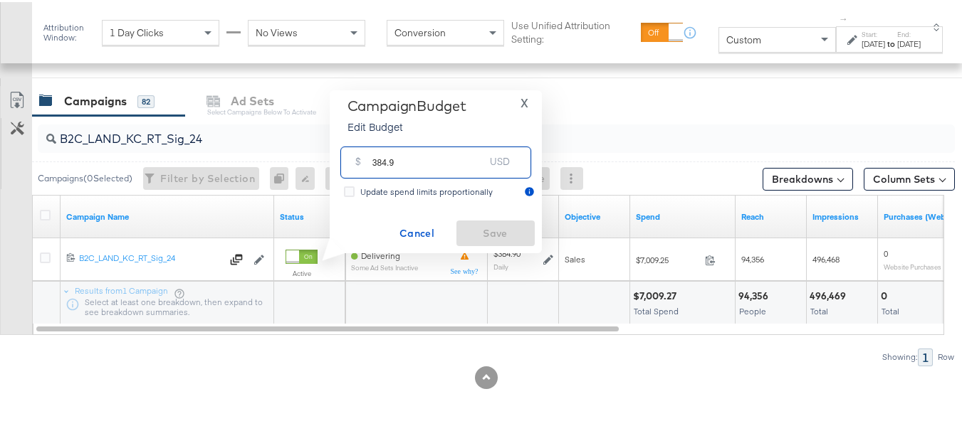
click at [479, 139] on input "384.9" at bounding box center [428, 154] width 112 height 31
paste input "$346.41"
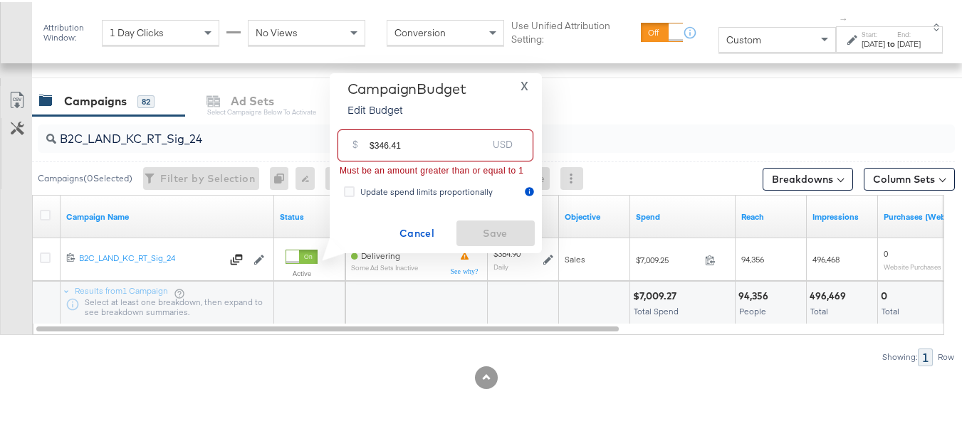
drag, startPoint x: 373, startPoint y: 139, endPoint x: 312, endPoint y: 129, distance: 61.4
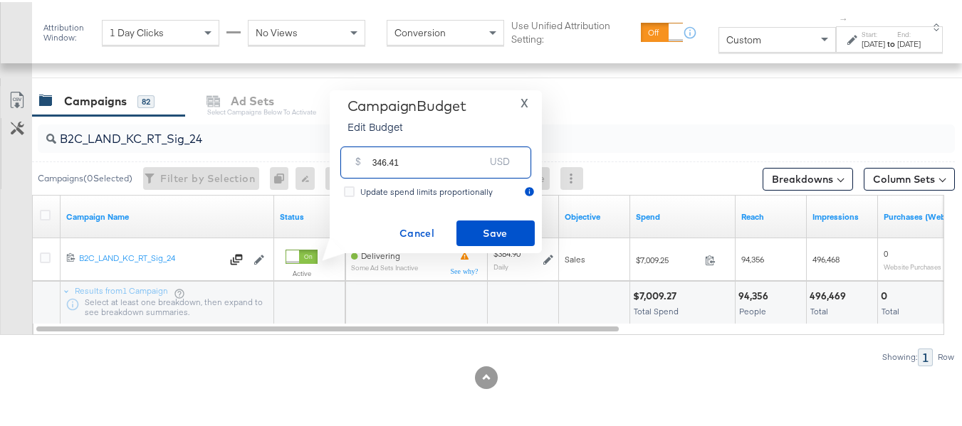
click at [427, 157] on input "346.41" at bounding box center [428, 154] width 112 height 31
type input "346.41"
click at [481, 228] on span "Save" at bounding box center [495, 232] width 67 height 18
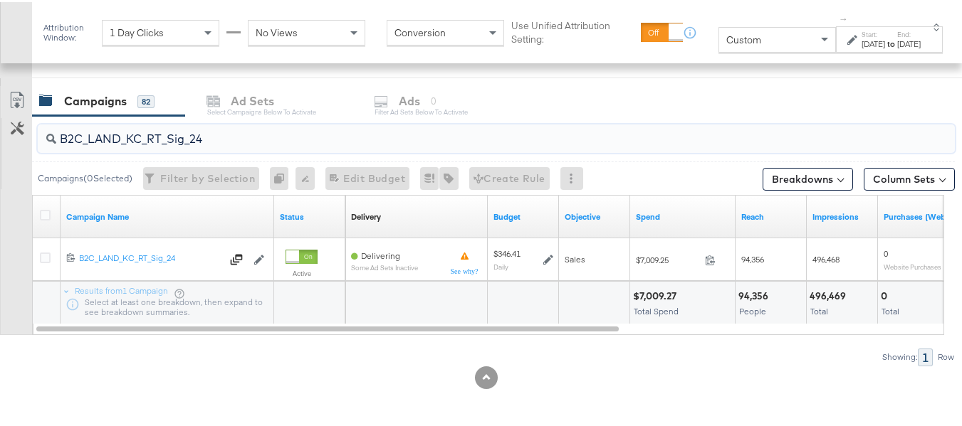
click at [165, 138] on input "B2C_LAND_KC_RT_Sig_24" at bounding box center [464, 131] width 817 height 28
paste input "B_Ecommerce_KC_Retargeting_LW&LOA_Traffic"
type input "B2B_Ecommerce_KC_Retargeting_LW&LOA_Traffic"
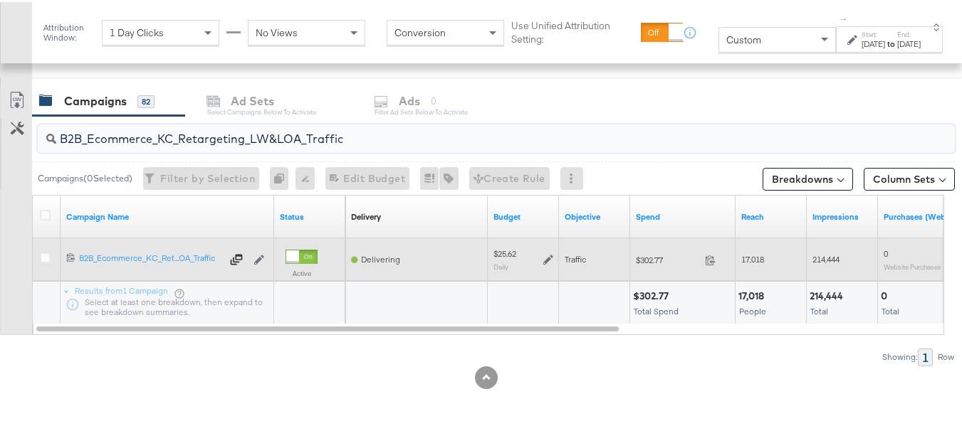
click at [545, 255] on icon at bounding box center [548, 258] width 10 height 10
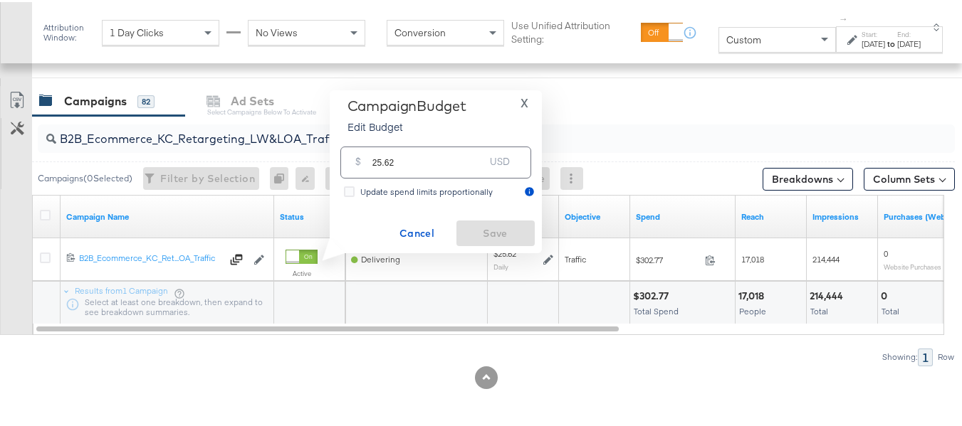
click at [473, 166] on input "25.62" at bounding box center [428, 154] width 112 height 31
paste input "$20.50"
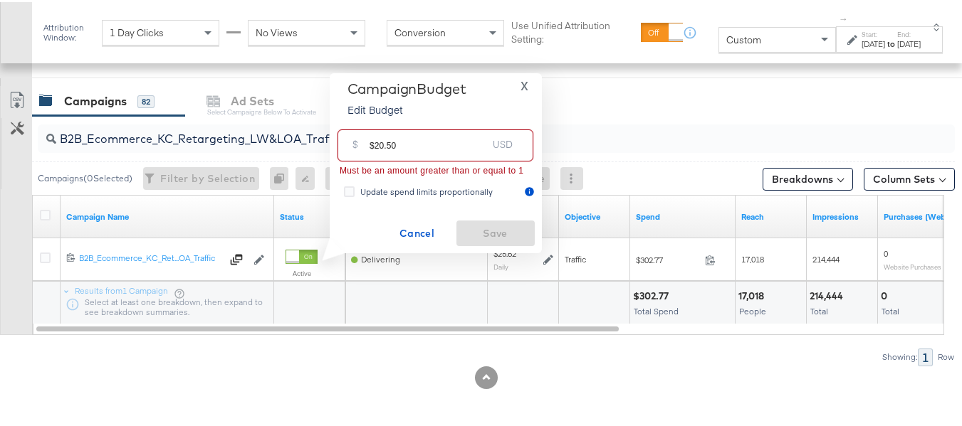
drag, startPoint x: 375, startPoint y: 139, endPoint x: 312, endPoint y: 132, distance: 63.8
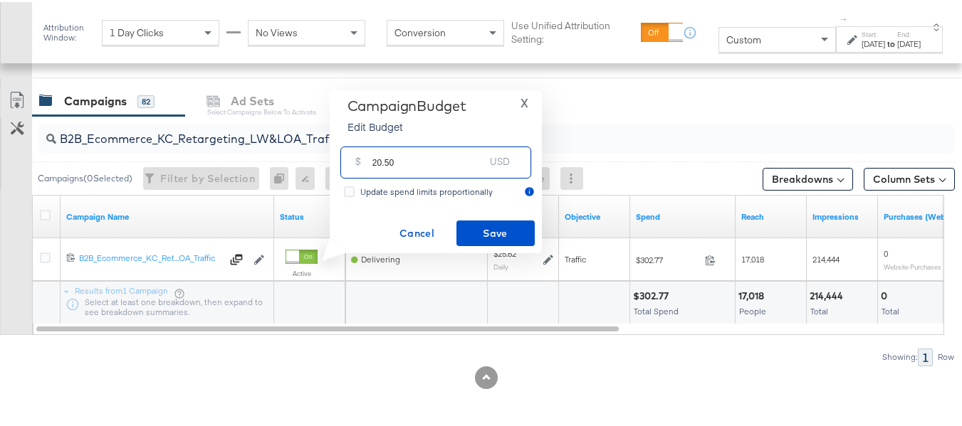
click at [434, 156] on input "20.50" at bounding box center [428, 154] width 112 height 31
type input "20.50"
click at [472, 221] on button "Save" at bounding box center [495, 232] width 78 height 26
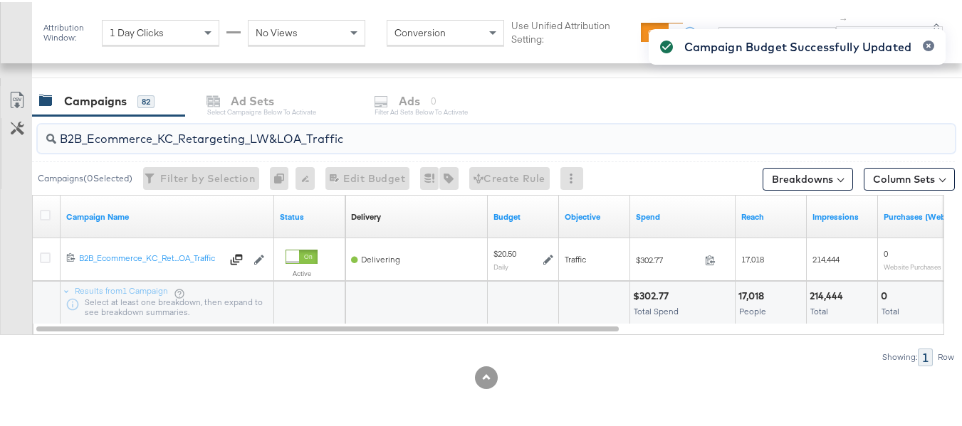
click at [165, 132] on input "B2B_Ecommerce_KC_Retargeting_LW&LOA_Traffic" at bounding box center [464, 131] width 817 height 28
paste input "KC_Retargeting_Prospects & Clients_Conversions"
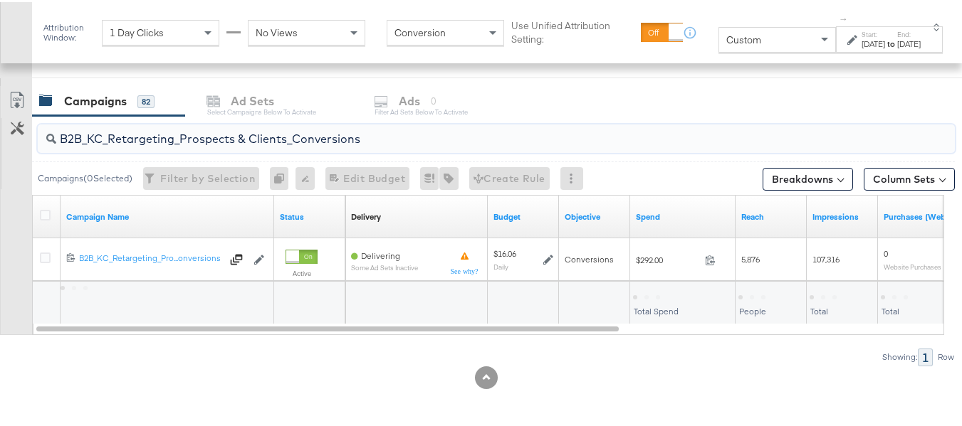
type input "B2B_KC_Retargeting_Prospects & Clients_Conversions"
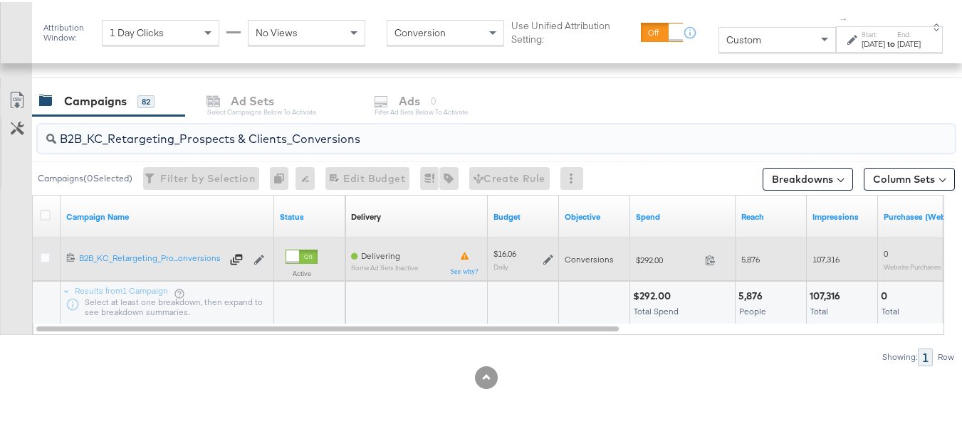
click at [544, 258] on icon at bounding box center [548, 258] width 10 height 10
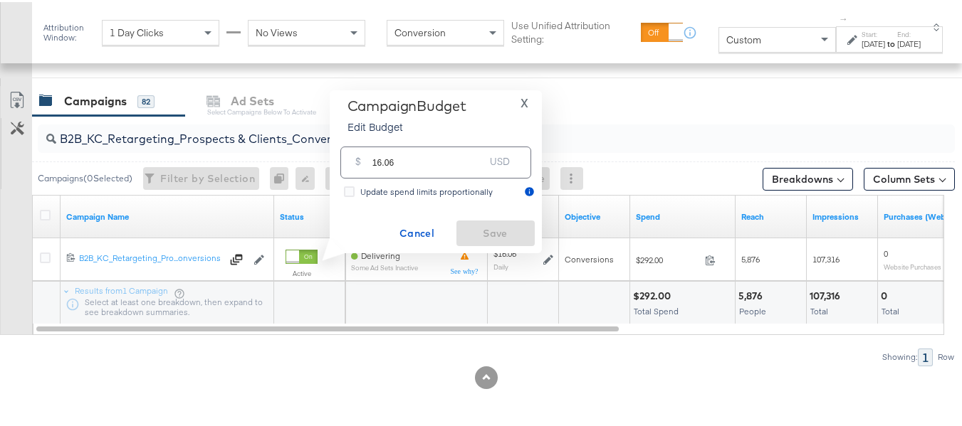
click at [426, 132] on div "Campaign Budget Edit Budget" at bounding box center [406, 116] width 119 height 43
click at [426, 173] on div "$ 16.06 USD" at bounding box center [435, 160] width 191 height 32
paste input "$16.00"
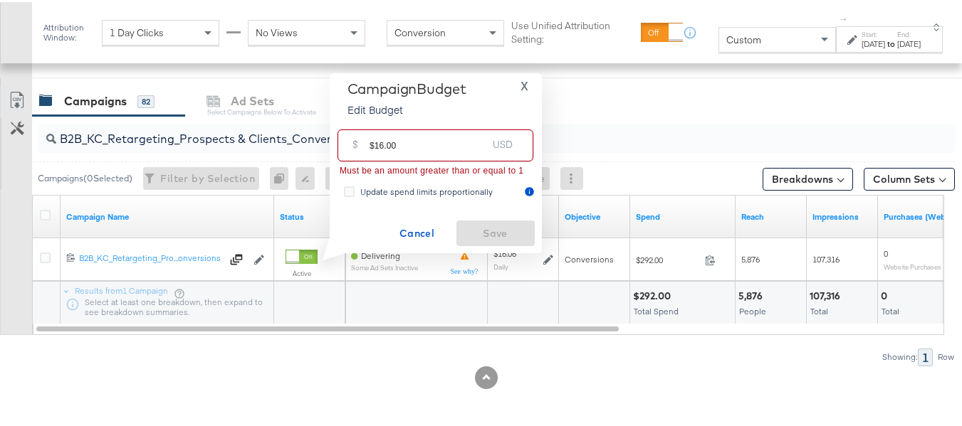
drag, startPoint x: 374, startPoint y: 137, endPoint x: 319, endPoint y: 137, distance: 54.8
click at [322, 137] on div "Campaign Budget Edit Budget X $ $16.00 USD Must be an amount greater than or eq…" at bounding box center [430, 161] width 223 height 180
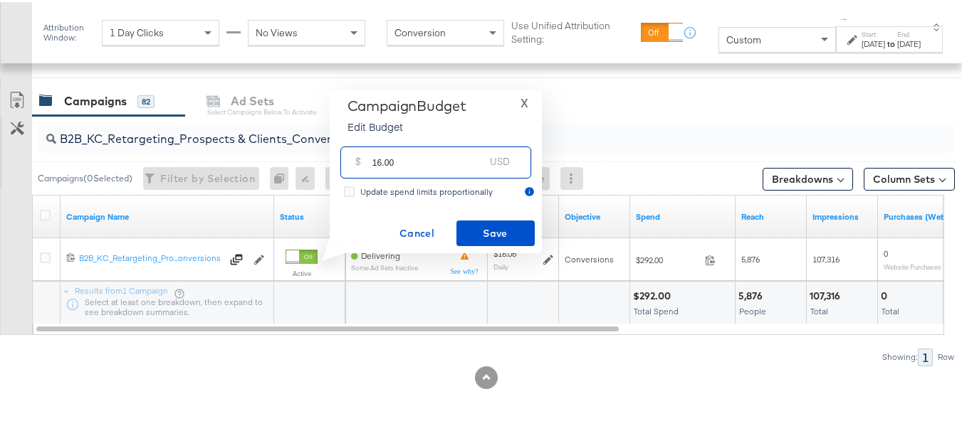
type input "16.00"
click at [453, 172] on div "$ 16.00 USD" at bounding box center [435, 160] width 191 height 32
click at [465, 208] on div "Campaign Budget Edit Budget X $ 16.00 USD Update spend limits proportionally Ca…" at bounding box center [436, 169] width 198 height 149
click at [469, 226] on span "Save" at bounding box center [495, 232] width 67 height 18
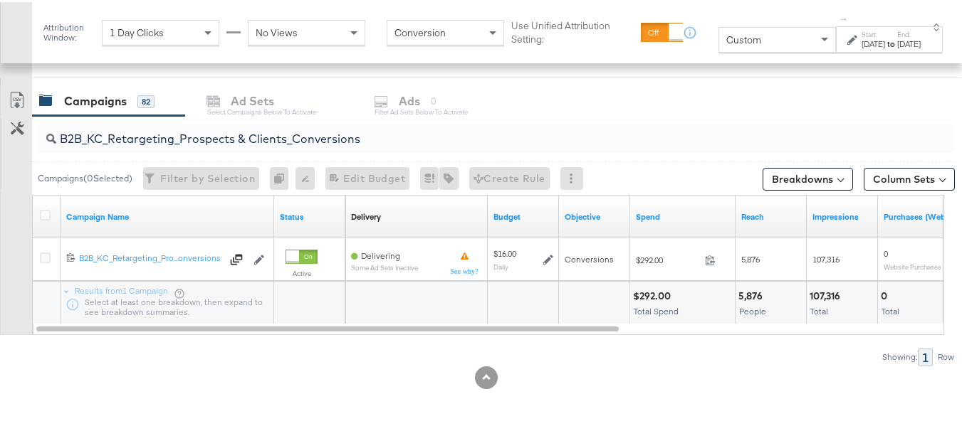
click at [197, 146] on div "B2B_KC_Retargeting_Prospects & Clients_Conversions" at bounding box center [496, 136] width 917 height 28
paste input "C_LAND_KC_Pros_Sig"
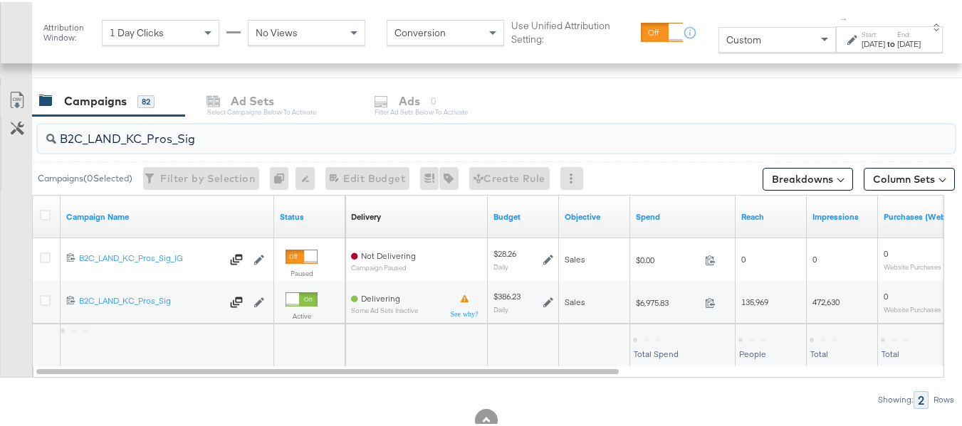
type input "B2C_LAND_KC_Pros_Sig"
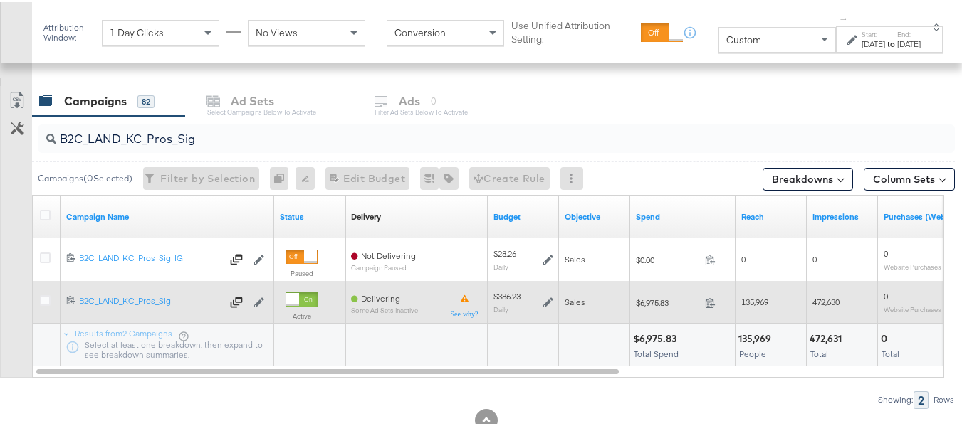
click at [549, 300] on icon at bounding box center [548, 300] width 10 height 10
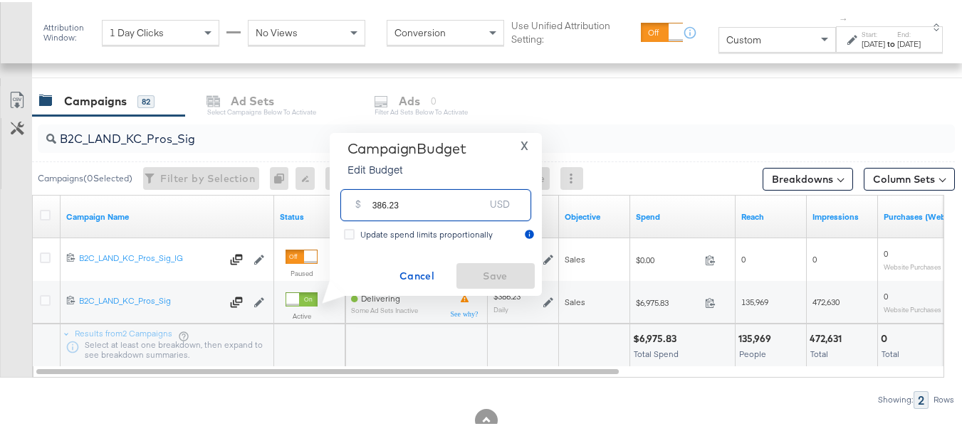
click at [465, 199] on input "386.23" at bounding box center [428, 197] width 112 height 31
paste input "$386.47"
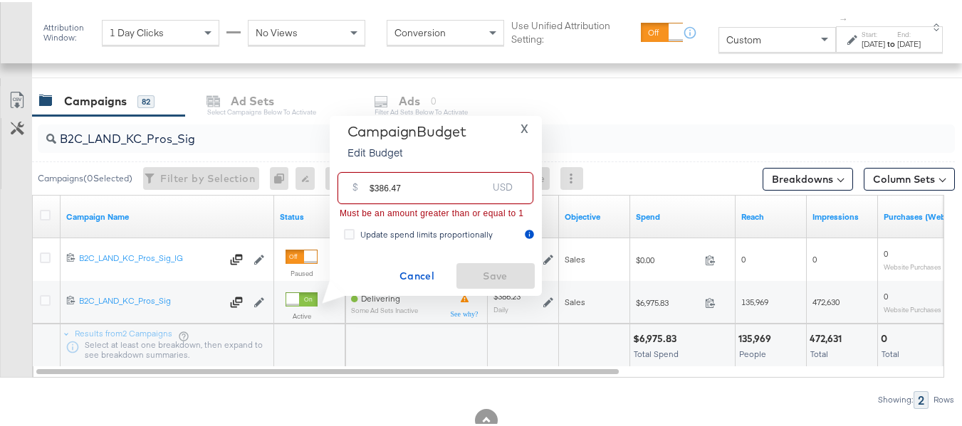
drag, startPoint x: 374, startPoint y: 181, endPoint x: 316, endPoint y: 175, distance: 58.0
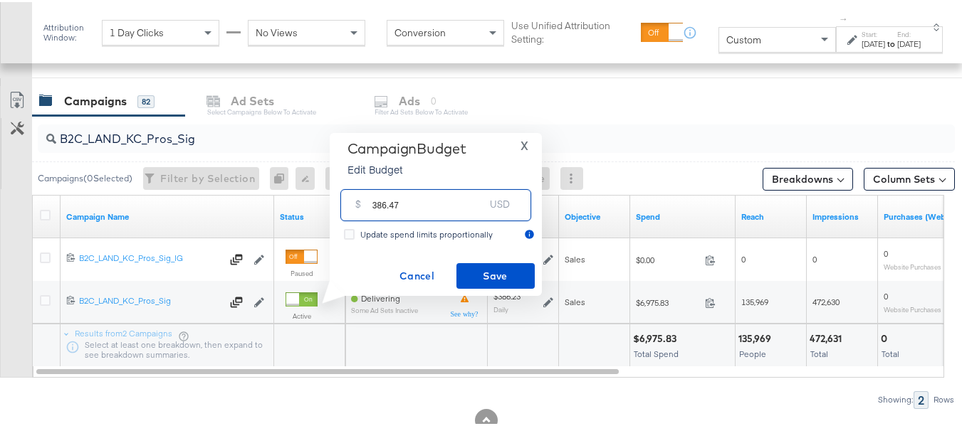
click at [426, 206] on input "386.47" at bounding box center [428, 197] width 112 height 31
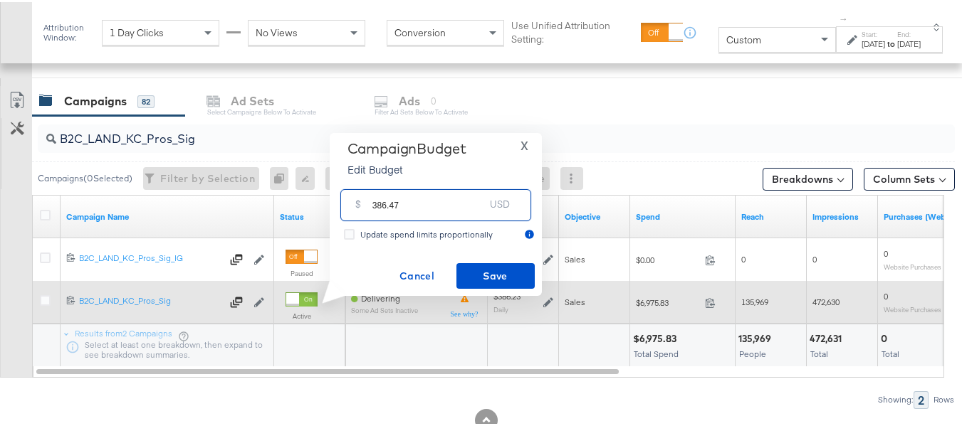
type input "386.47"
click at [484, 305] on div "Delivering Some Ad Sets Inactive" at bounding box center [416, 300] width 142 height 31
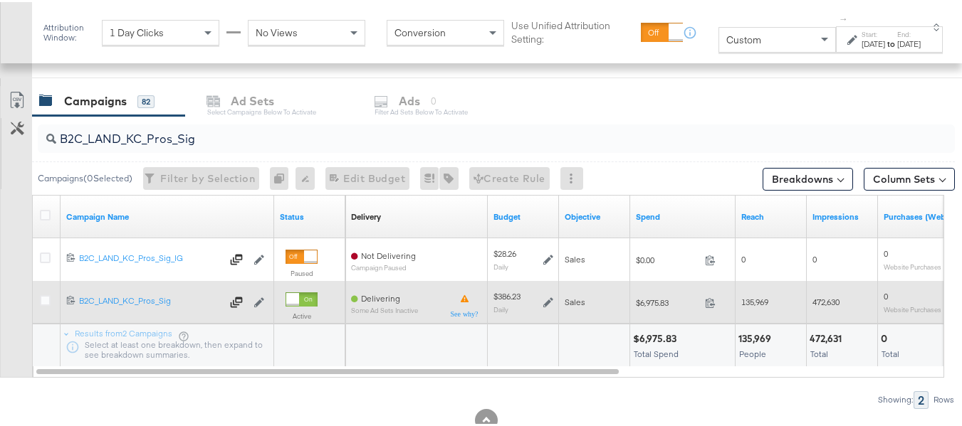
click at [544, 298] on icon at bounding box center [548, 300] width 10 height 10
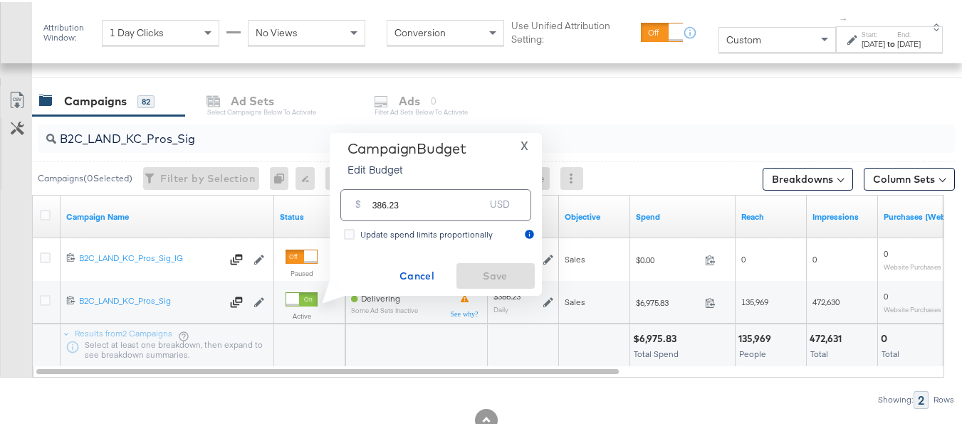
click at [438, 199] on input "386.23" at bounding box center [428, 197] width 112 height 31
paste input "$386.47"
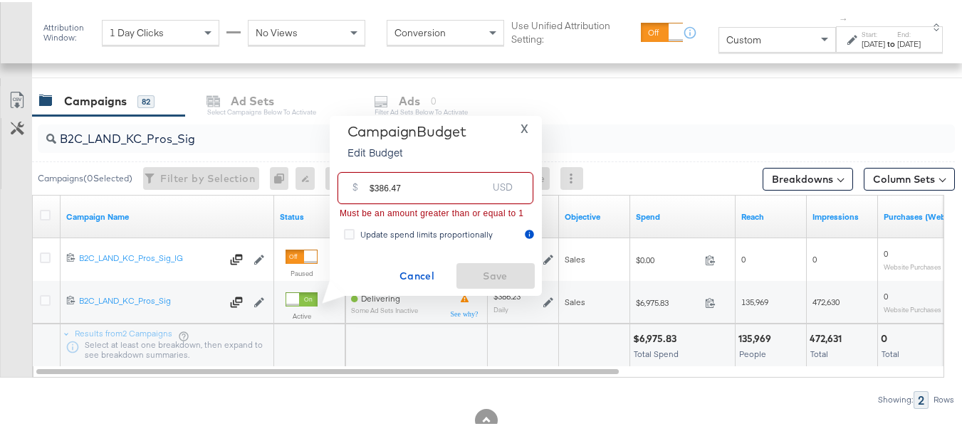
drag, startPoint x: 375, startPoint y: 185, endPoint x: 404, endPoint y: 189, distance: 28.8
click at [351, 184] on div "$ $386.47 USD" at bounding box center [435, 186] width 196 height 32
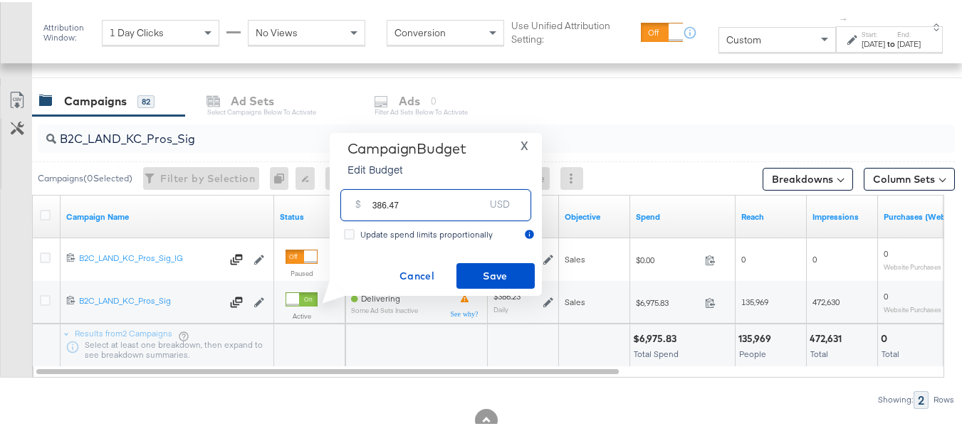
click at [445, 196] on input "386.47" at bounding box center [428, 197] width 112 height 31
type input "386.47"
click at [496, 273] on span "Save" at bounding box center [495, 274] width 67 height 18
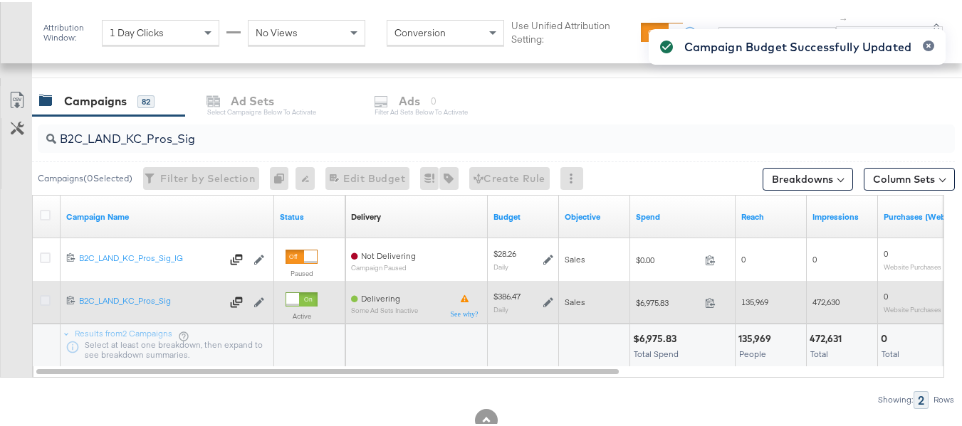
click at [43, 302] on icon at bounding box center [45, 298] width 11 height 11
click at [0, 0] on input "checkbox" at bounding box center [0, 0] width 0 height 0
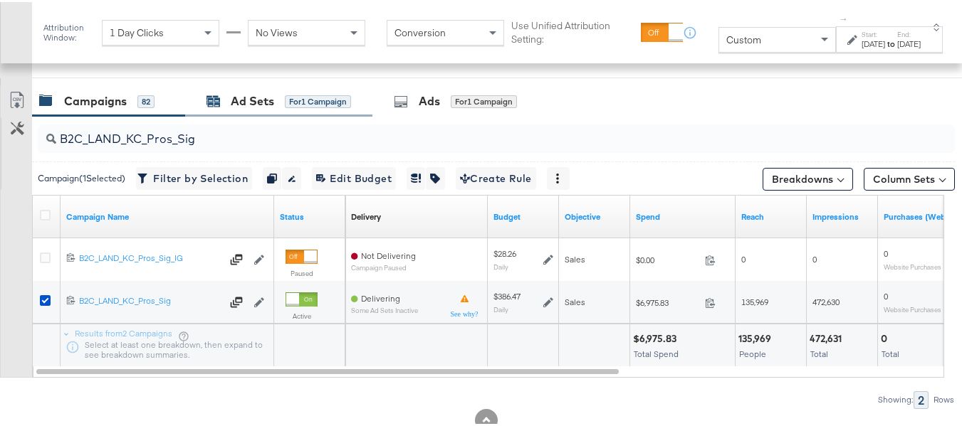
click at [243, 105] on div "Ad Sets" at bounding box center [252, 99] width 43 height 16
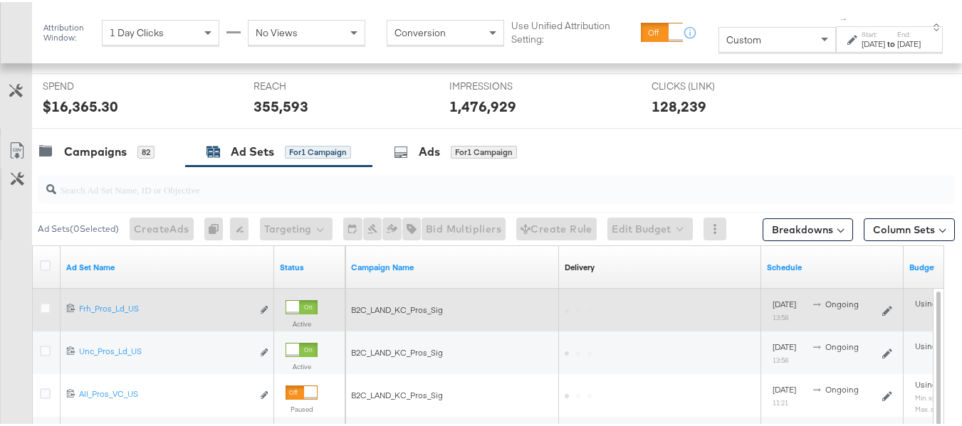
scroll to position [512, 0]
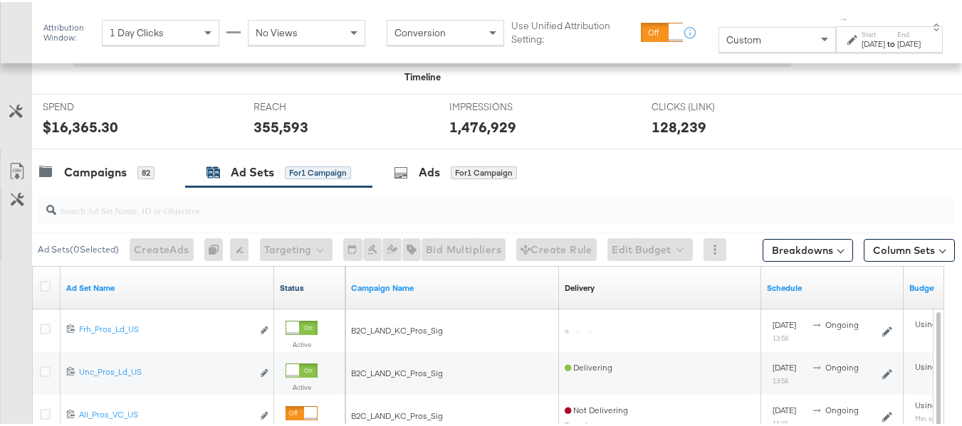
click at [298, 283] on link "Status" at bounding box center [310, 285] width 60 height 11
click at [89, 172] on div "Campaigns" at bounding box center [95, 170] width 63 height 16
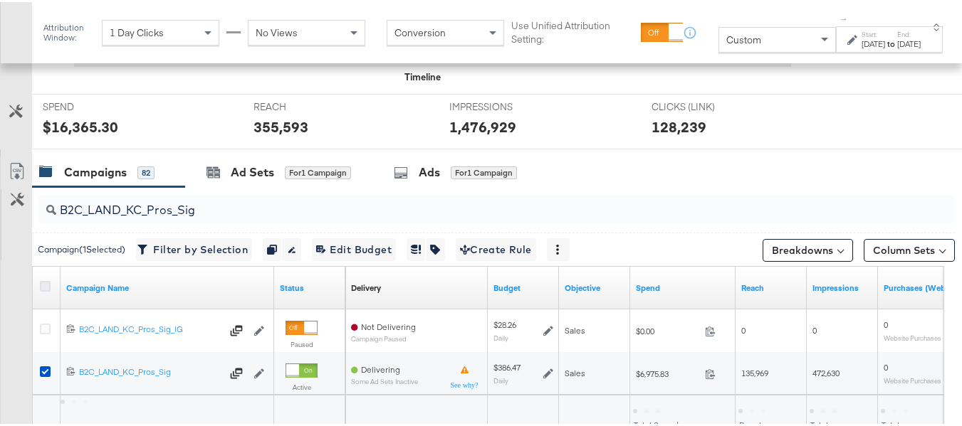
click at [43, 285] on icon at bounding box center [45, 284] width 11 height 11
click at [0, 0] on input "checkbox" at bounding box center [0, 0] width 0 height 0
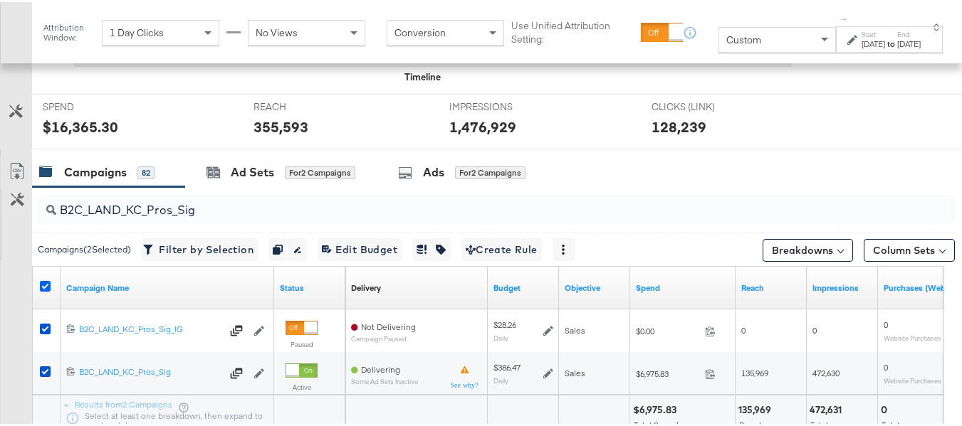
click at [46, 286] on icon at bounding box center [45, 284] width 11 height 11
click at [0, 0] on input "checkbox" at bounding box center [0, 0] width 0 height 0
